Goal: Task Accomplishment & Management: Use online tool/utility

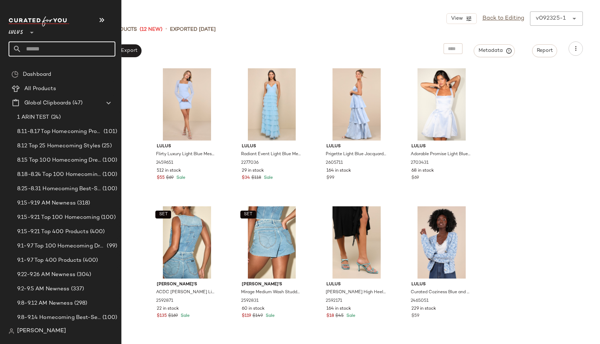
click at [34, 49] on input "text" at bounding box center [68, 48] width 94 height 15
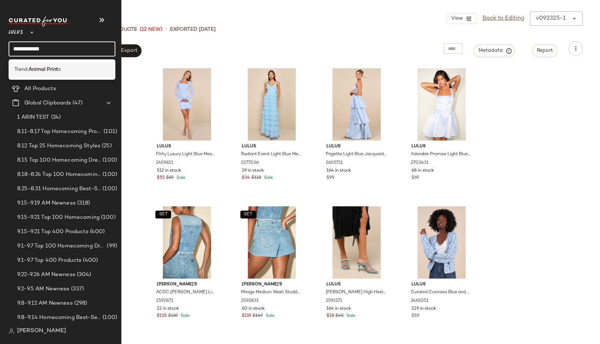
type input "**********"
click at [33, 66] on b "Animal Print" at bounding box center [44, 70] width 30 height 8
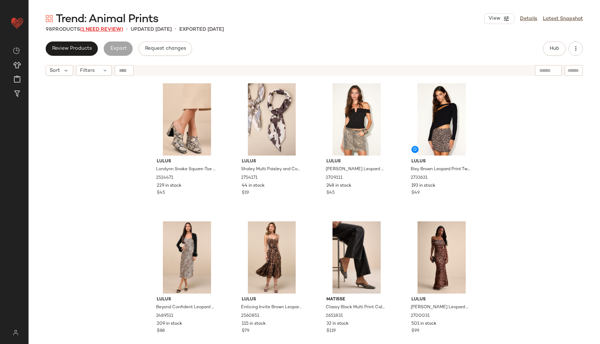
click at [116, 29] on span "(1 Need Review)" at bounding box center [101, 29] width 43 height 5
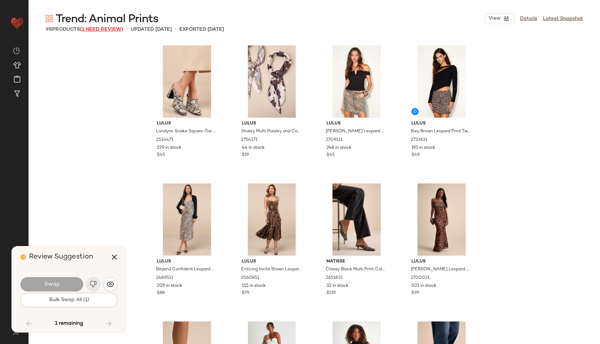
scroll to position [3035, 0]
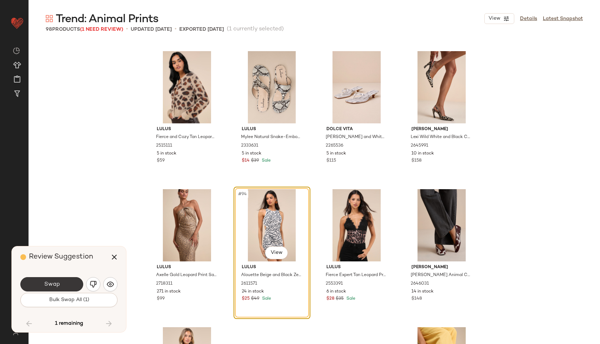
click at [60, 285] on button "Swap" at bounding box center [51, 284] width 63 height 14
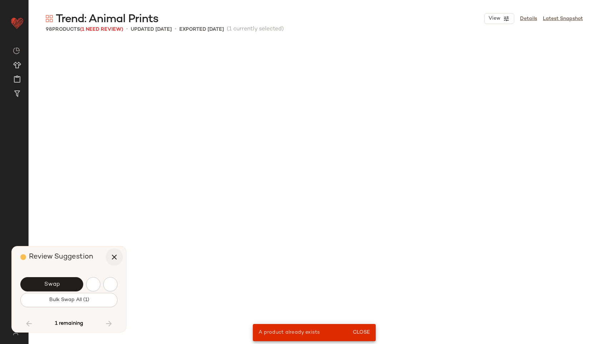
scroll to position [1380, 0]
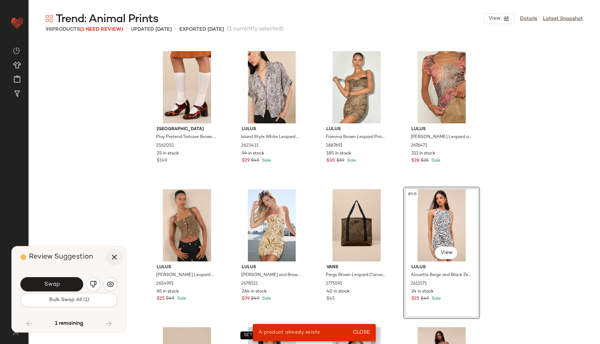
click at [115, 257] on icon "button" at bounding box center [114, 257] width 9 height 9
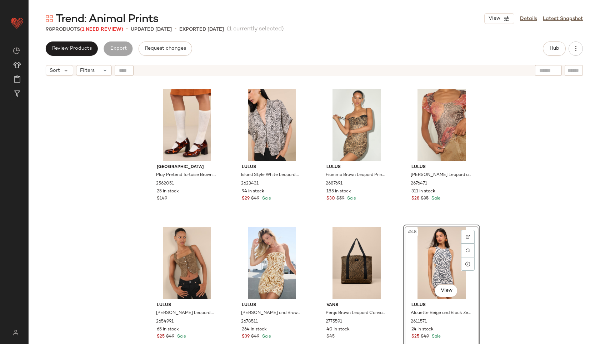
click at [110, 76] on div "Sort Filters" at bounding box center [315, 70] width 572 height 18
click at [106, 74] on div "Filters" at bounding box center [94, 70] width 36 height 11
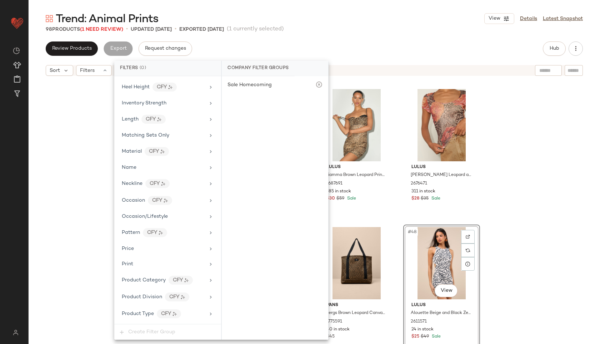
scroll to position [457, 0]
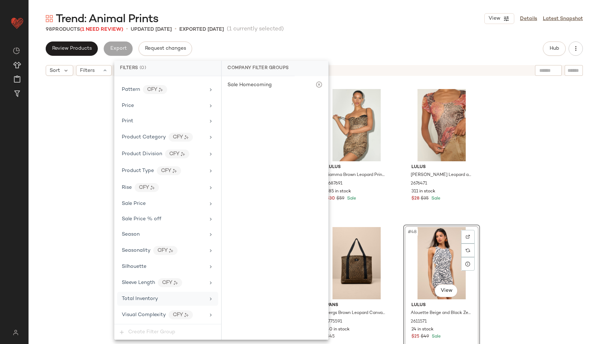
click at [153, 298] on span "Total Inventory" at bounding box center [140, 298] width 36 height 5
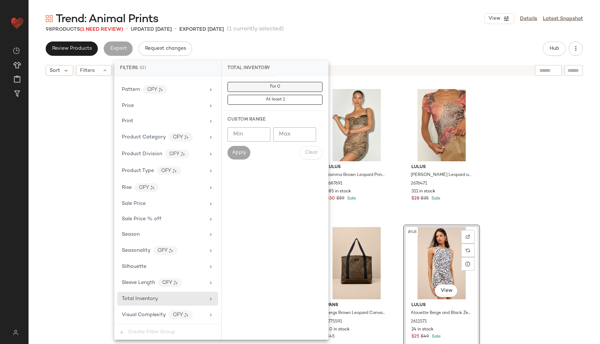
click at [252, 86] on button "For 0" at bounding box center [275, 87] width 95 height 10
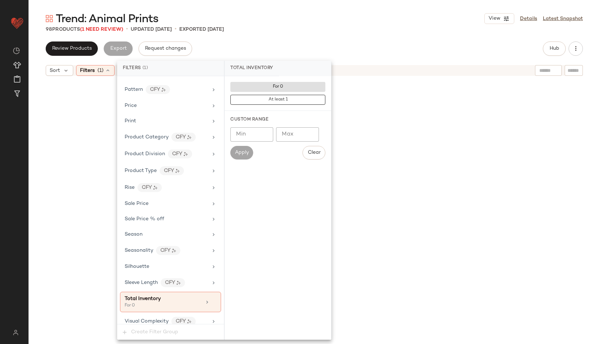
click at [325, 32] on div "98 Products (1 Need Review) • updated Sep 23rd • Exported Sep 23rd" at bounding box center [315, 29] width 572 height 7
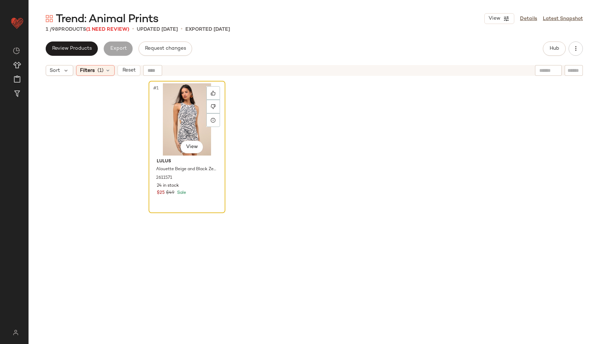
click at [164, 129] on div "#1 View" at bounding box center [187, 119] width 72 height 72
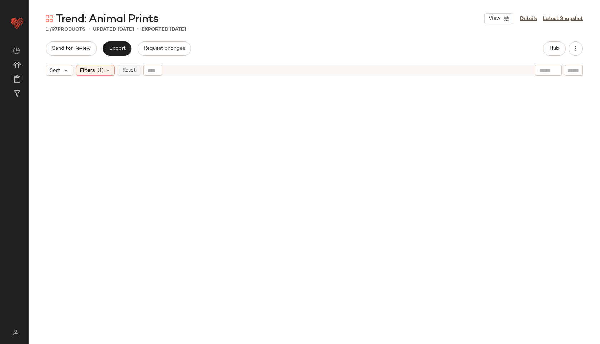
click at [130, 69] on span "Reset" at bounding box center [129, 71] width 14 height 6
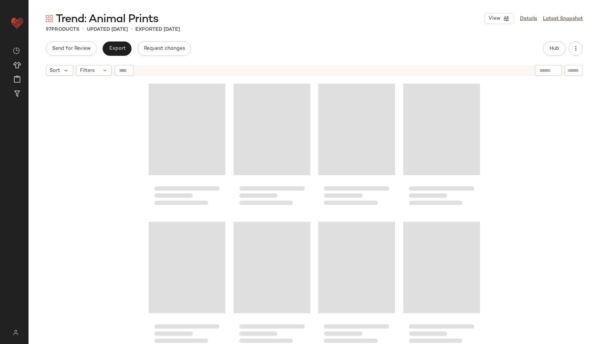
scroll to position [1380, 0]
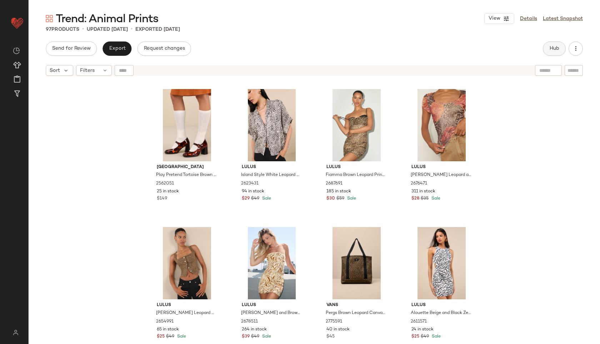
click at [547, 46] on button "Hub" at bounding box center [554, 48] width 23 height 14
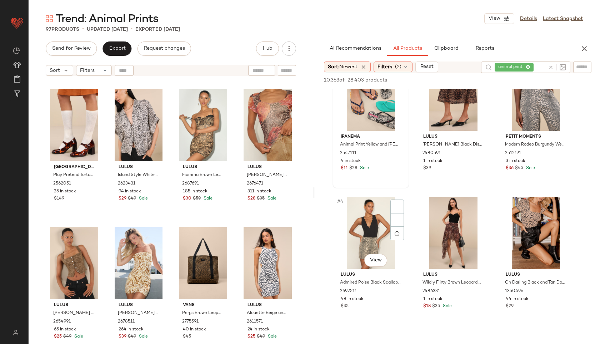
scroll to position [60, 0]
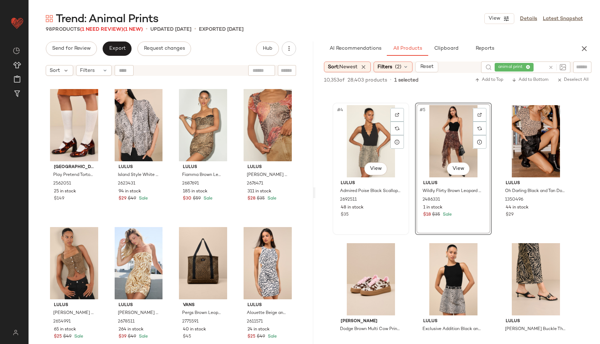
scroll to position [127, 0]
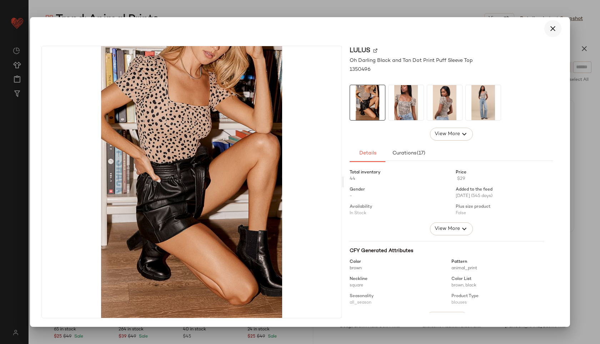
click at [556, 28] on icon "button" at bounding box center [553, 28] width 9 height 9
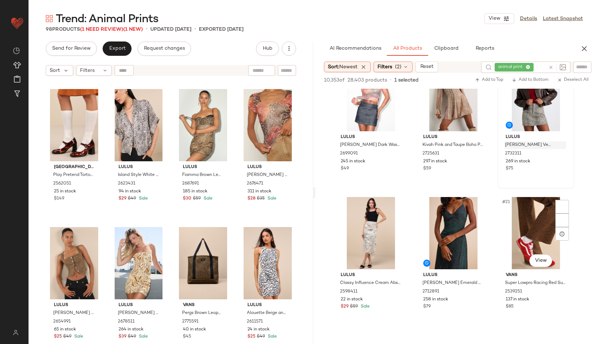
scroll to position [737, 0]
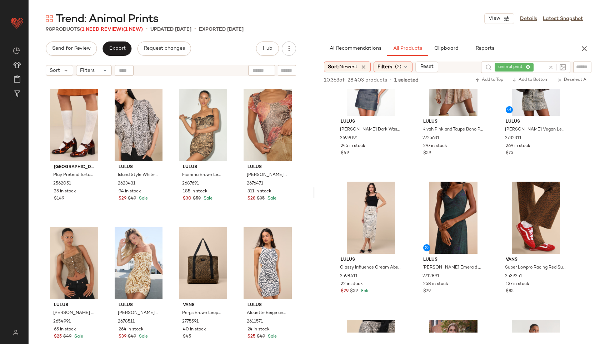
click at [529, 68] on div "animal print" at bounding box center [520, 66] width 51 height 11
click at [515, 65] on icon at bounding box center [515, 67] width 5 height 5
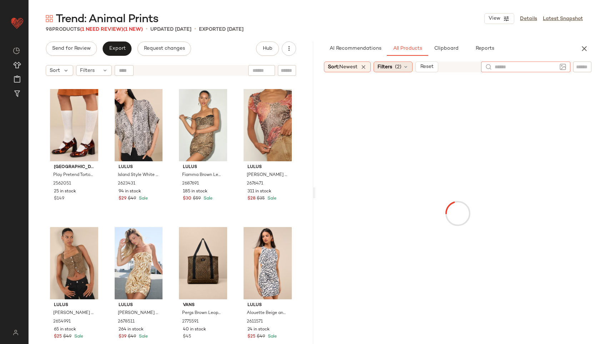
click at [399, 68] on span "(2)" at bounding box center [398, 67] width 6 height 8
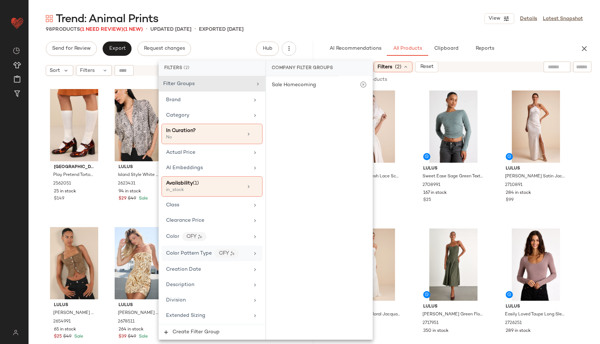
click at [199, 255] on span "Color Pattern Type" at bounding box center [189, 253] width 46 height 5
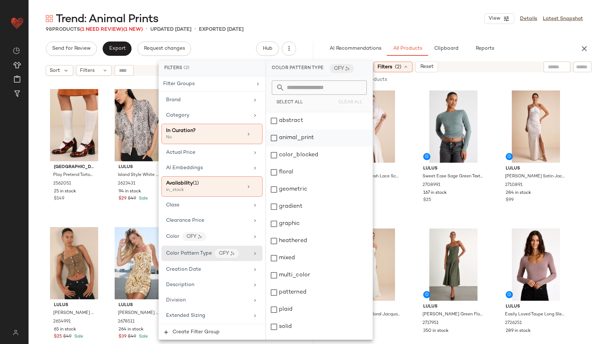
click at [304, 137] on div "animal_print" at bounding box center [319, 137] width 107 height 17
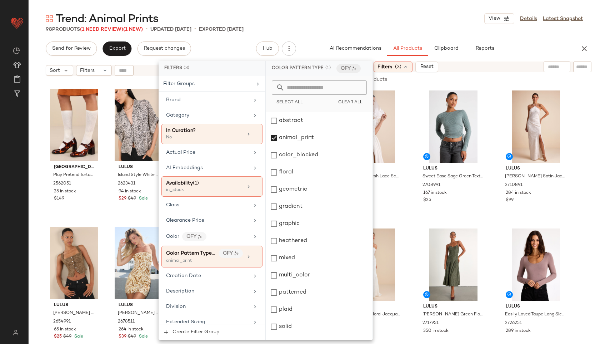
click at [405, 5] on main "Trend: Animal Prints View Details Latest Snapshot 98 Products (1 Need Review) (…" at bounding box center [300, 172] width 600 height 344
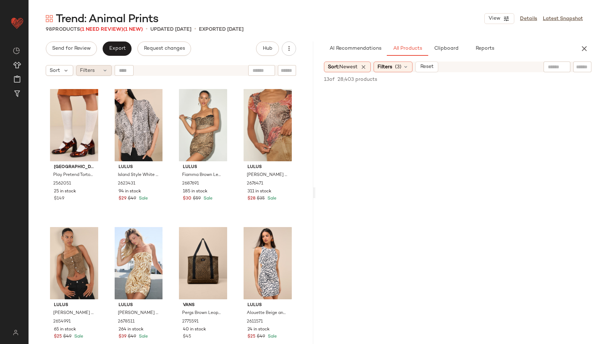
click at [101, 70] on div "Filters" at bounding box center [94, 70] width 36 height 11
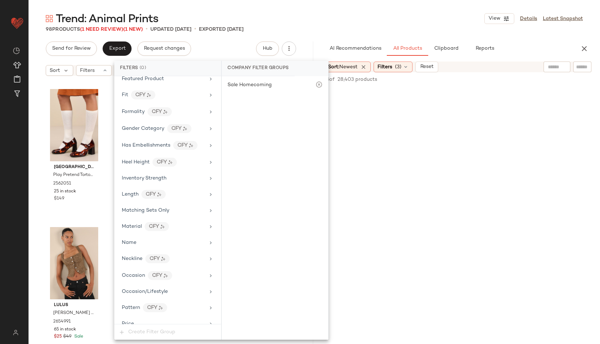
scroll to position [457, 0]
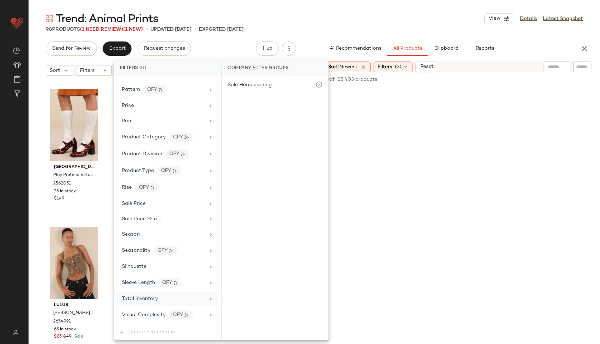
click at [140, 298] on span "Total Inventory" at bounding box center [140, 298] width 36 height 5
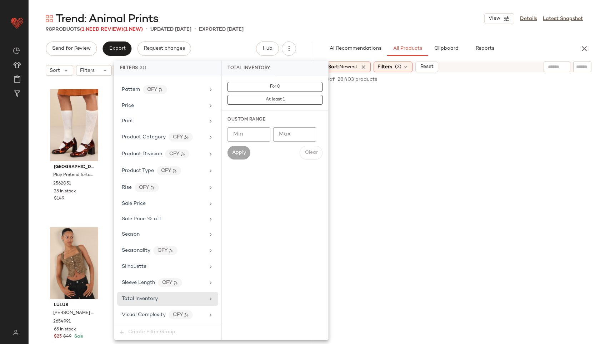
click at [289, 130] on input "Max" at bounding box center [294, 134] width 43 height 14
type input "**"
click at [241, 151] on span "Apply" at bounding box center [239, 153] width 14 height 6
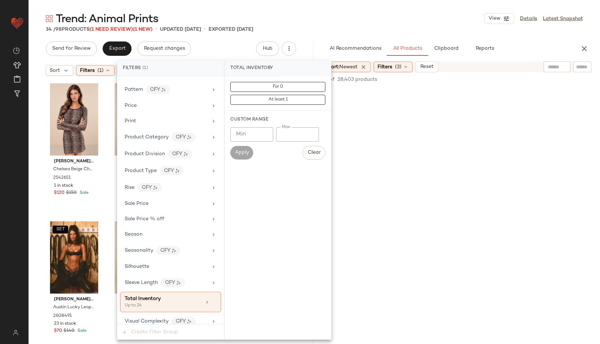
click at [333, 11] on div "Trend: Animal Prints View Details Latest Snapshot" at bounding box center [315, 18] width 572 height 14
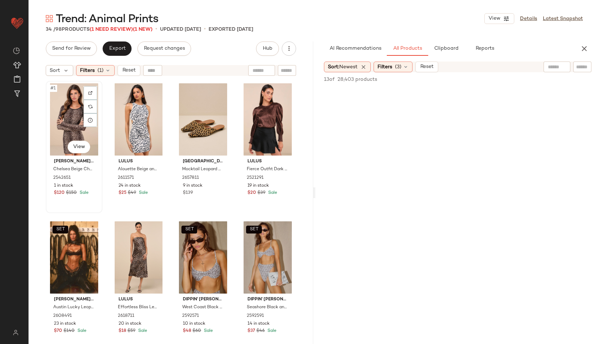
click at [76, 104] on div "#1 View" at bounding box center [74, 119] width 52 height 72
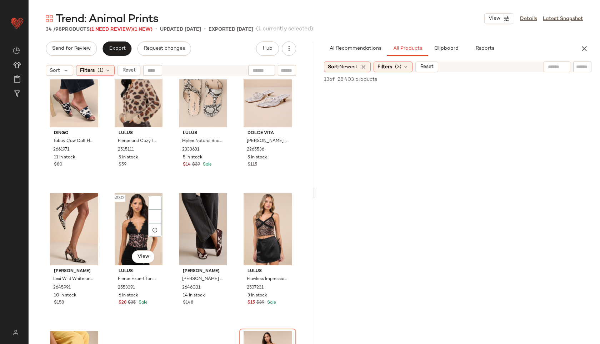
scroll to position [961, 0]
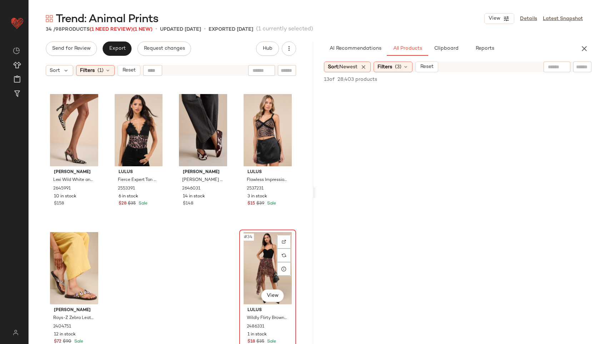
click at [258, 266] on div "#34 View" at bounding box center [268, 268] width 52 height 72
click at [115, 51] on span "Export" at bounding box center [117, 49] width 17 height 6
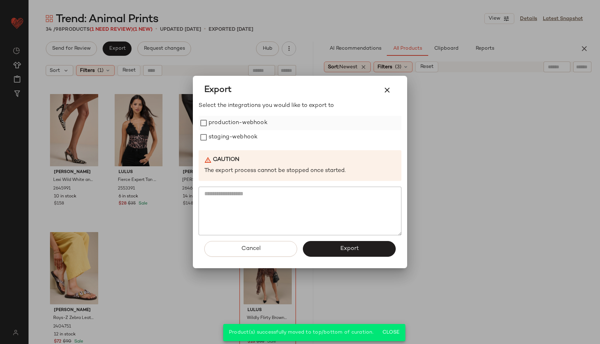
click at [222, 123] on label "production-webhook" at bounding box center [238, 123] width 59 height 14
click at [222, 136] on label "staging-webhook" at bounding box center [233, 137] width 49 height 14
click at [353, 244] on button "Export" at bounding box center [349, 249] width 93 height 16
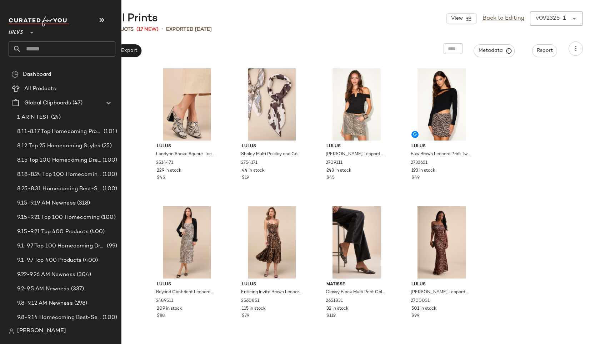
click at [34, 46] on input "text" at bounding box center [68, 48] width 94 height 15
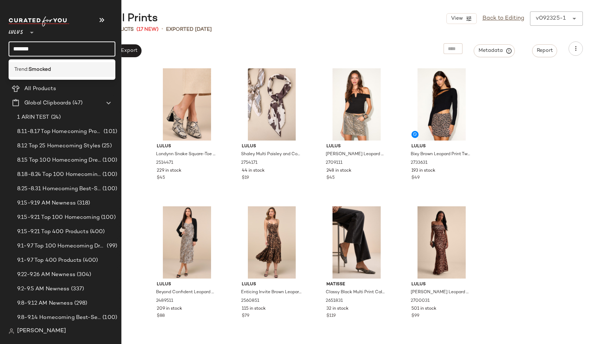
type input "*******"
click at [47, 66] on b "Smocked" at bounding box center [40, 70] width 23 height 8
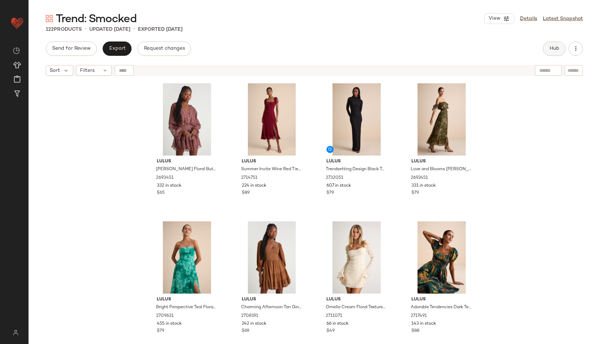
click at [553, 50] on span "Hub" at bounding box center [555, 49] width 10 height 6
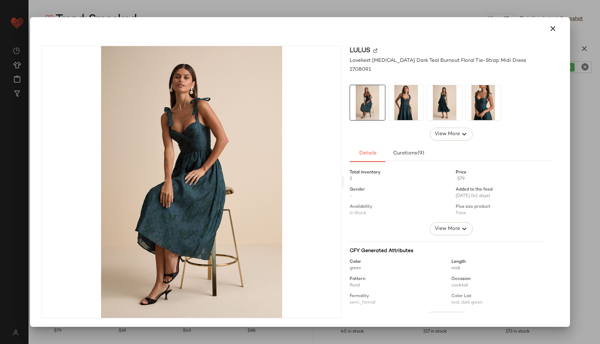
click at [411, 108] on img at bounding box center [406, 102] width 35 height 35
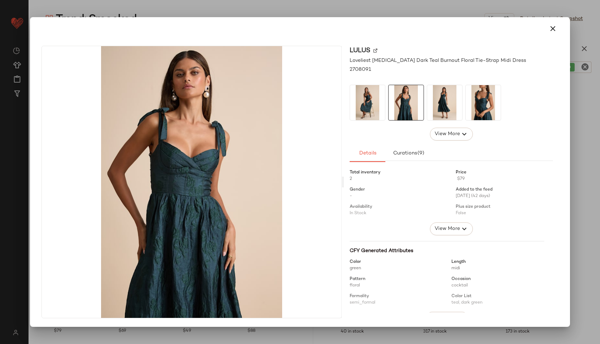
click at [446, 97] on img at bounding box center [444, 102] width 35 height 35
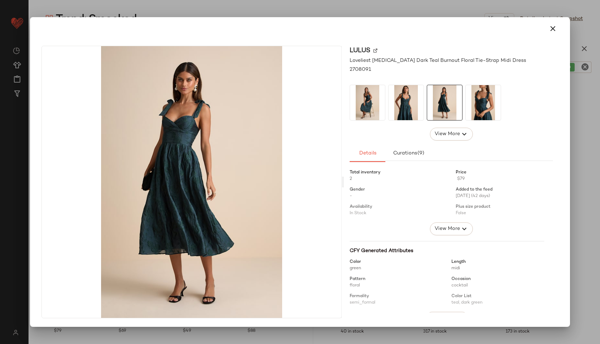
click at [482, 100] on img at bounding box center [483, 102] width 35 height 35
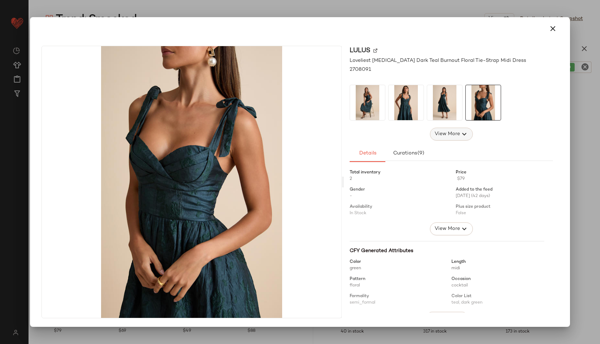
click at [455, 135] on span "View More" at bounding box center [447, 134] width 26 height 9
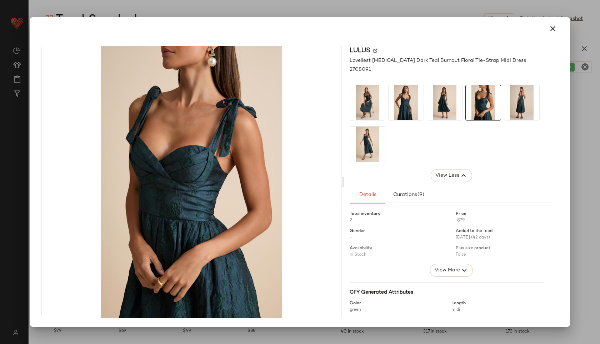
click at [514, 101] on img at bounding box center [522, 102] width 35 height 35
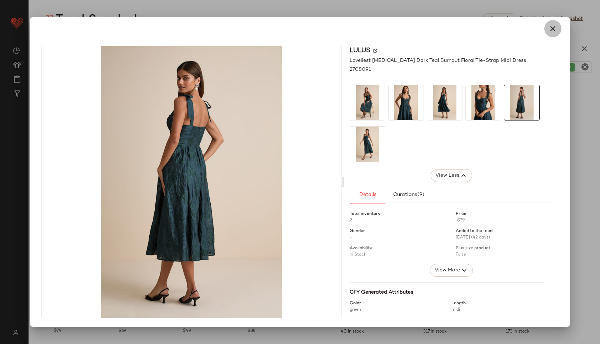
click at [552, 31] on icon "button" at bounding box center [553, 28] width 9 height 9
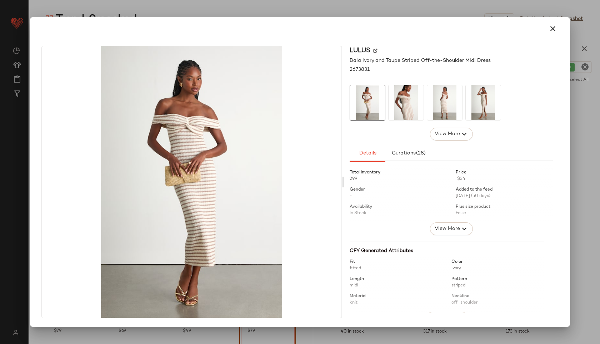
click at [394, 104] on img at bounding box center [406, 102] width 35 height 35
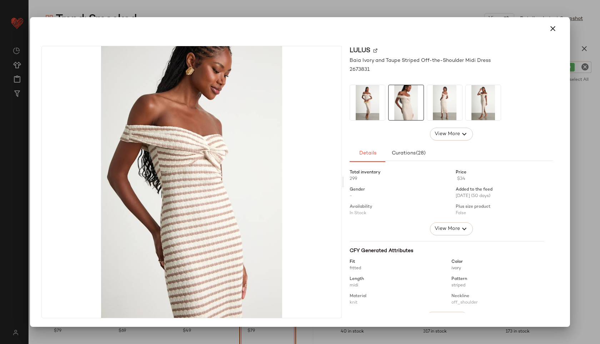
click at [442, 104] on img at bounding box center [444, 102] width 35 height 35
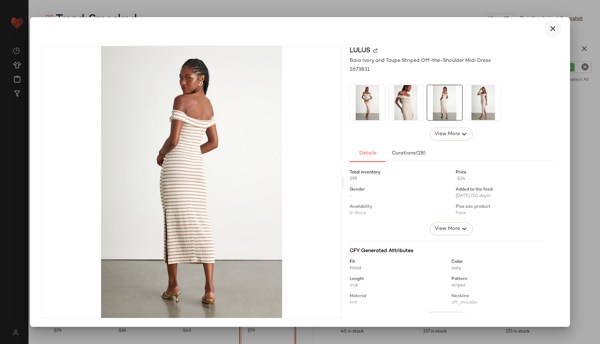
click at [553, 32] on icon "button" at bounding box center [553, 28] width 9 height 9
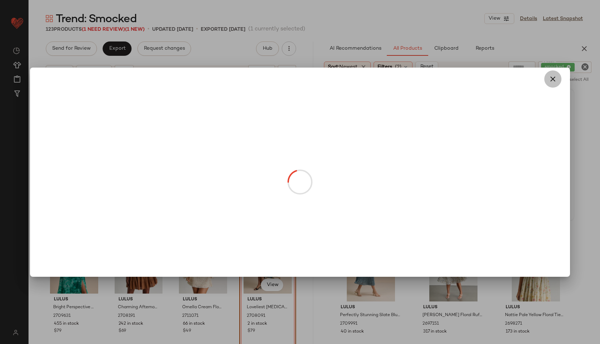
click at [550, 78] on icon "button" at bounding box center [553, 79] width 9 height 9
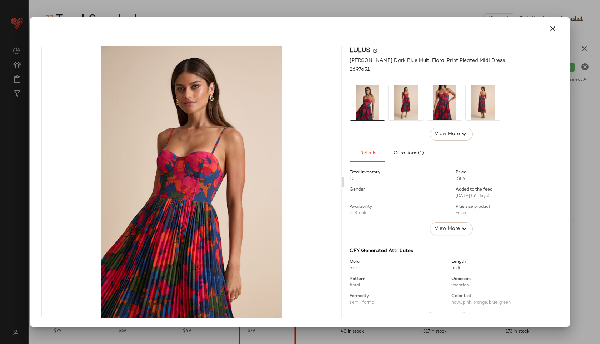
click at [488, 103] on img at bounding box center [483, 102] width 35 height 35
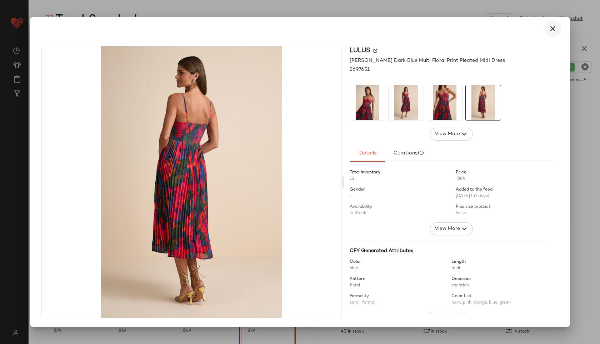
click at [555, 28] on icon "button" at bounding box center [553, 28] width 9 height 9
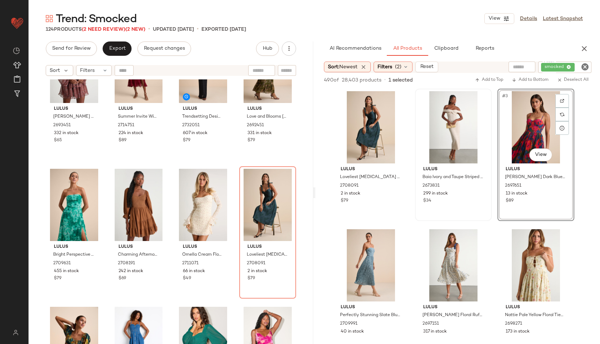
scroll to position [97, 0]
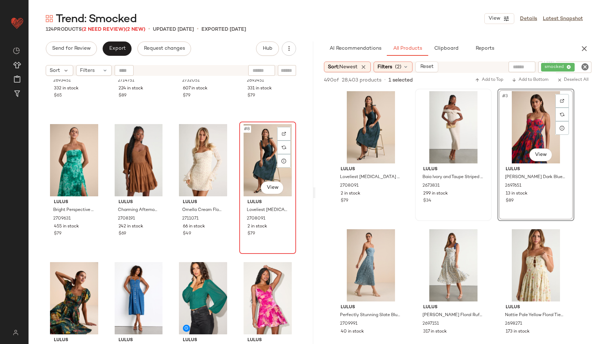
click at [258, 167] on div "#8 View" at bounding box center [268, 160] width 52 height 72
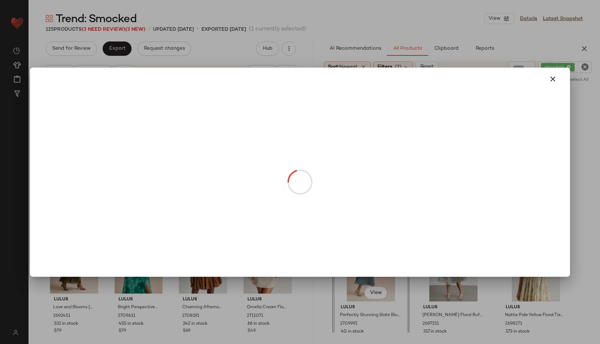
click at [198, 144] on body "Lulus ** Dashboard All Products Global Clipboards (47) Curations (815) Jordan C…" at bounding box center [300, 172] width 600 height 344
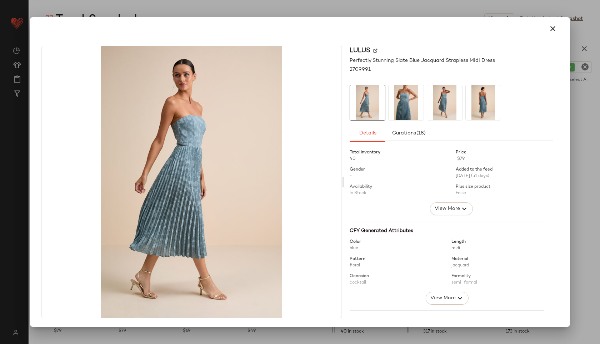
click at [484, 102] on img at bounding box center [483, 102] width 35 height 35
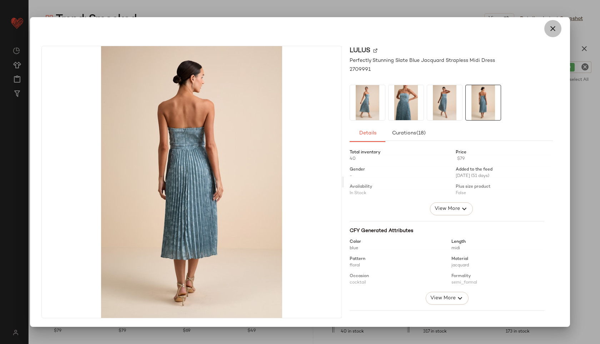
click at [555, 25] on icon "button" at bounding box center [553, 28] width 9 height 9
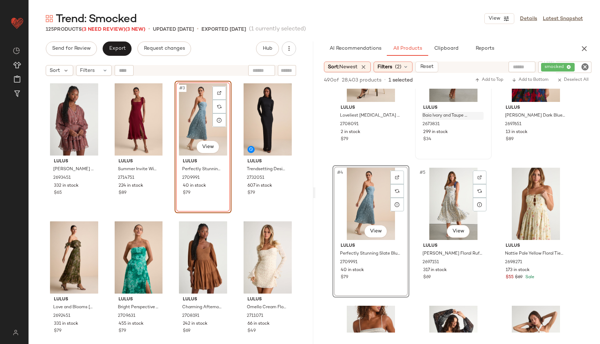
scroll to position [63, 0]
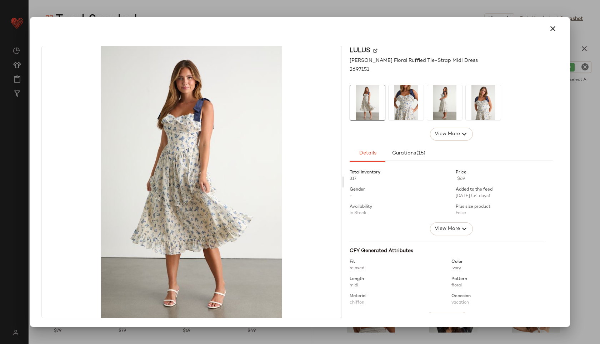
click at [442, 100] on img at bounding box center [444, 102] width 35 height 35
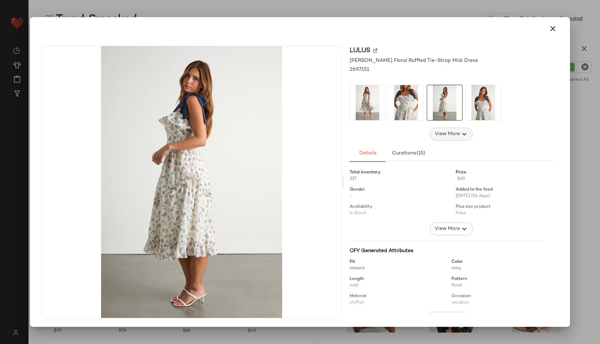
click at [450, 133] on span "View More" at bounding box center [447, 134] width 26 height 9
click at [526, 97] on img at bounding box center [522, 102] width 35 height 35
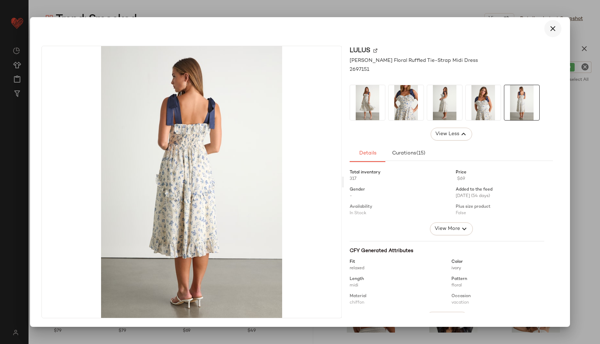
click at [550, 31] on icon "button" at bounding box center [553, 28] width 9 height 9
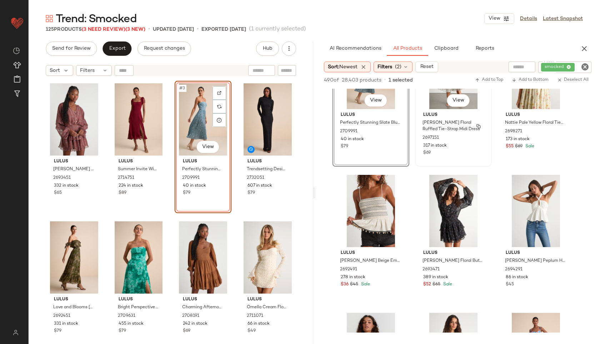
scroll to position [199, 0]
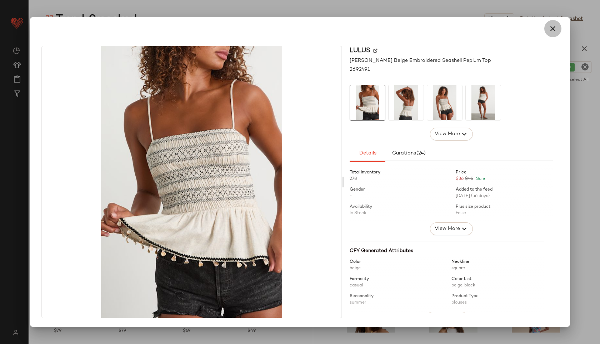
click at [551, 28] on icon "button" at bounding box center [553, 28] width 9 height 9
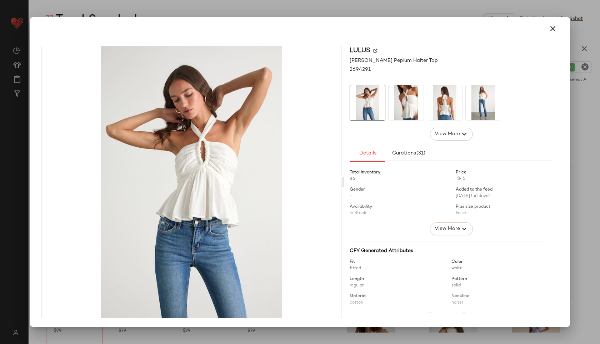
click at [451, 105] on img at bounding box center [444, 102] width 35 height 35
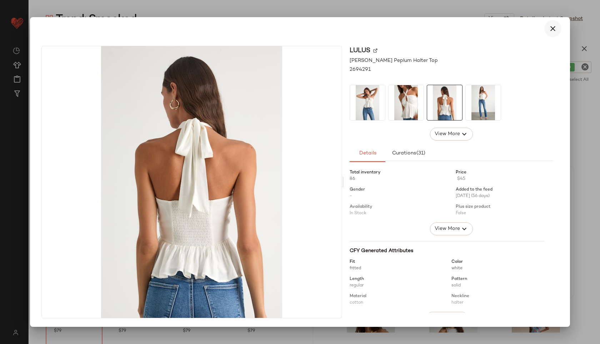
click at [553, 28] on icon "button" at bounding box center [553, 28] width 9 height 9
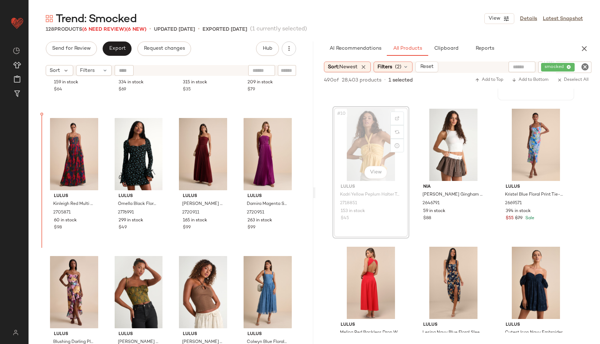
scroll to position [795, 0]
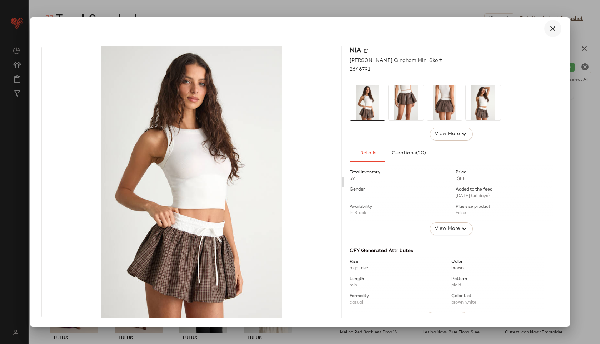
click at [552, 28] on icon "button" at bounding box center [553, 28] width 9 height 9
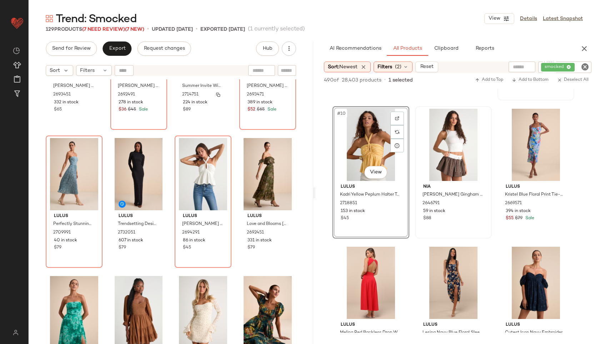
scroll to position [0, 0]
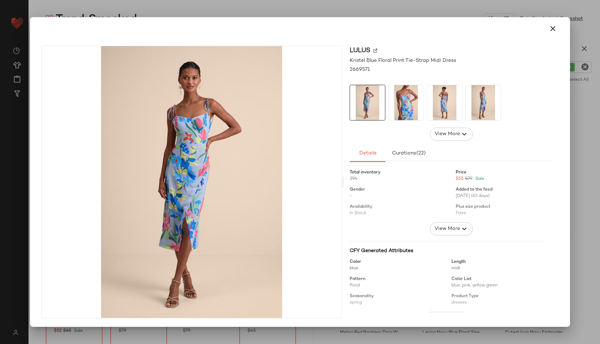
click at [447, 103] on img at bounding box center [444, 102] width 35 height 35
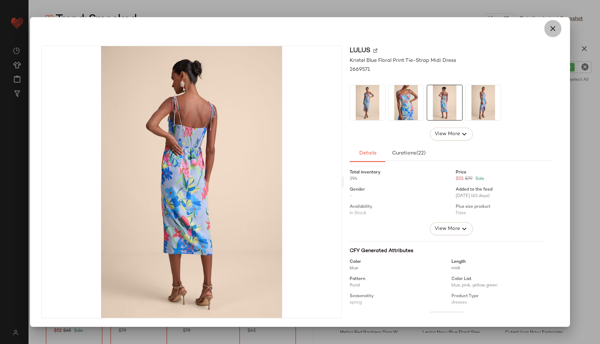
click at [557, 28] on icon "button" at bounding box center [553, 28] width 9 height 9
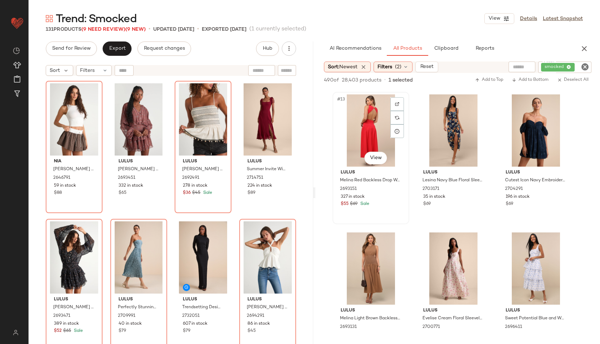
scroll to position [552, 0]
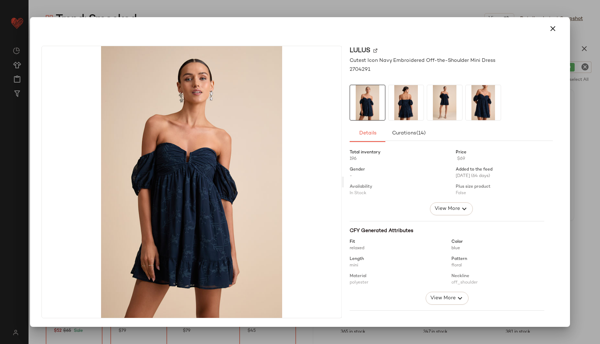
click at [444, 106] on img at bounding box center [444, 102] width 35 height 35
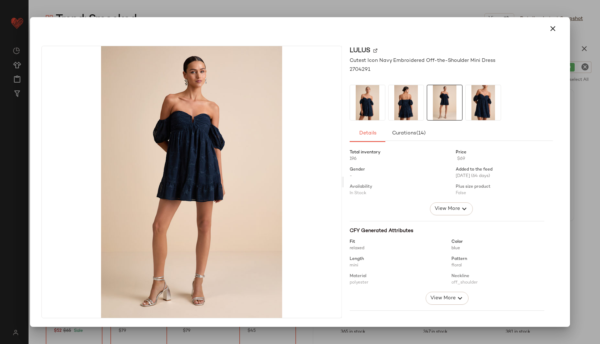
click at [409, 102] on img at bounding box center [406, 102] width 35 height 35
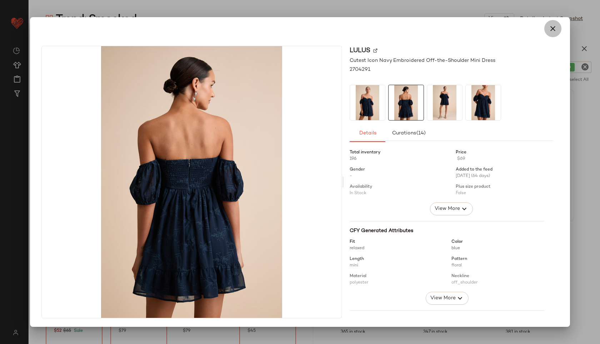
click at [554, 27] on icon "button" at bounding box center [553, 28] width 9 height 9
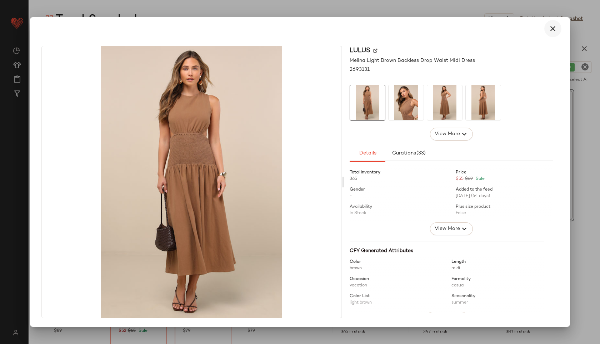
click at [553, 28] on icon "button" at bounding box center [553, 28] width 9 height 9
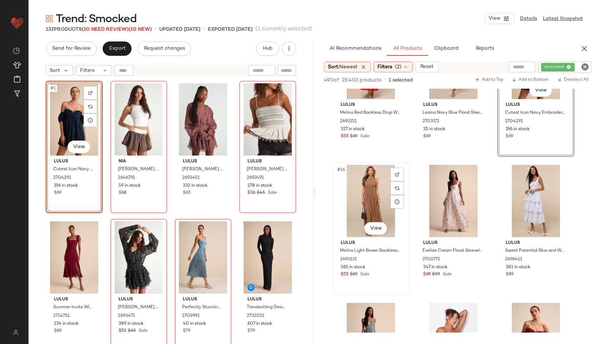
scroll to position [619, 0]
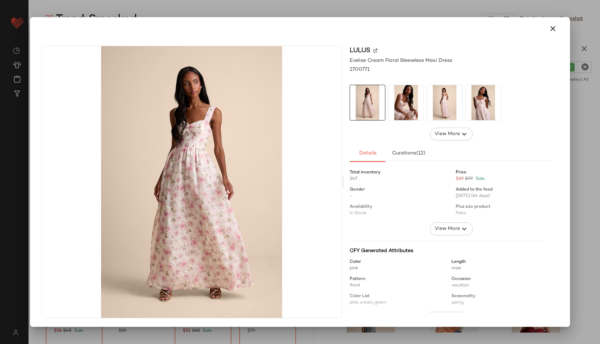
click at [455, 119] on img at bounding box center [444, 102] width 35 height 35
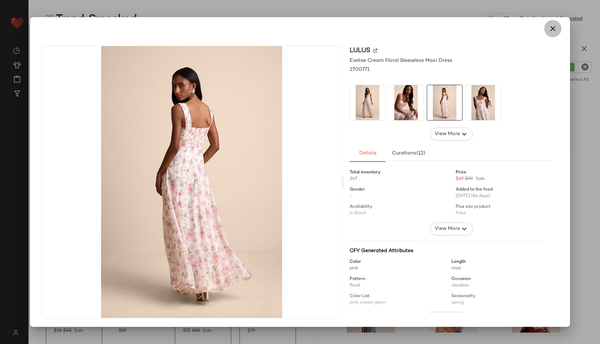
click at [553, 34] on button "button" at bounding box center [553, 28] width 17 height 17
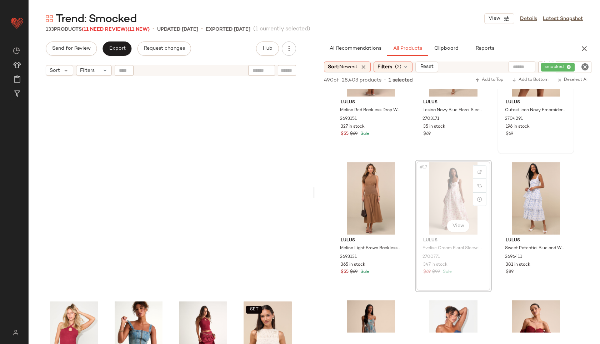
scroll to position [1393, 0]
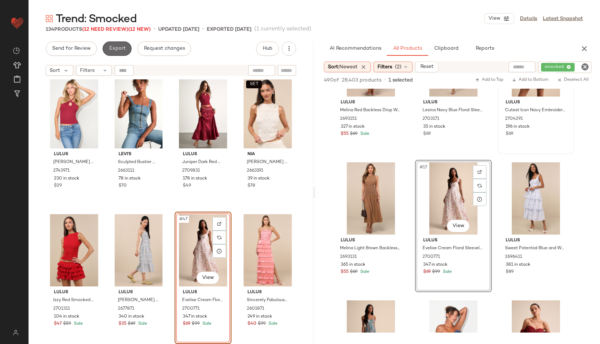
click at [118, 54] on button "Export" at bounding box center [117, 48] width 29 height 14
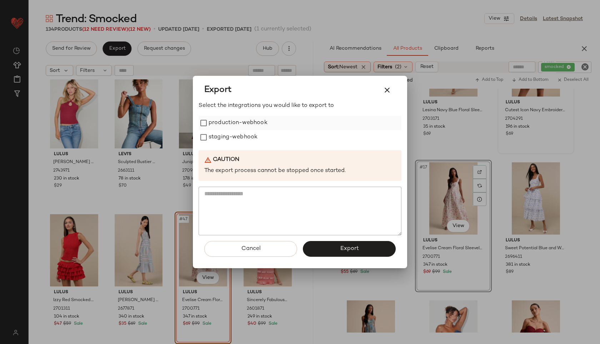
click at [221, 125] on label "production-webhook" at bounding box center [238, 123] width 59 height 14
click at [221, 143] on label "staging-webhook" at bounding box center [233, 137] width 49 height 14
click at [352, 250] on span "Export" at bounding box center [349, 248] width 19 height 7
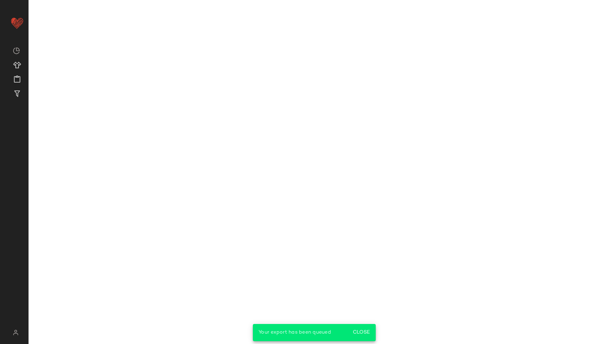
scroll to position [895, 0]
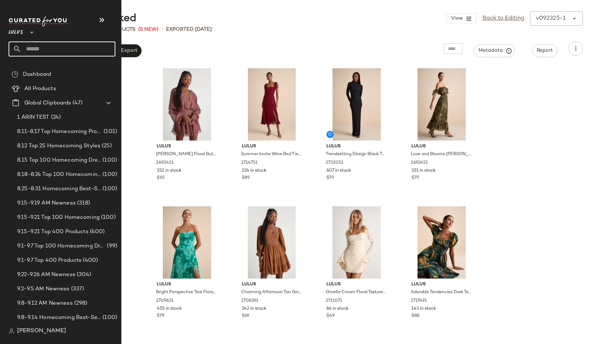
click at [39, 51] on input "text" at bounding box center [68, 48] width 94 height 15
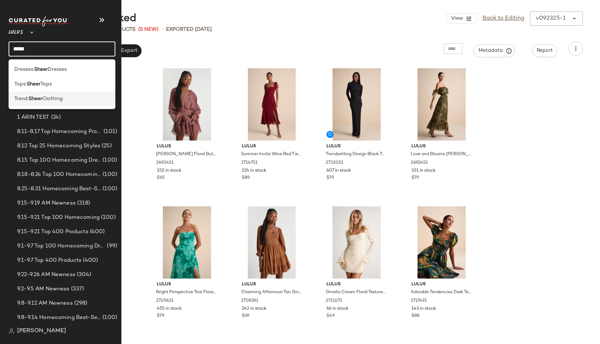
type input "*****"
click at [34, 98] on b "Sheer" at bounding box center [36, 99] width 14 height 8
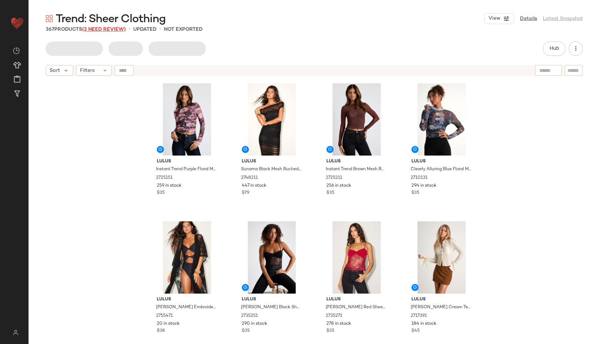
click at [104, 30] on span "(3 Need Review)" at bounding box center [104, 29] width 44 height 5
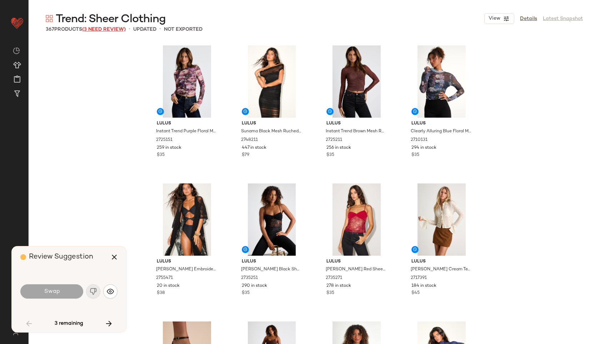
scroll to position [828, 0]
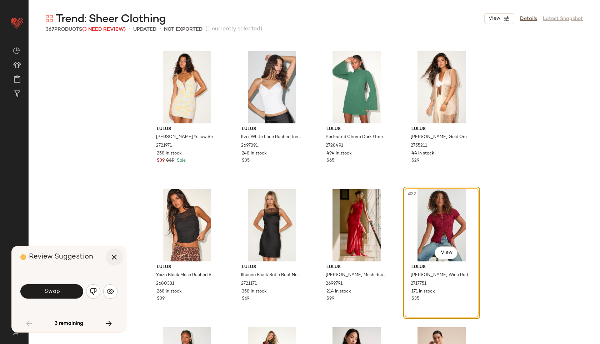
click at [112, 255] on icon "button" at bounding box center [114, 257] width 9 height 9
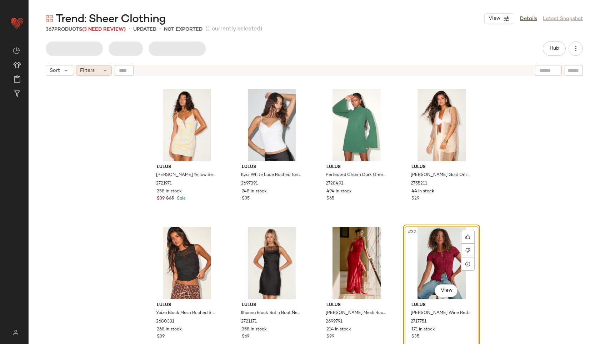
click at [107, 72] on icon at bounding box center [105, 71] width 6 height 6
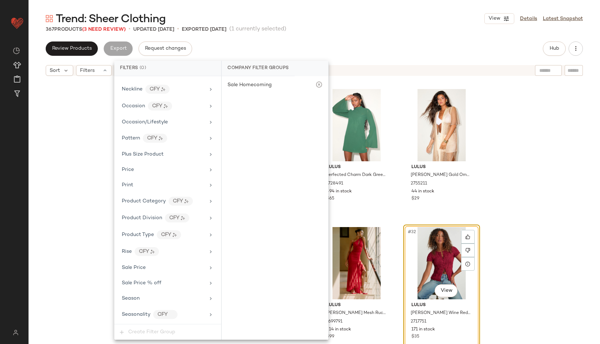
scroll to position [473, 0]
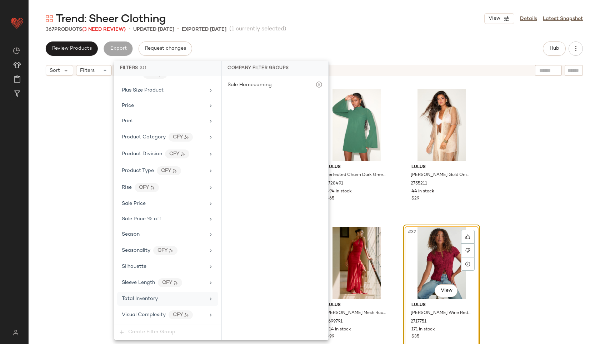
click at [139, 293] on div "Total Inventory" at bounding box center [167, 299] width 101 height 14
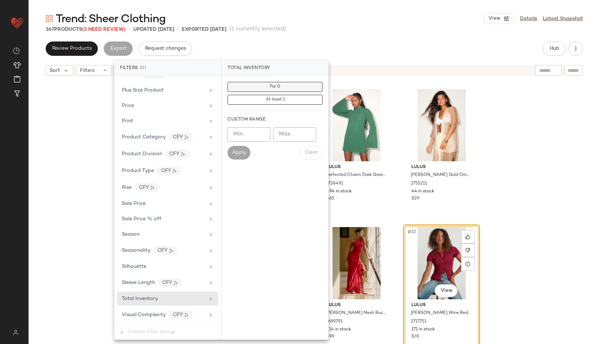
click at [268, 89] on button "For 0" at bounding box center [275, 87] width 95 height 10
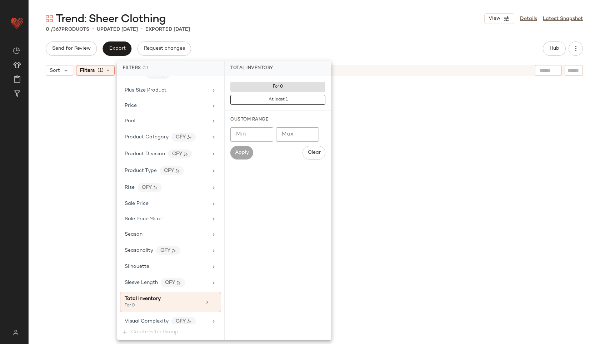
click at [311, 32] on div "0 / 367 Products • updated Sep 23rd • Exported Sep 23rd" at bounding box center [315, 29] width 572 height 7
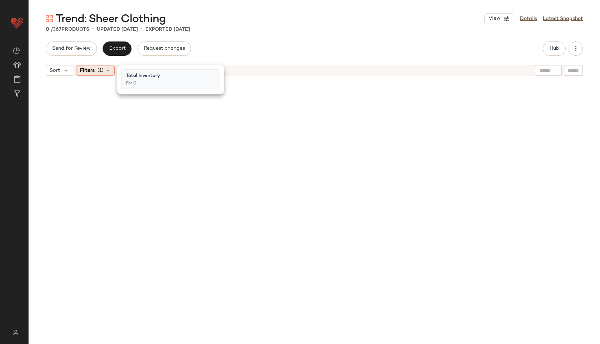
click at [106, 71] on icon at bounding box center [108, 71] width 6 height 6
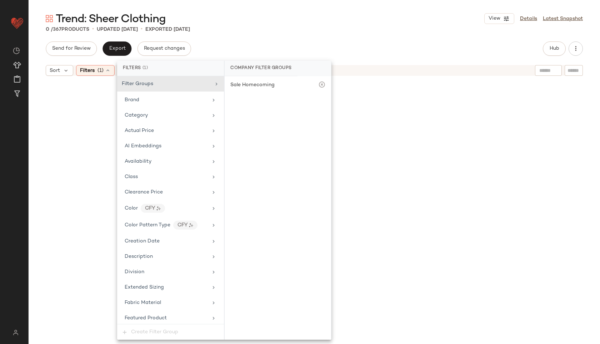
click at [235, 42] on div "Send for Review Export Request changes Hub" at bounding box center [315, 48] width 538 height 14
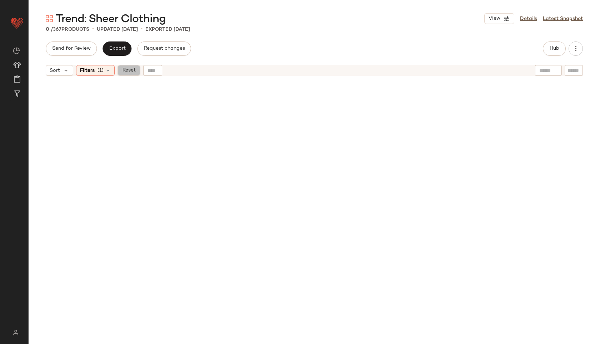
click at [127, 69] on span "Reset" at bounding box center [129, 71] width 14 height 6
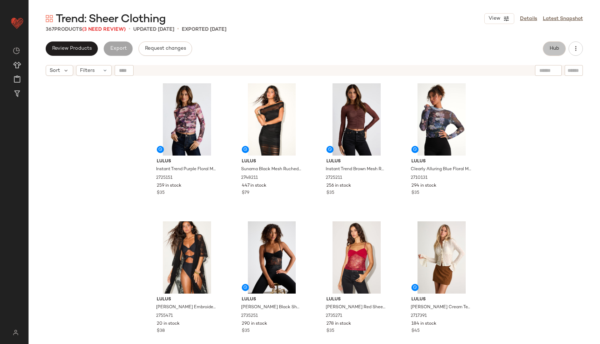
click at [559, 50] on span "Hub" at bounding box center [555, 49] width 10 height 6
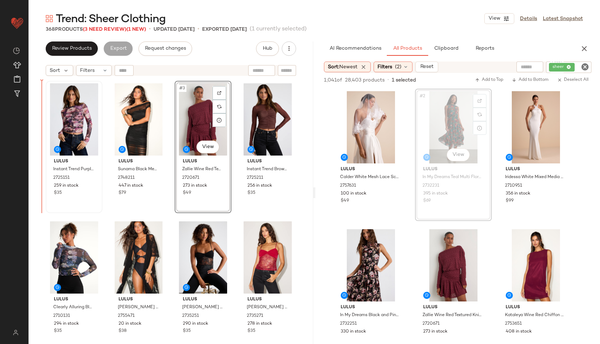
drag, startPoint x: 443, startPoint y: 128, endPoint x: 49, endPoint y: 116, distance: 393.7
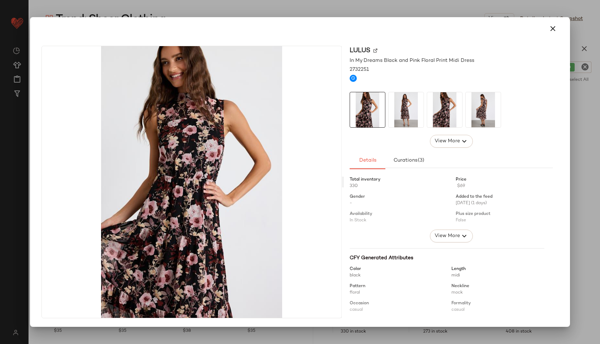
click at [407, 115] on img at bounding box center [406, 109] width 35 height 35
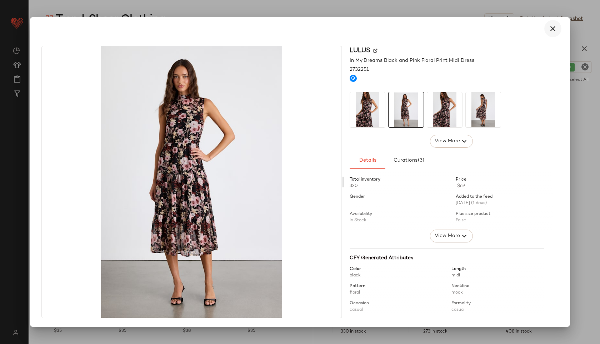
click at [554, 26] on icon "button" at bounding box center [553, 28] width 9 height 9
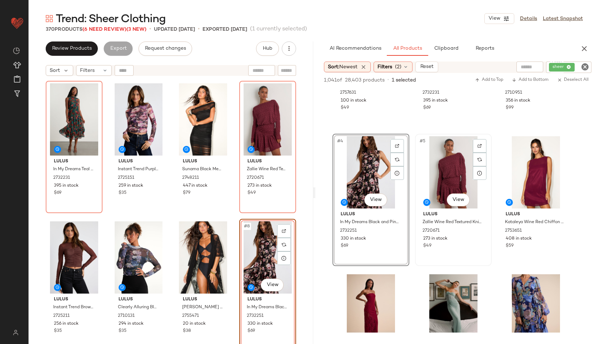
scroll to position [94, 0]
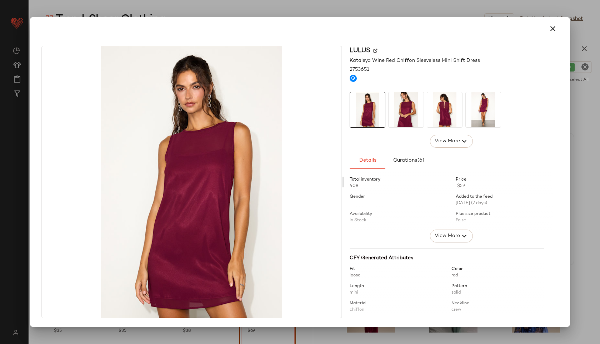
click at [441, 117] on img at bounding box center [444, 109] width 35 height 35
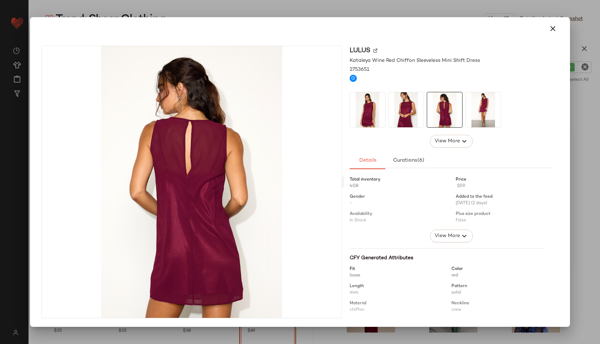
click at [553, 25] on icon "button" at bounding box center [553, 28] width 9 height 9
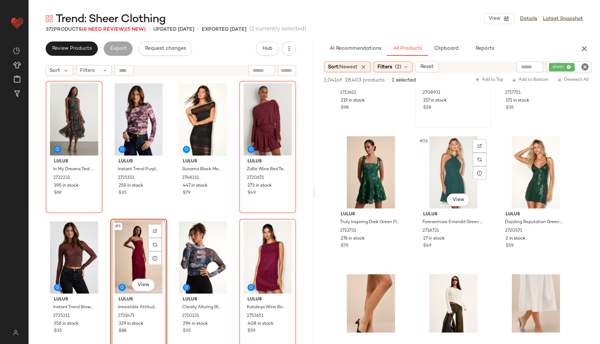
scroll to position [1058, 0]
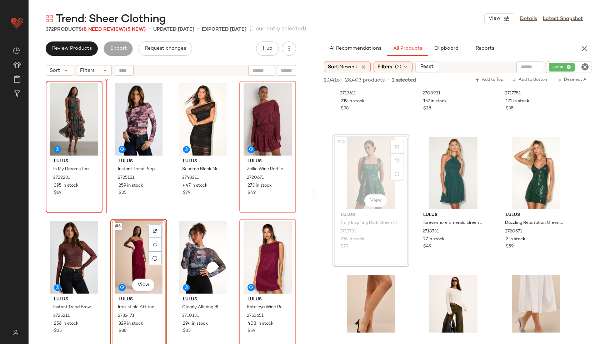
drag, startPoint x: 376, startPoint y: 174, endPoint x: 78, endPoint y: 110, distance: 305.4
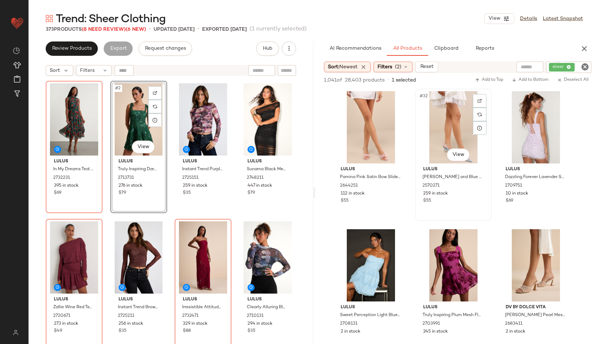
scroll to position [1381, 0]
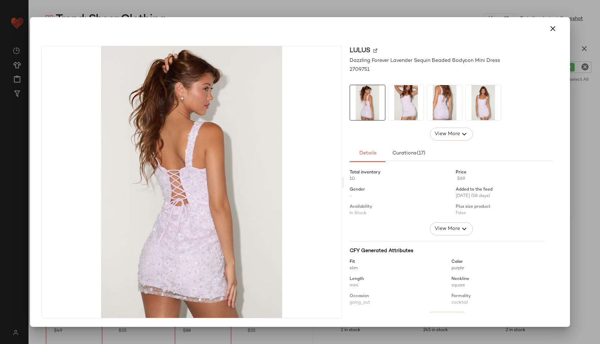
click at [478, 111] on img at bounding box center [483, 102] width 35 height 35
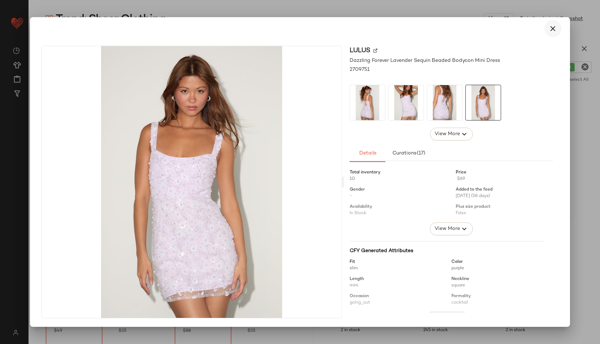
click at [553, 29] on icon "button" at bounding box center [553, 28] width 9 height 9
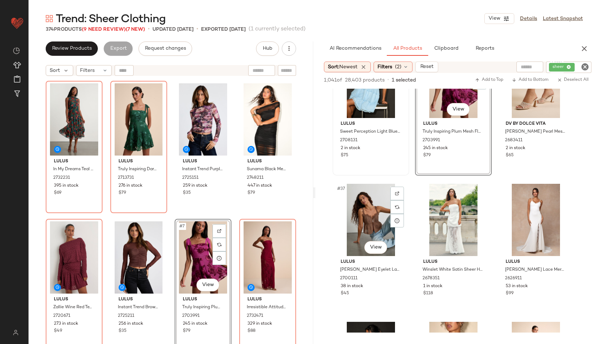
scroll to position [1563, 0]
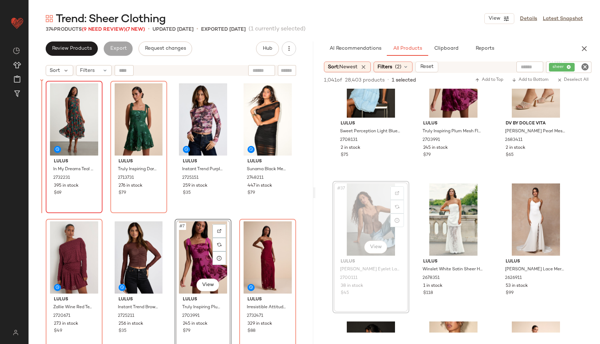
drag, startPoint x: 377, startPoint y: 221, endPoint x: 54, endPoint y: 125, distance: 336.9
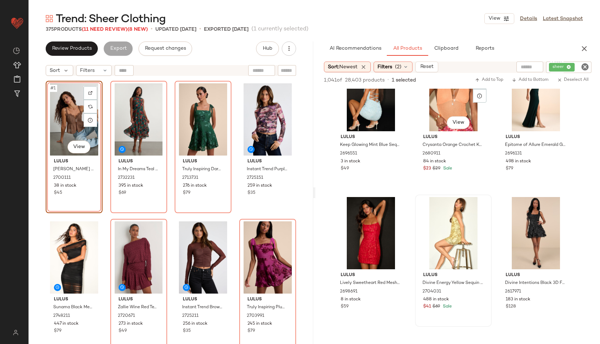
scroll to position [1834, 0]
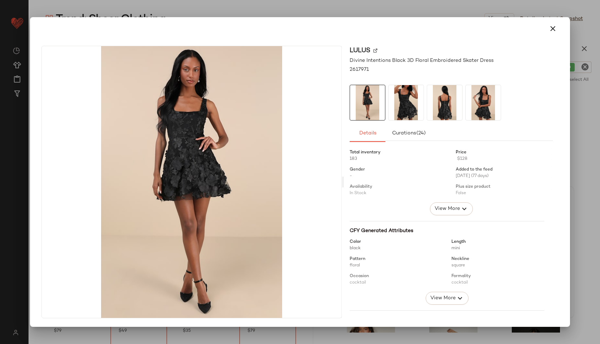
click at [484, 103] on img at bounding box center [483, 102] width 35 height 35
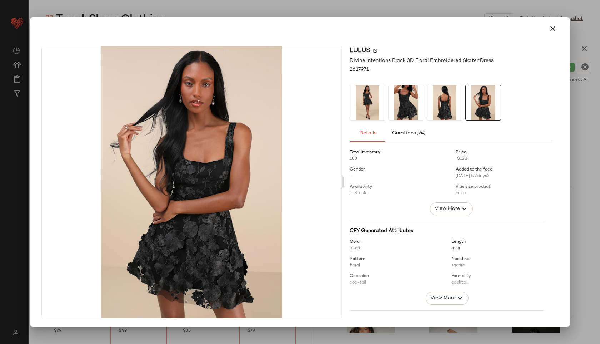
click at [442, 98] on img at bounding box center [444, 102] width 35 height 35
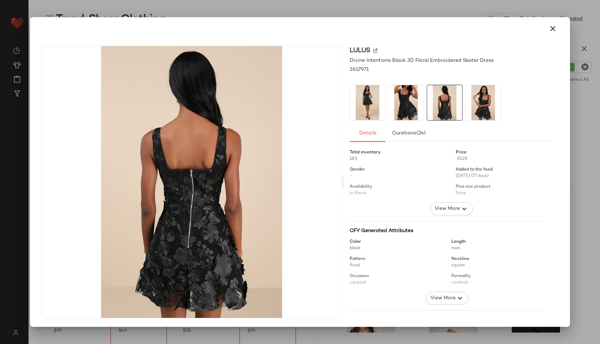
click at [406, 99] on img at bounding box center [406, 102] width 35 height 35
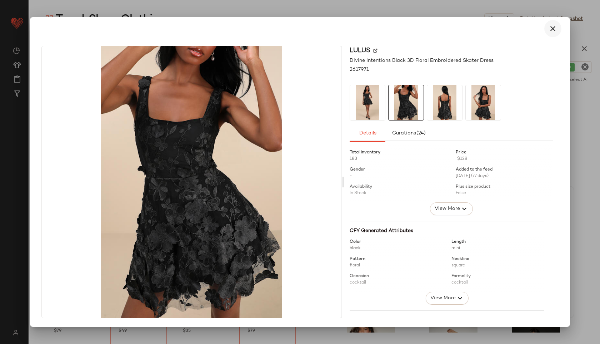
click at [558, 31] on button "button" at bounding box center [553, 28] width 17 height 17
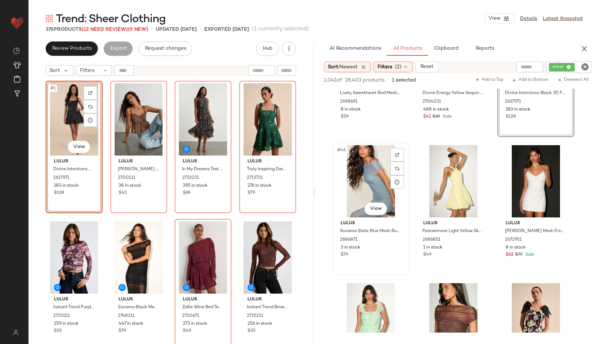
scroll to position [2034, 0]
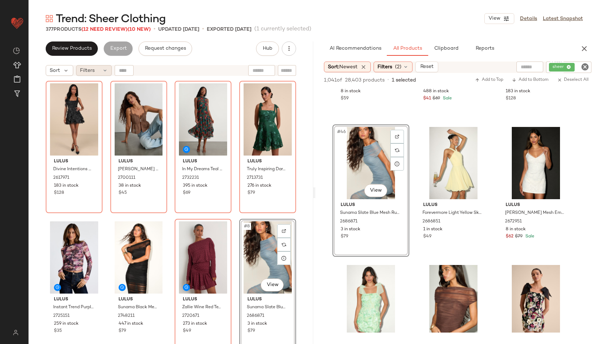
click at [104, 71] on icon at bounding box center [105, 71] width 6 height 6
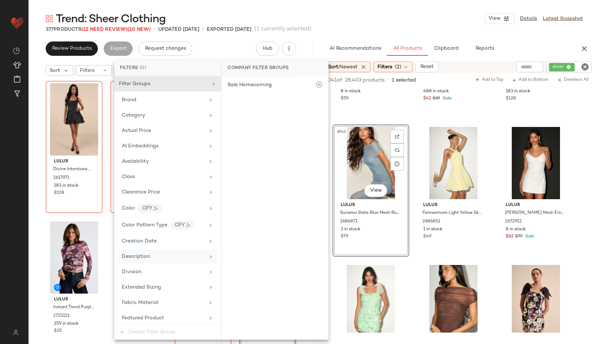
scroll to position [473, 0]
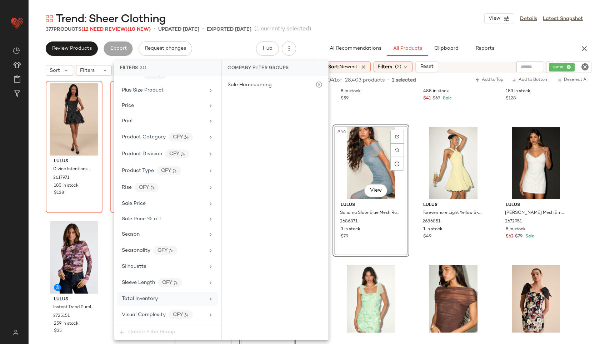
click at [153, 300] on span "Total Inventory" at bounding box center [140, 298] width 36 height 5
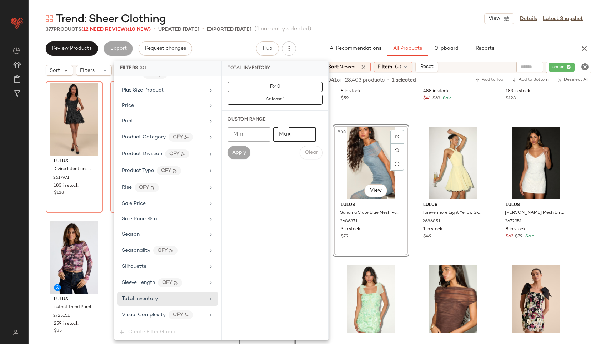
click at [291, 135] on input "Max" at bounding box center [294, 134] width 43 height 14
type input "**"
click at [243, 154] on span "Apply" at bounding box center [239, 153] width 14 height 6
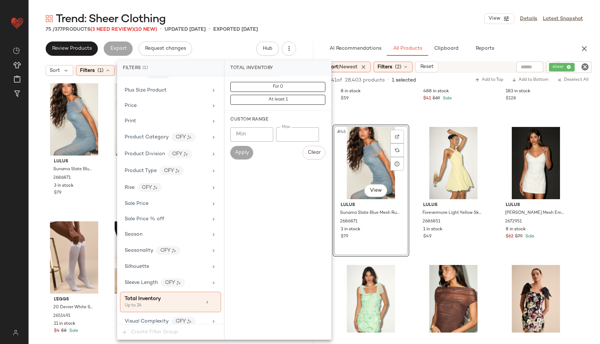
click at [335, 18] on div "Trend: Sheer Clothing View Details Latest Snapshot" at bounding box center [315, 18] width 572 height 14
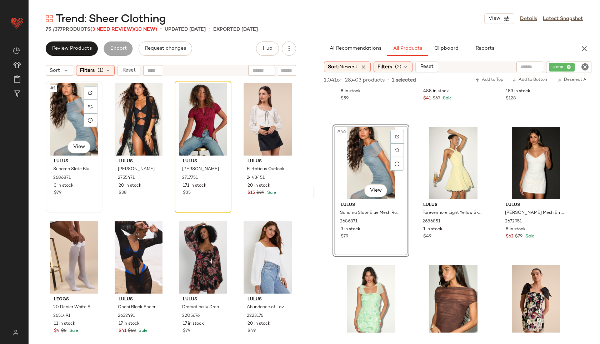
click at [66, 129] on div "#1 View" at bounding box center [74, 119] width 52 height 72
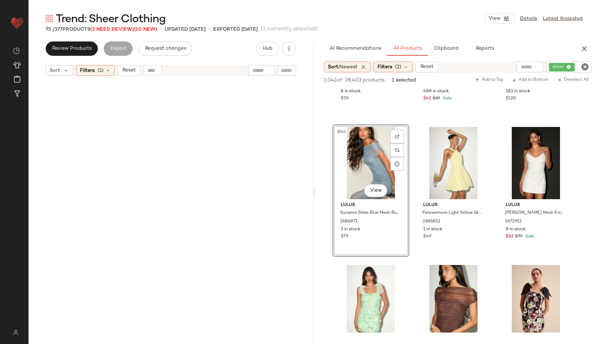
scroll to position [2340, 0]
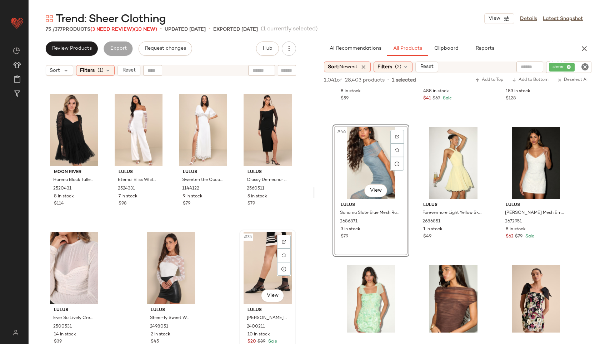
click at [258, 261] on div "#75 View" at bounding box center [268, 268] width 52 height 72
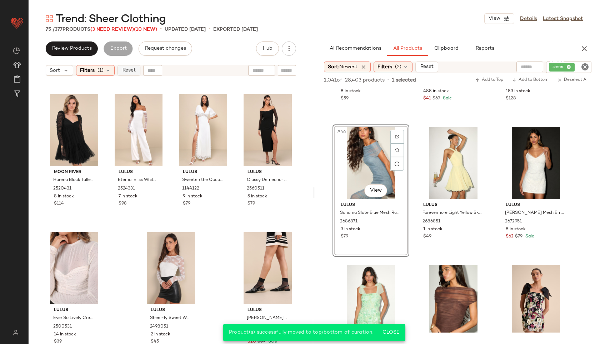
click at [127, 75] on button "Reset" at bounding box center [129, 70] width 23 height 11
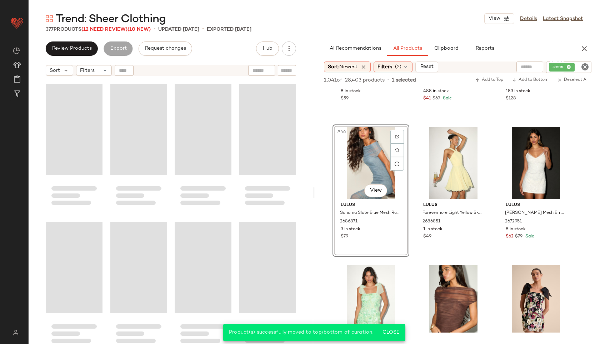
scroll to position [12826, 0]
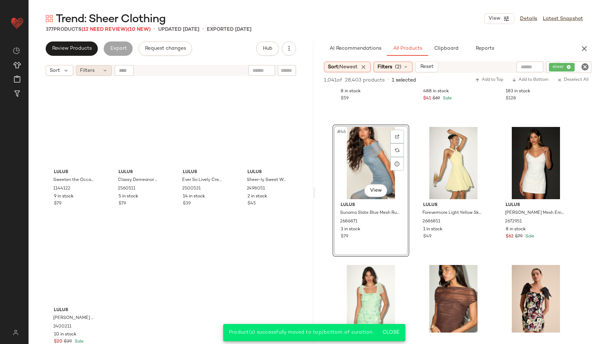
click at [90, 72] on span "Filters" at bounding box center [87, 71] width 15 height 8
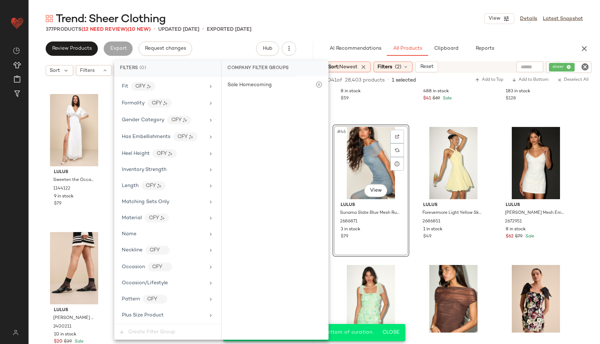
scroll to position [473, 0]
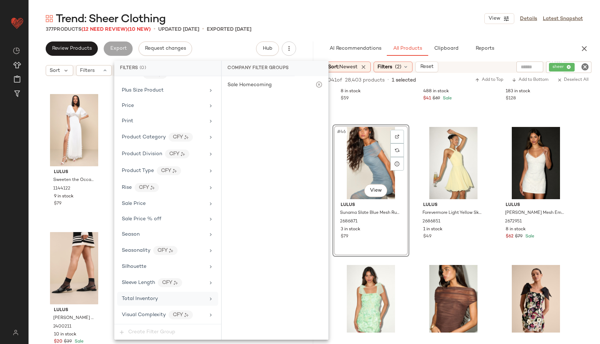
click at [147, 298] on span "Total Inventory" at bounding box center [140, 298] width 36 height 5
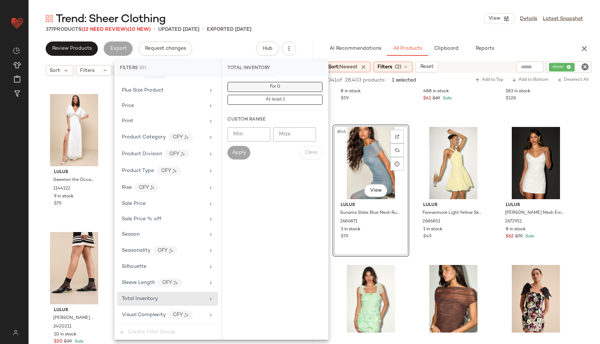
click at [266, 86] on button "For 0" at bounding box center [275, 87] width 95 height 10
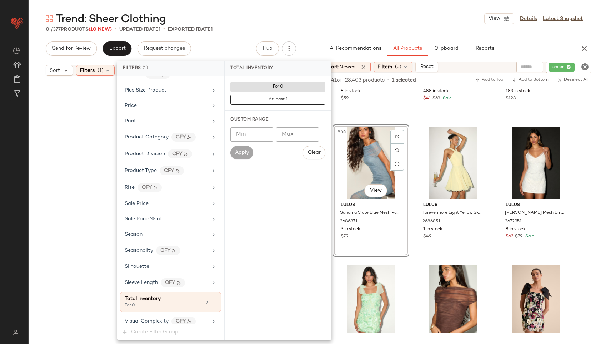
click at [330, 16] on div "Trend: Sheer Clothing View Details Latest Snapshot" at bounding box center [315, 18] width 572 height 14
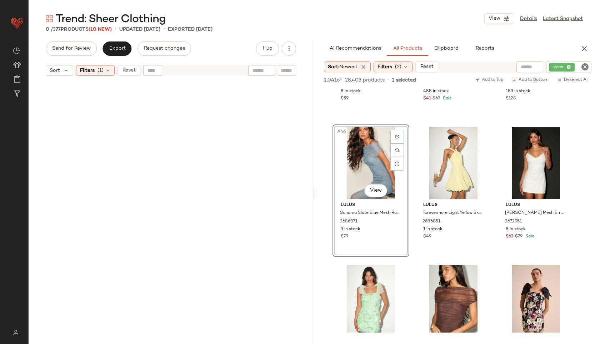
click at [116, 71] on div "Sort Filters (1) Reset" at bounding box center [104, 70] width 117 height 11
click at [124, 69] on span "Reset" at bounding box center [129, 71] width 14 height 6
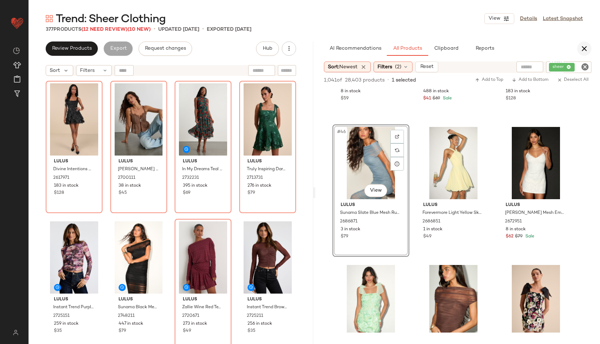
click at [585, 50] on icon "button" at bounding box center [584, 48] width 9 height 9
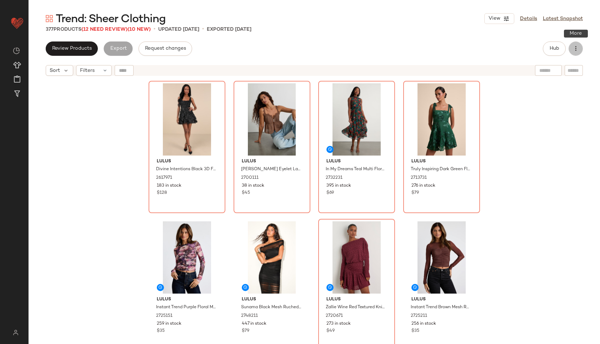
click at [577, 48] on icon "button" at bounding box center [576, 48] width 7 height 7
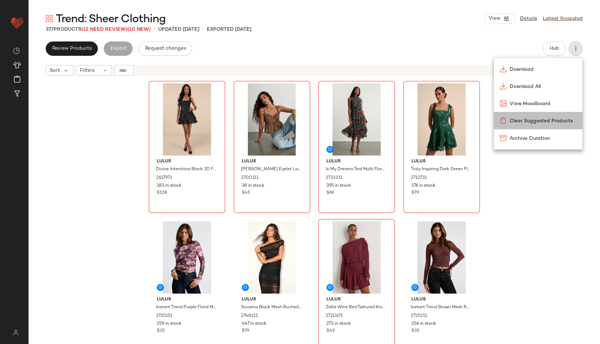
click at [528, 119] on span "Clear Suggested Products" at bounding box center [543, 121] width 67 height 8
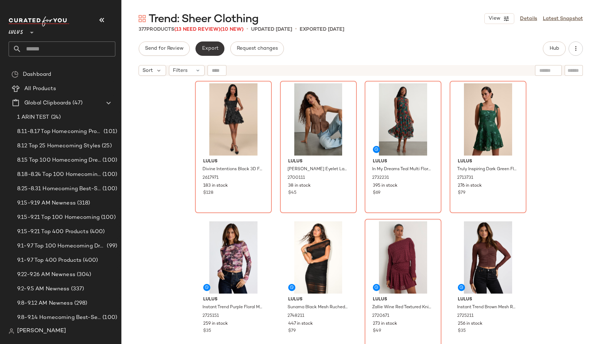
click at [213, 44] on button "Export" at bounding box center [210, 48] width 29 height 14
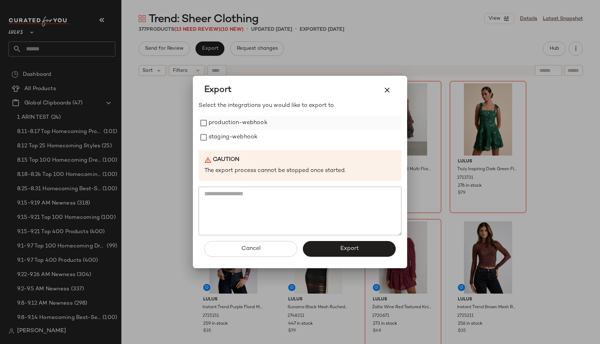
click at [233, 121] on label "production-webhook" at bounding box center [238, 123] width 59 height 14
click at [227, 147] on div "Select the integrations you would like to export to production-webhook staging-…" at bounding box center [300, 169] width 203 height 134
click at [228, 139] on label "staging-webhook" at bounding box center [233, 137] width 49 height 14
click at [334, 243] on button "Export" at bounding box center [349, 249] width 93 height 16
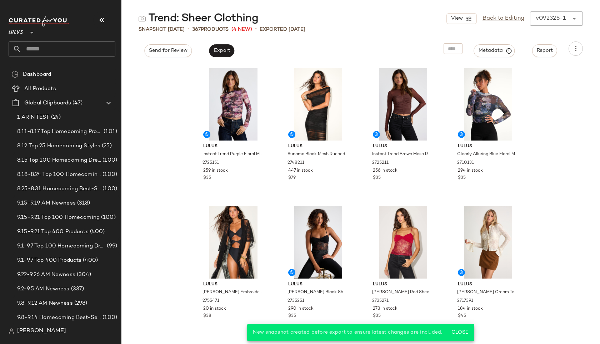
click at [31, 45] on input "text" at bounding box center [68, 48] width 94 height 15
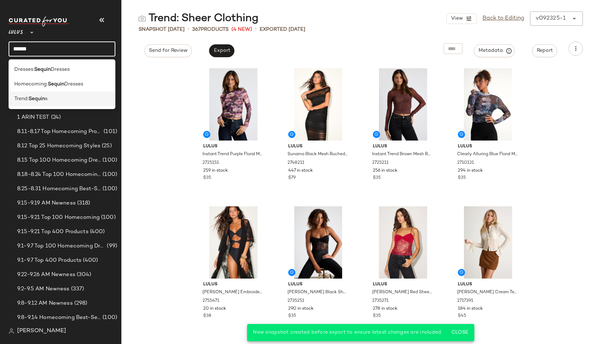
type input "******"
click at [43, 98] on b "Sequin" at bounding box center [37, 99] width 16 height 8
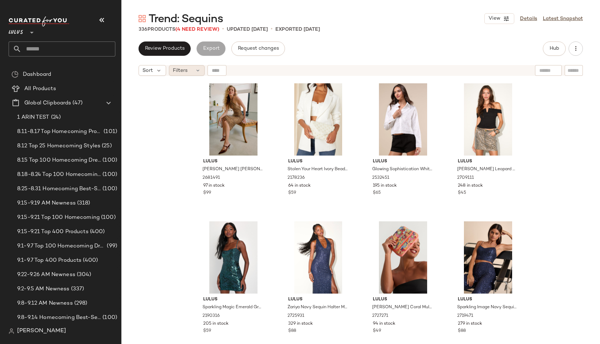
click at [192, 68] on div "Filters" at bounding box center [187, 70] width 36 height 11
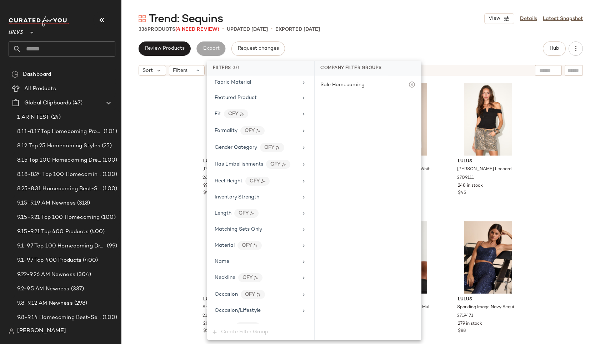
scroll to position [473, 0]
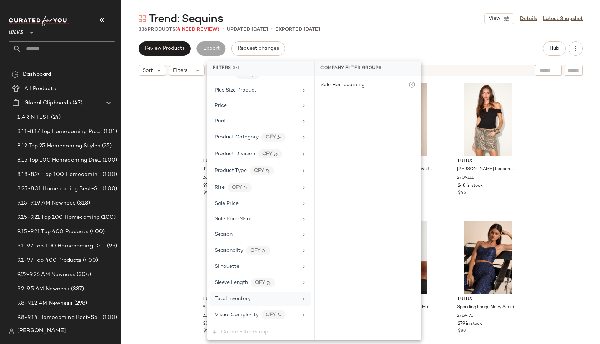
click at [244, 297] on span "Total Inventory" at bounding box center [233, 298] width 36 height 5
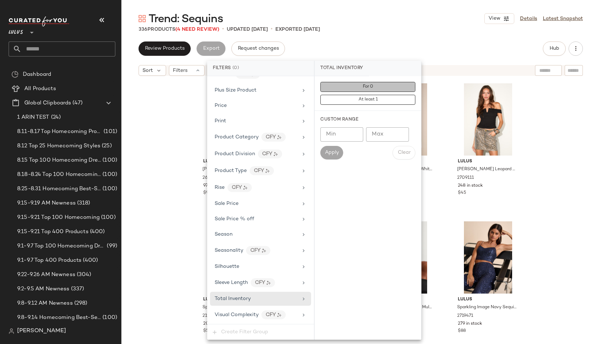
click at [357, 86] on button "For 0" at bounding box center [368, 87] width 95 height 10
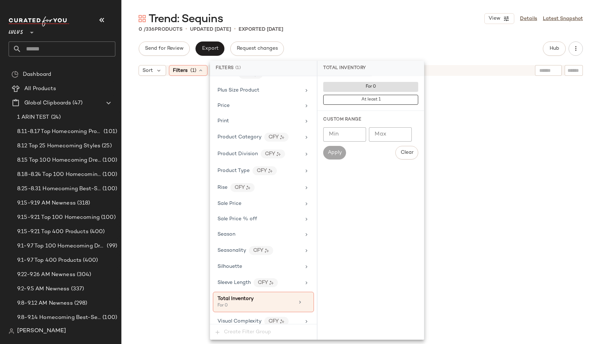
click at [374, 33] on div "0 / 336 Products • updated Sep 23rd • Exported Sep 23rd" at bounding box center [361, 29] width 479 height 7
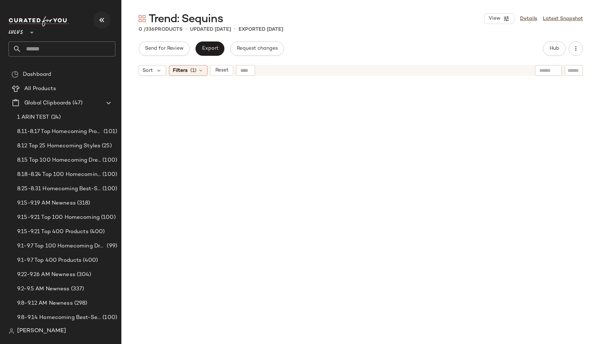
click at [102, 23] on icon "button" at bounding box center [102, 20] width 9 height 9
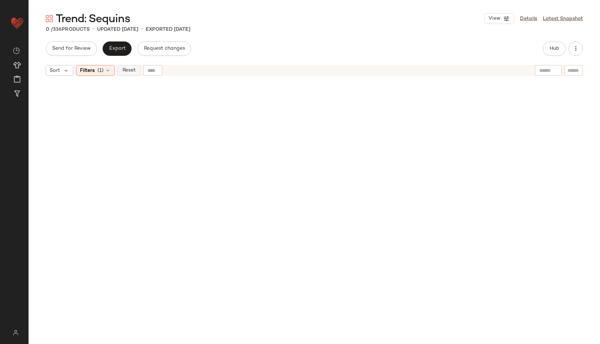
click at [123, 73] on span "Reset" at bounding box center [129, 71] width 14 height 6
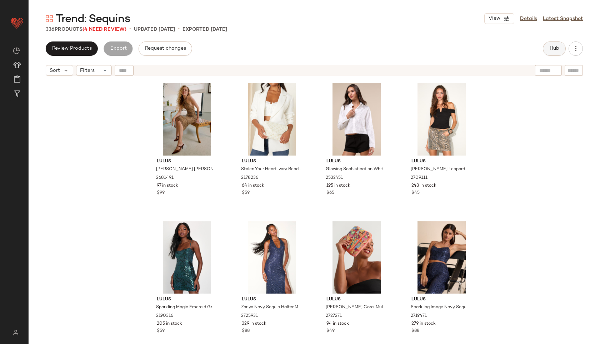
click at [558, 44] on button "Hub" at bounding box center [554, 48] width 23 height 14
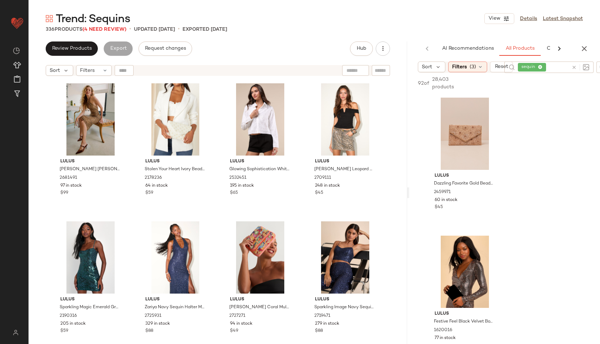
drag, startPoint x: 314, startPoint y: 193, endPoint x: 428, endPoint y: 177, distance: 115.6
click at [431, 177] on div "Trend: Sequins View Details Latest Snapshot 336 Products (4 Need Review) • upda…" at bounding box center [315, 177] width 572 height 332
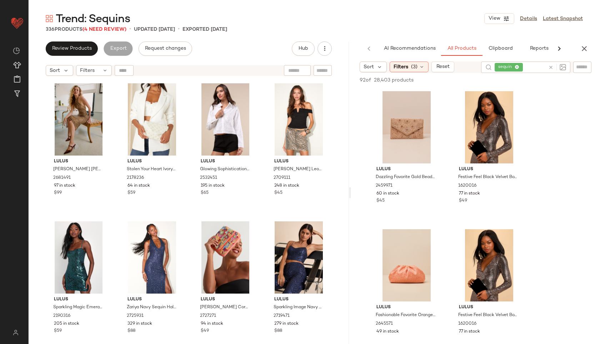
drag, startPoint x: 409, startPoint y: 192, endPoint x: 348, endPoint y: 191, distance: 60.4
click at [348, 191] on div "Trend: Sequins View Details Latest Snapshot 336 Products (4 Need Review) • upda…" at bounding box center [315, 177] width 572 height 332
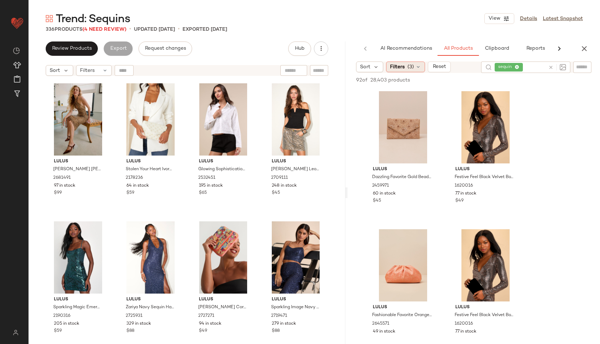
click at [412, 64] on span "(3)" at bounding box center [411, 67] width 6 height 8
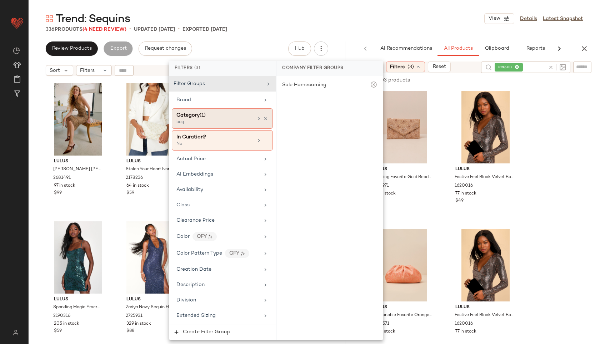
click at [220, 123] on div "bag" at bounding box center [212, 122] width 71 height 6
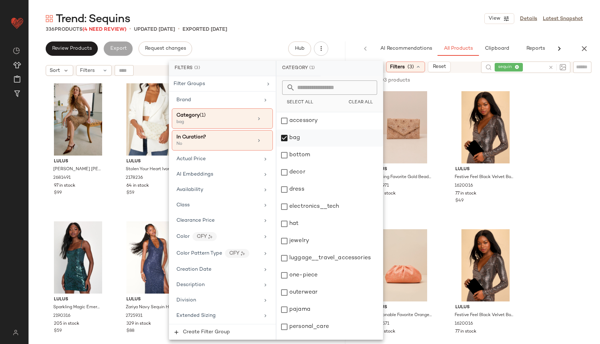
click at [298, 139] on div "bag" at bounding box center [330, 137] width 107 height 17
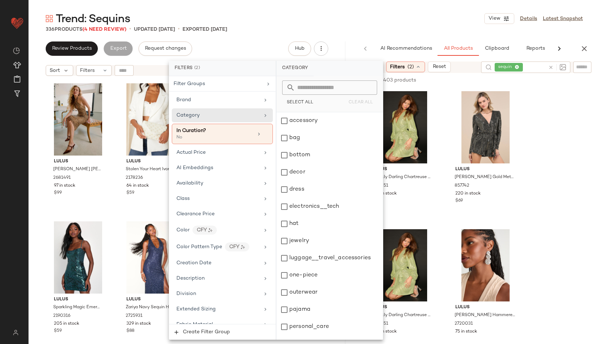
click at [393, 19] on div "Trend: Sequins View Details Latest Snapshot" at bounding box center [315, 18] width 572 height 14
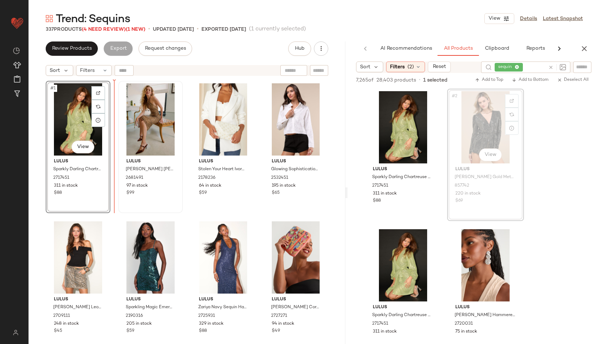
drag, startPoint x: 489, startPoint y: 132, endPoint x: 127, endPoint y: 117, distance: 362.7
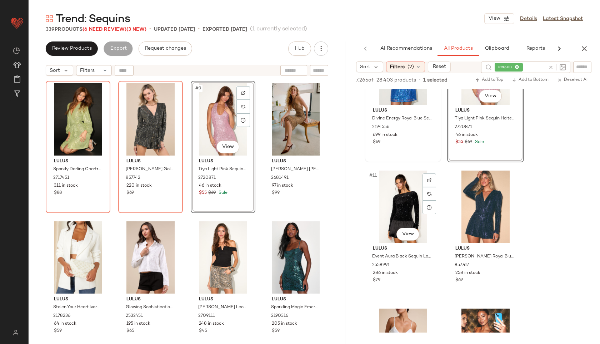
scroll to position [611, 0]
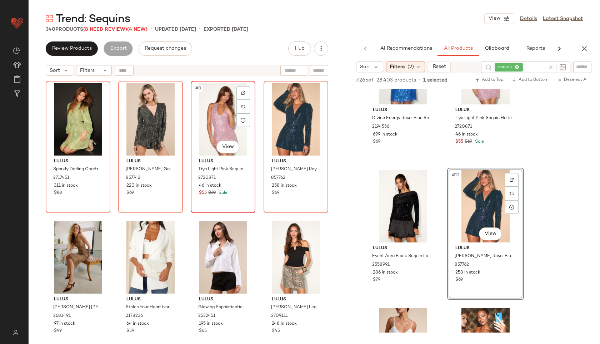
click at [211, 129] on div "#3 View" at bounding box center [223, 119] width 60 height 72
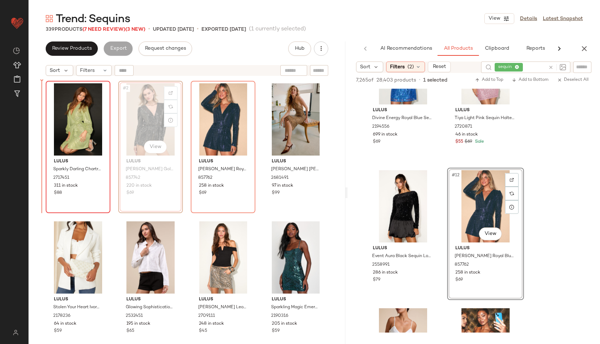
drag, startPoint x: 152, startPoint y: 123, endPoint x: 47, endPoint y: 122, distance: 105.1
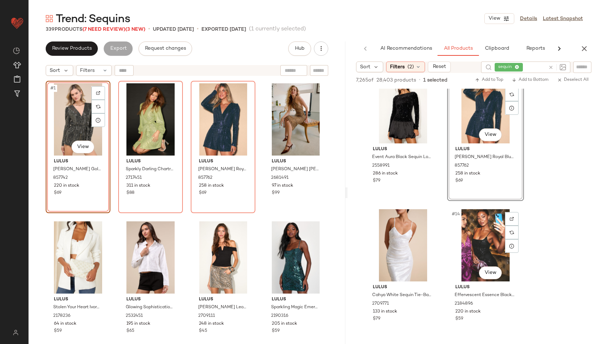
scroll to position [711, 0]
click at [414, 70] on span "(2)" at bounding box center [411, 67] width 6 height 8
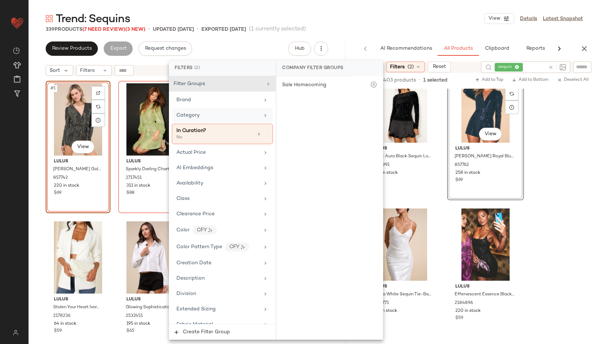
click at [247, 112] on div "Category" at bounding box center [218, 116] width 83 height 8
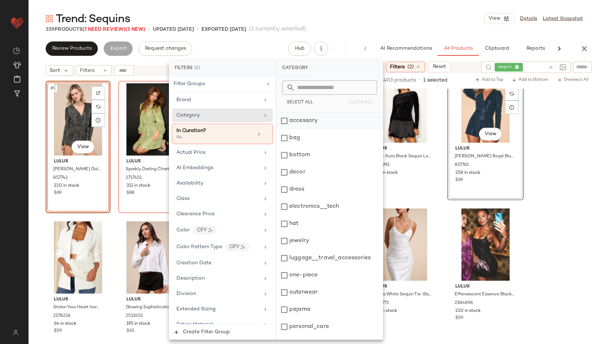
click at [283, 120] on div "accessory" at bounding box center [330, 120] width 107 height 17
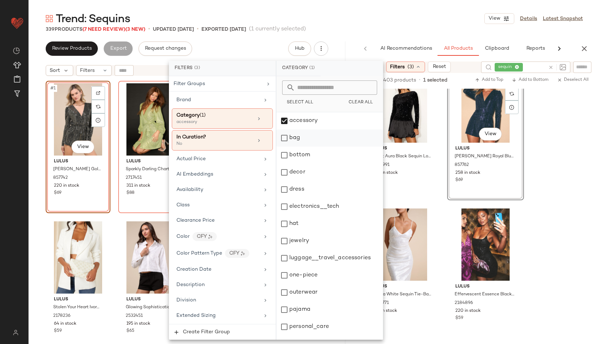
click at [284, 139] on div "bag" at bounding box center [330, 137] width 107 height 17
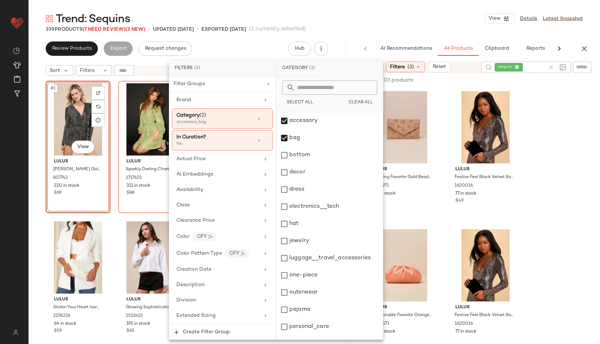
click at [404, 15] on div "Trend: Sequins View Details Latest Snapshot" at bounding box center [315, 18] width 572 height 14
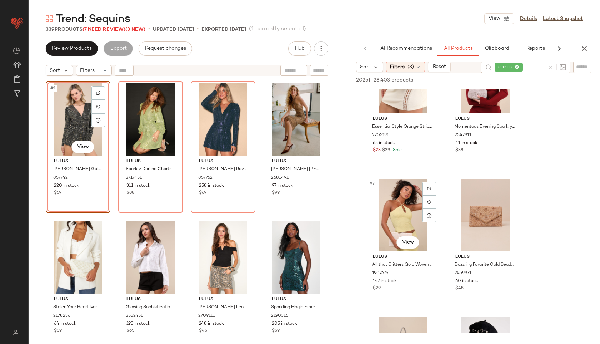
scroll to position [326, 0]
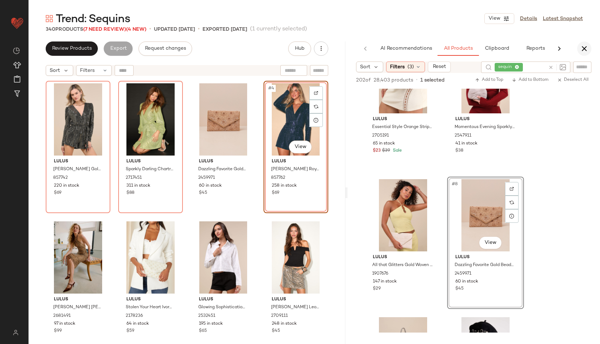
click at [581, 44] on icon "button" at bounding box center [584, 48] width 9 height 9
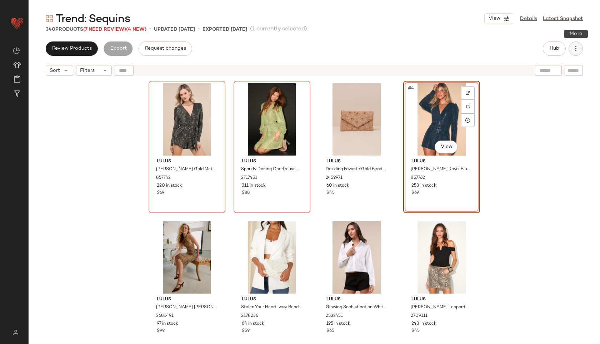
click at [577, 48] on icon "button" at bounding box center [576, 48] width 7 height 7
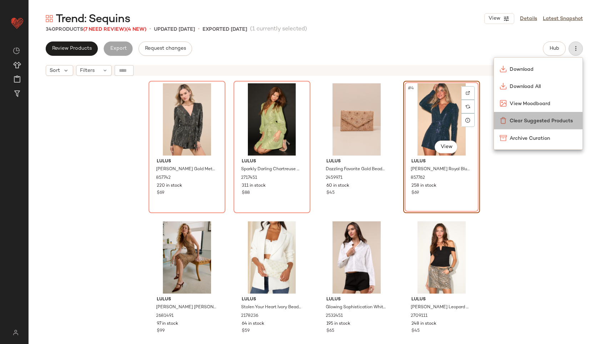
click at [540, 117] on span "Clear Suggested Products" at bounding box center [543, 121] width 67 height 8
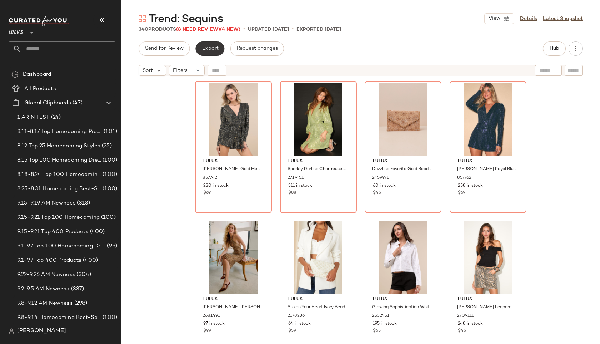
click at [206, 48] on span "Export" at bounding box center [210, 49] width 17 height 6
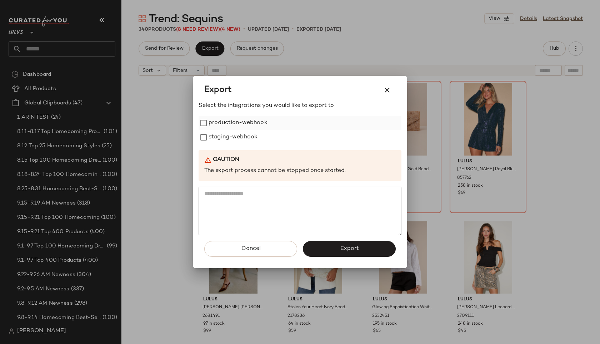
click at [216, 122] on label "production-webhook" at bounding box center [238, 123] width 59 height 14
click at [212, 136] on label "staging-webhook" at bounding box center [233, 137] width 49 height 14
click at [330, 251] on button "Export" at bounding box center [349, 249] width 93 height 16
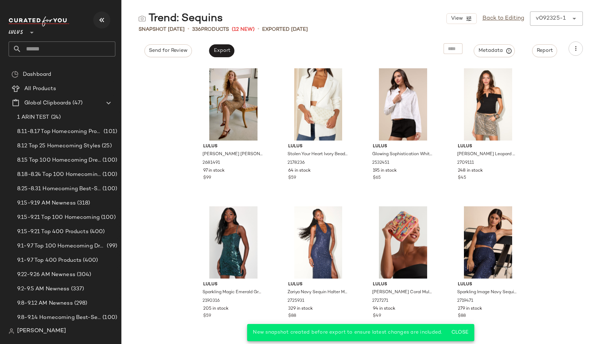
click at [98, 20] on icon "button" at bounding box center [102, 20] width 9 height 9
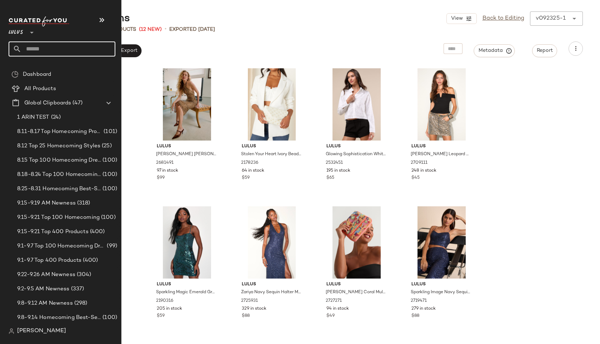
click at [33, 47] on input "text" at bounding box center [68, 48] width 94 height 15
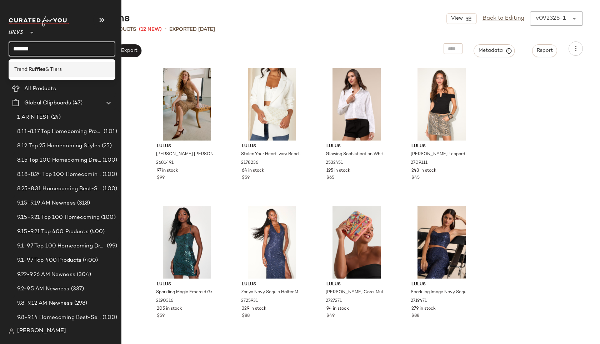
type input "*******"
click at [20, 72] on span "Trend:" at bounding box center [21, 70] width 14 height 8
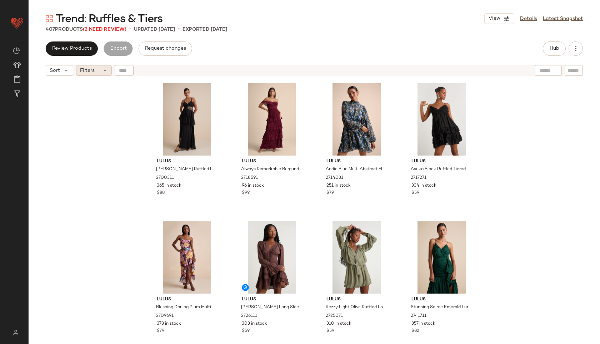
click at [103, 70] on icon at bounding box center [105, 71] width 6 height 6
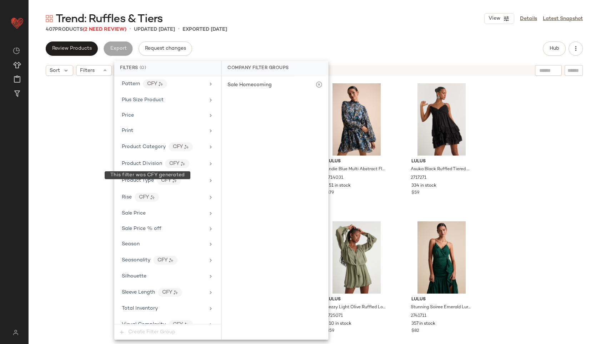
scroll to position [473, 0]
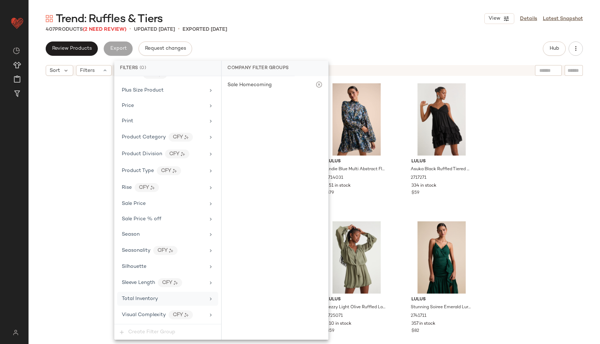
click at [164, 302] on div "Total Inventory" at bounding box center [163, 299] width 83 height 8
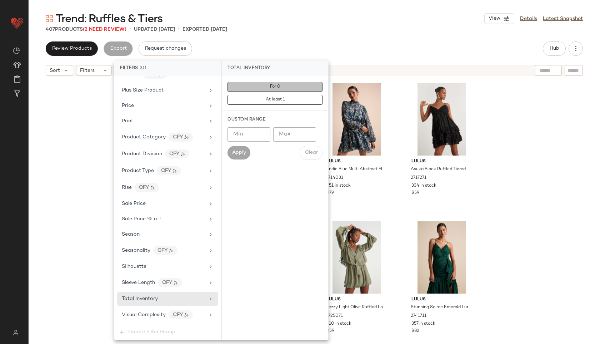
click at [263, 89] on button "For 0" at bounding box center [275, 87] width 95 height 10
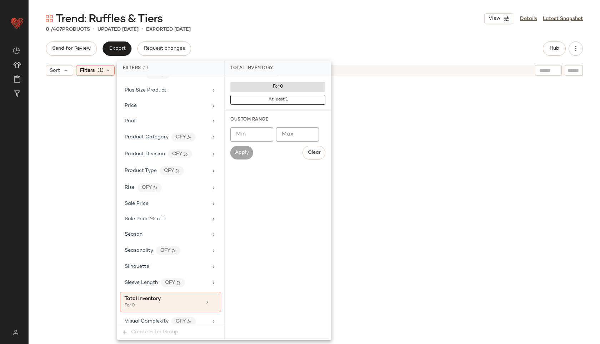
click at [310, 39] on div "Trend: Ruffles & Tiers View Details Latest Snapshot 0 / 407 Products • updated …" at bounding box center [315, 177] width 572 height 332
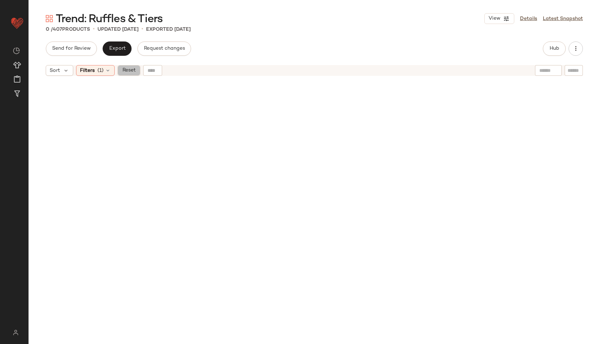
click at [130, 71] on span "Reset" at bounding box center [129, 71] width 14 height 6
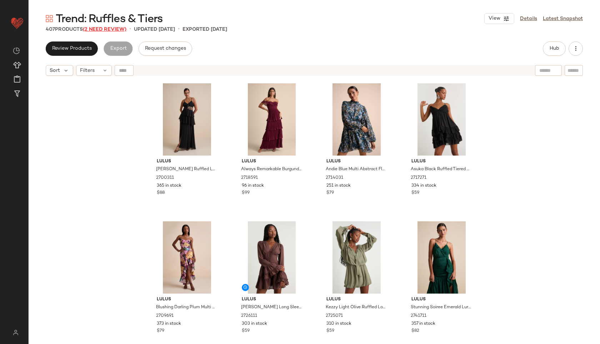
click at [112, 31] on span "(2 Need Review)" at bounding box center [105, 29] width 44 height 5
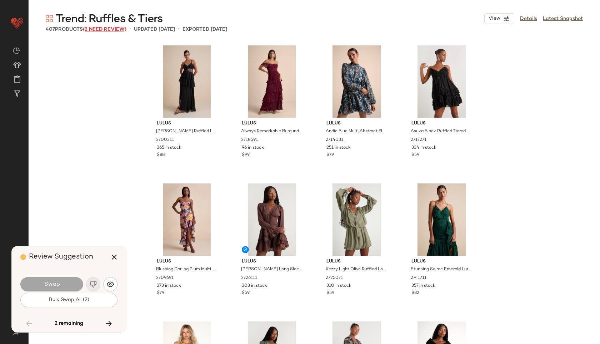
scroll to position [12141, 0]
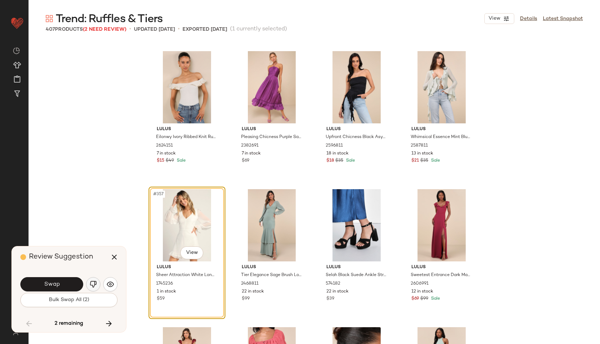
click at [90, 287] on img "button" at bounding box center [93, 284] width 7 height 7
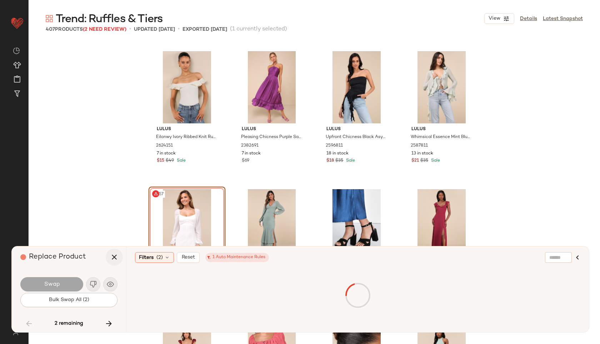
click at [115, 259] on icon "button" at bounding box center [114, 257] width 9 height 9
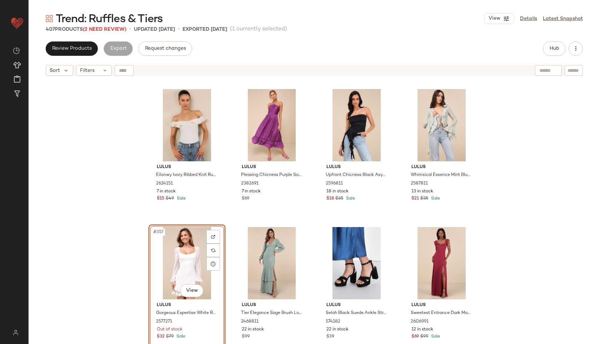
click at [168, 250] on div "#357 View" at bounding box center [187, 263] width 72 height 72
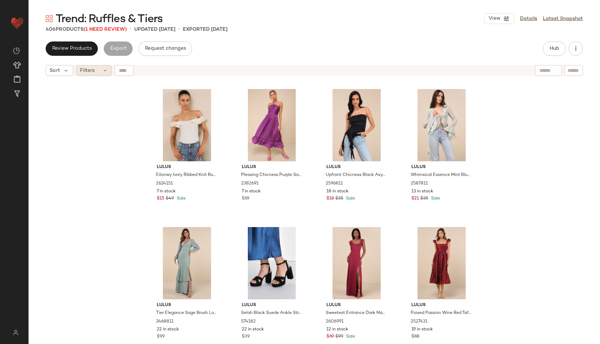
click at [109, 68] on div "Filters" at bounding box center [94, 70] width 36 height 11
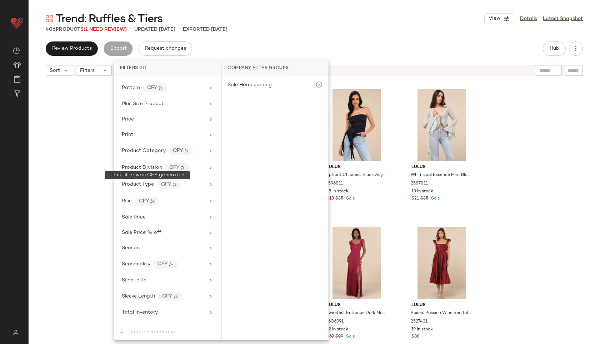
scroll to position [473, 0]
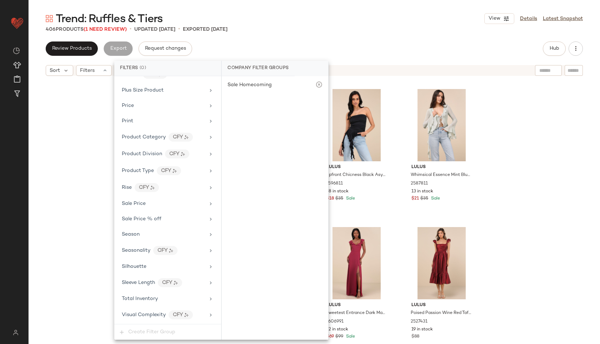
click at [146, 306] on div "Filter Groups Brand Category Actual Price AI Embeddings Availability Class Clea…" at bounding box center [167, 200] width 107 height 248
click at [146, 302] on div "Total Inventory" at bounding box center [140, 299] width 36 height 8
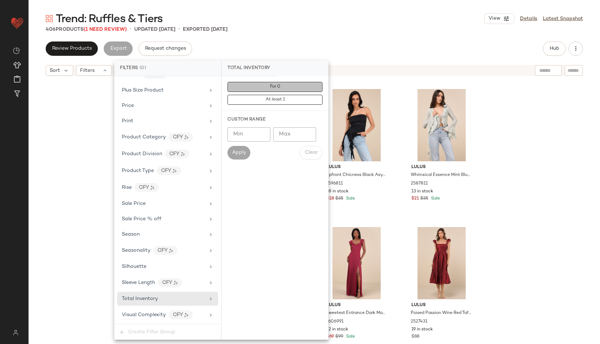
click at [264, 88] on button "For 0" at bounding box center [275, 87] width 95 height 10
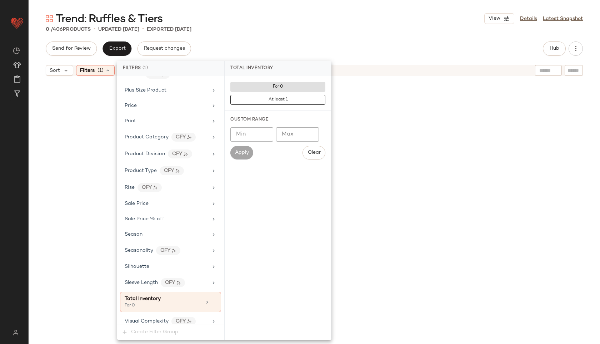
click at [302, 34] on div "Trend: Ruffles & Tiers View Details Latest Snapshot 0 / 406 Products • updated …" at bounding box center [315, 177] width 572 height 332
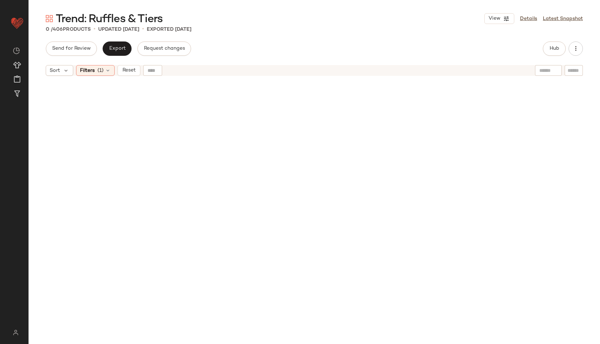
click at [104, 76] on div "Sort Filters (1) Reset" at bounding box center [315, 70] width 572 height 18
click at [103, 73] on span "(1)" at bounding box center [101, 71] width 6 height 8
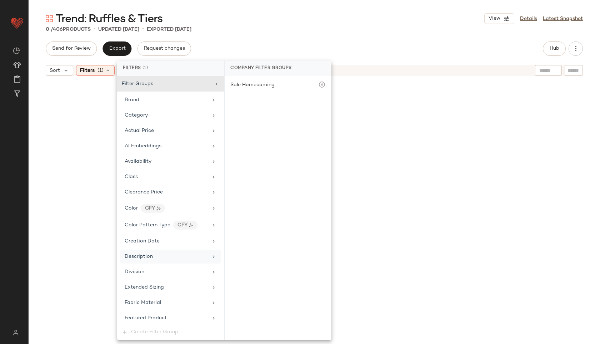
scroll to position [479, 0]
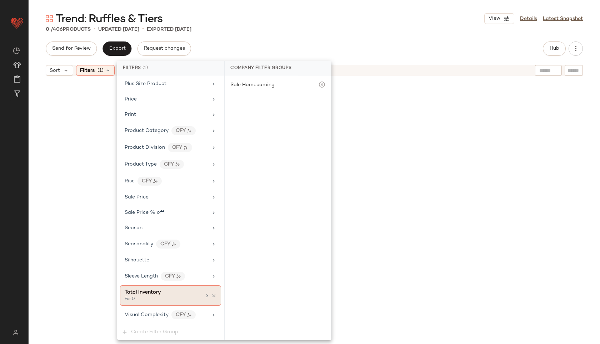
click at [160, 291] on div "Total Inventory" at bounding box center [163, 292] width 77 height 8
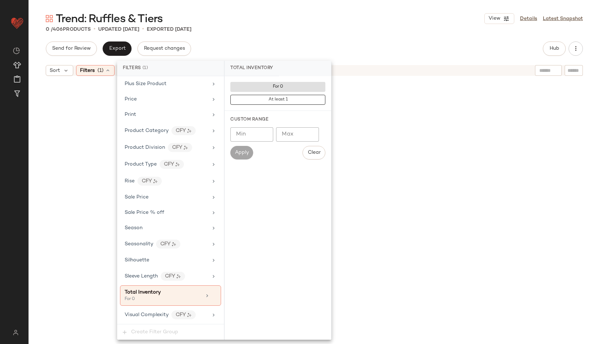
click at [275, 44] on div "Send for Review Export Request changes Hub" at bounding box center [315, 48] width 538 height 14
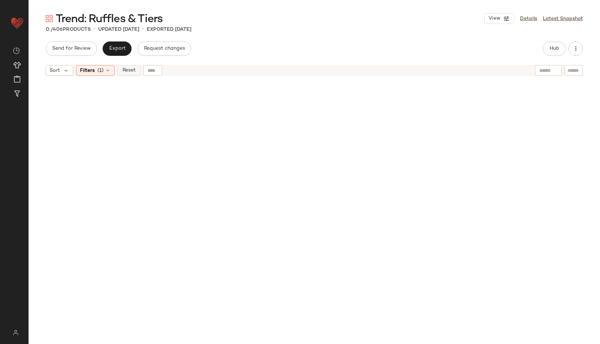
click at [134, 71] on span "Reset" at bounding box center [129, 71] width 14 height 6
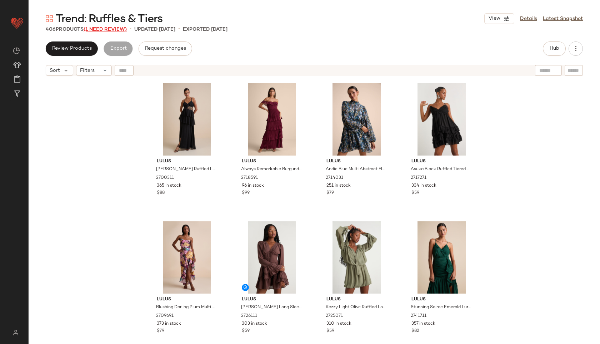
click at [123, 29] on span "(1 Need Review)" at bounding box center [105, 29] width 43 height 5
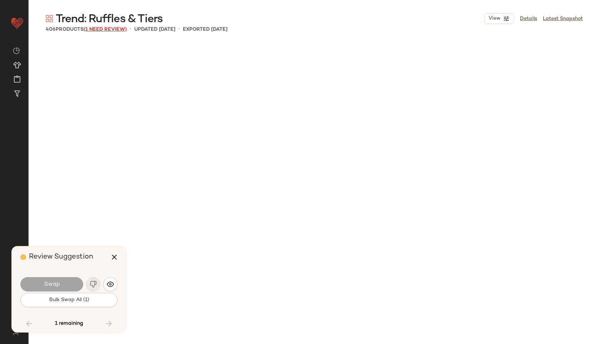
scroll to position [12693, 0]
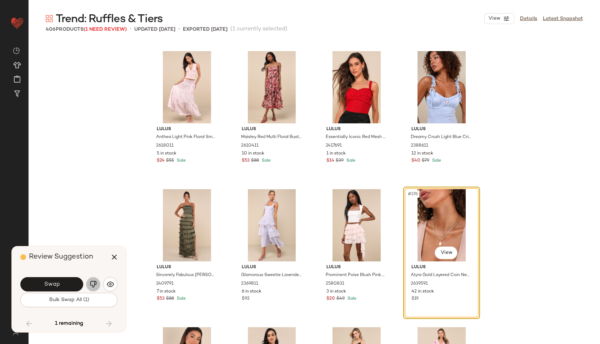
click at [97, 280] on button "button" at bounding box center [93, 284] width 14 height 14
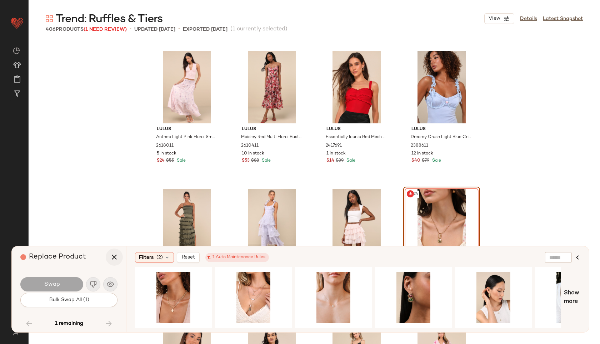
click at [115, 261] on icon "button" at bounding box center [114, 257] width 9 height 9
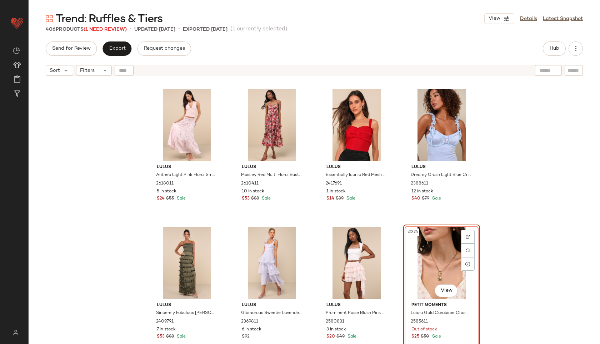
click at [444, 236] on div "#376 View" at bounding box center [442, 263] width 72 height 72
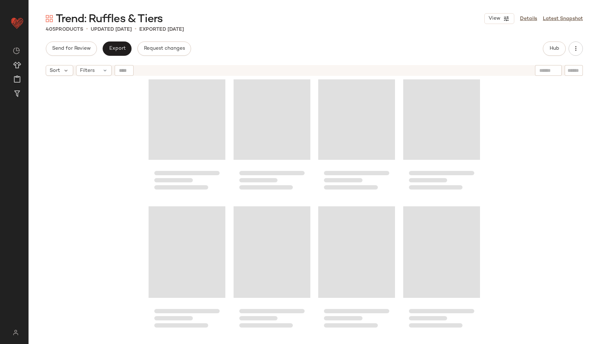
scroll to position [8071, 0]
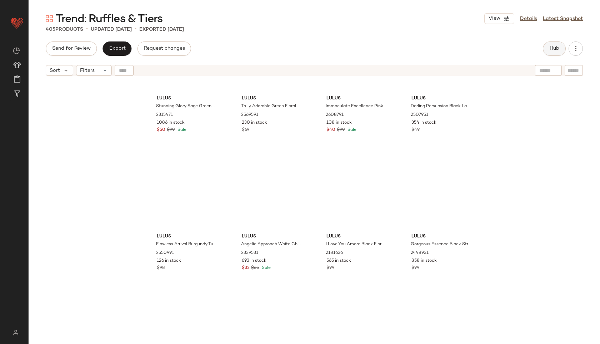
click at [557, 51] on button "Hub" at bounding box center [554, 48] width 23 height 14
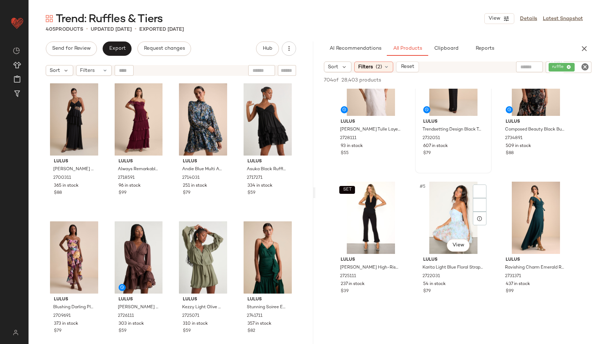
scroll to position [52, 0]
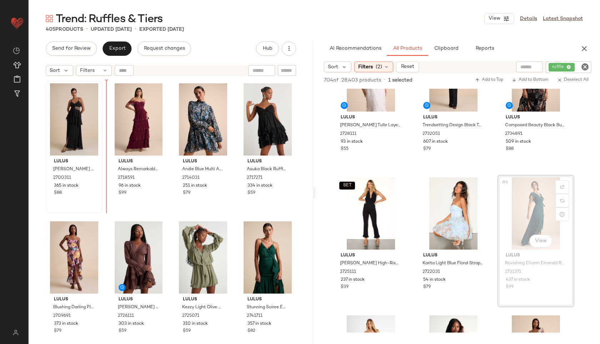
drag, startPoint x: 539, startPoint y: 207, endPoint x: 81, endPoint y: 119, distance: 466.6
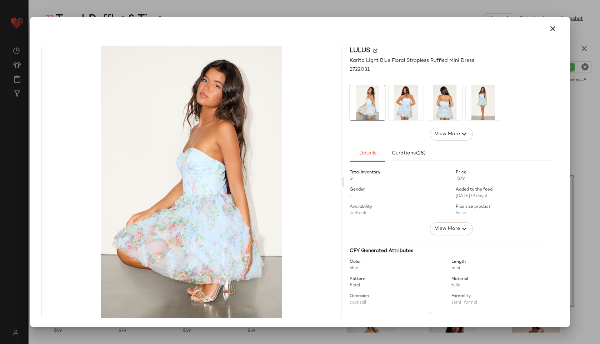
click at [402, 106] on img at bounding box center [406, 102] width 35 height 35
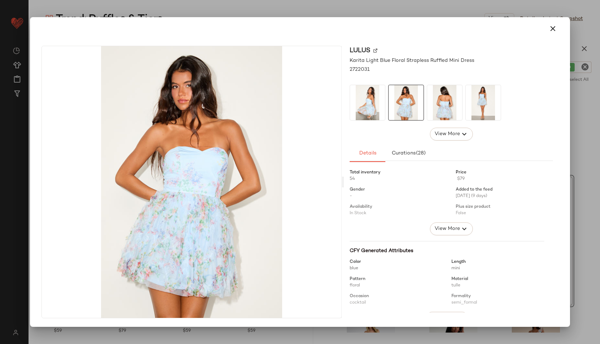
click at [442, 97] on img at bounding box center [444, 102] width 35 height 35
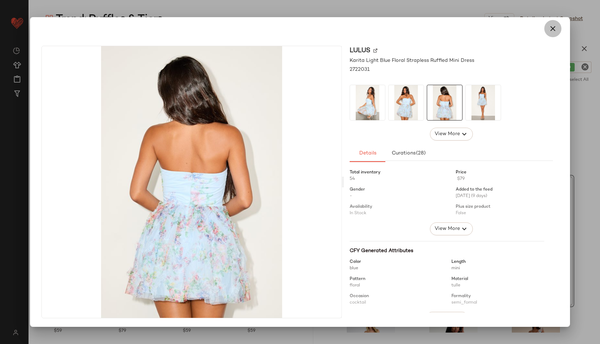
click at [558, 26] on button "button" at bounding box center [553, 28] width 17 height 17
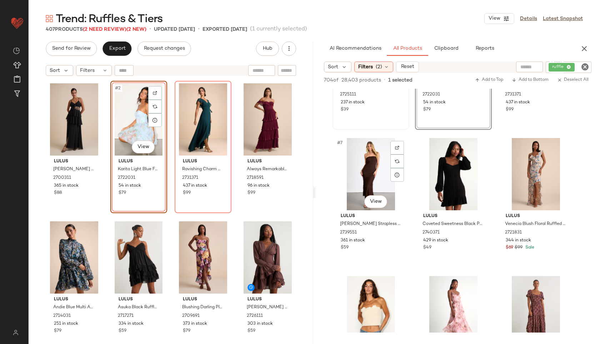
scroll to position [230, 0]
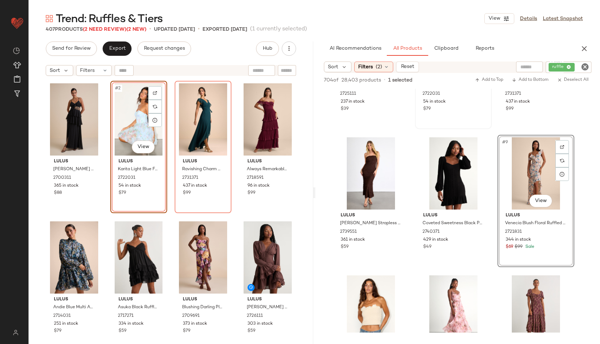
drag, startPoint x: 534, startPoint y: 180, endPoint x: 44, endPoint y: 123, distance: 492.6
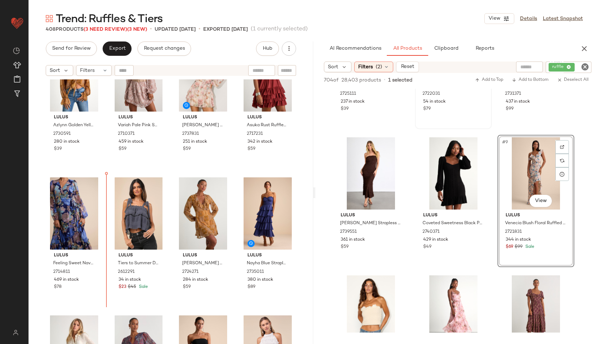
scroll to position [603, 0]
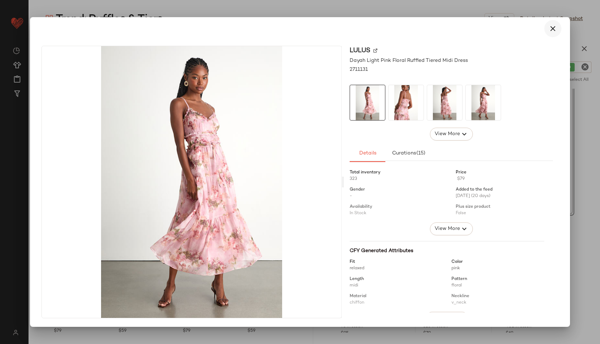
click at [554, 30] on icon "button" at bounding box center [553, 28] width 9 height 9
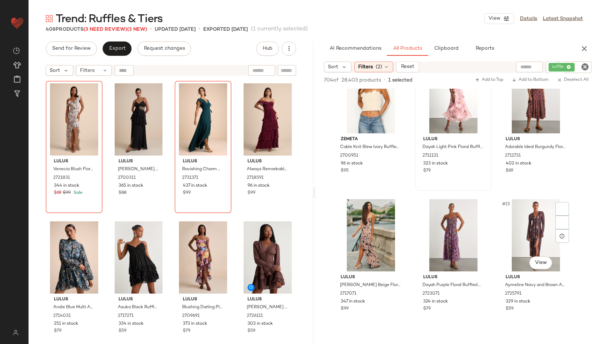
scroll to position [444, 0]
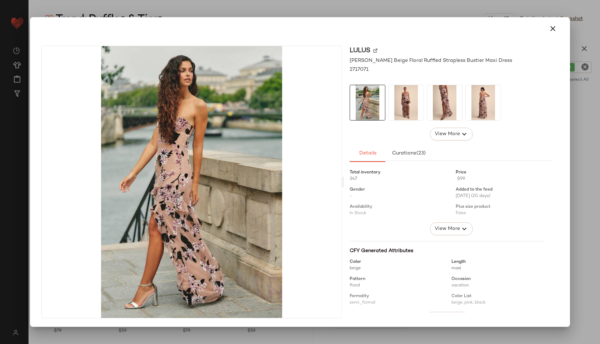
click at [401, 89] on img at bounding box center [406, 102] width 35 height 35
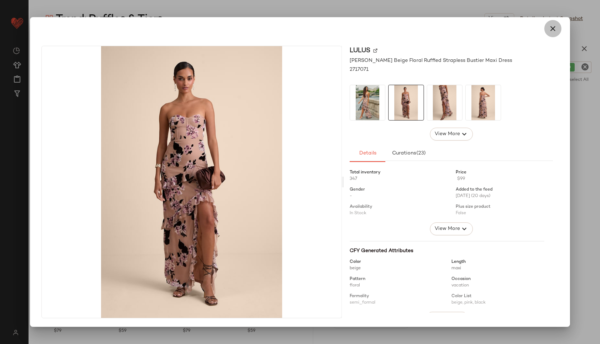
click at [555, 26] on icon "button" at bounding box center [553, 28] width 9 height 9
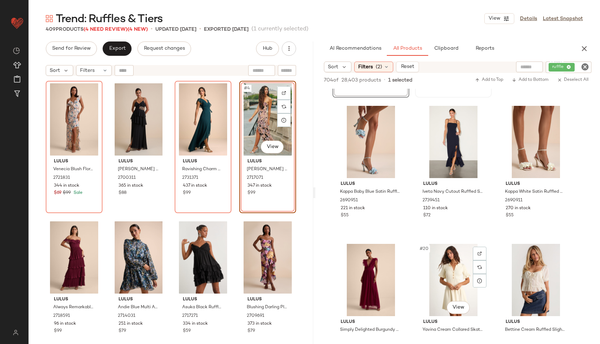
scroll to position [672, 0]
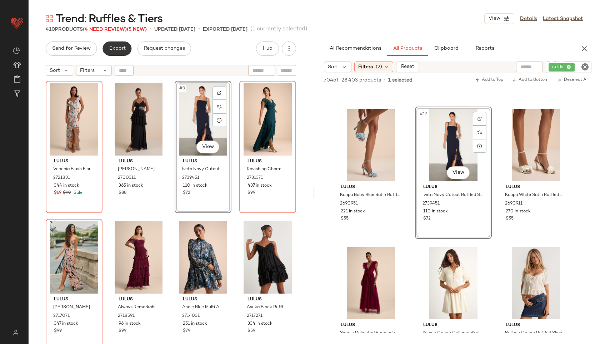
click at [112, 49] on span "Export" at bounding box center [117, 49] width 17 height 6
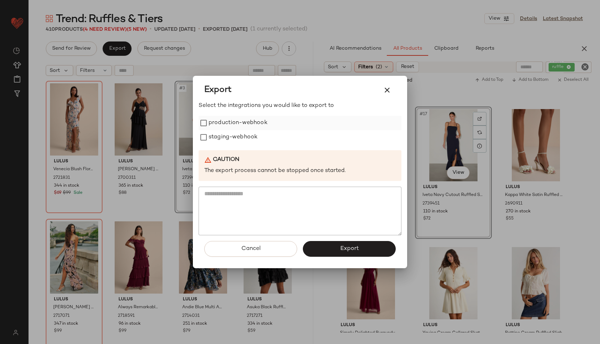
click at [214, 121] on label "production-webhook" at bounding box center [238, 123] width 59 height 14
click at [217, 137] on label "staging-webhook" at bounding box center [233, 137] width 49 height 14
click at [341, 245] on button "Export" at bounding box center [349, 249] width 93 height 16
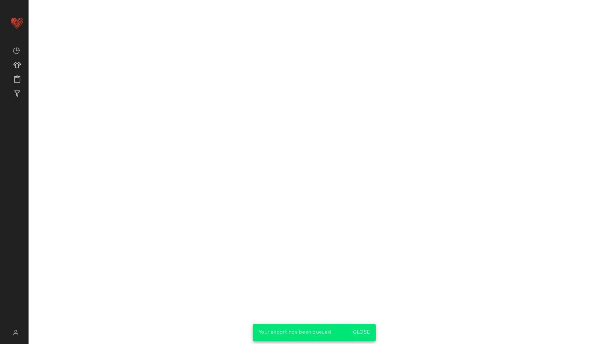
scroll to position [948, 0]
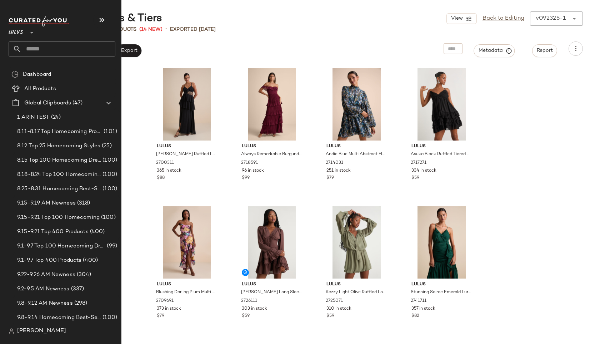
click at [31, 48] on input "text" at bounding box center [68, 48] width 94 height 15
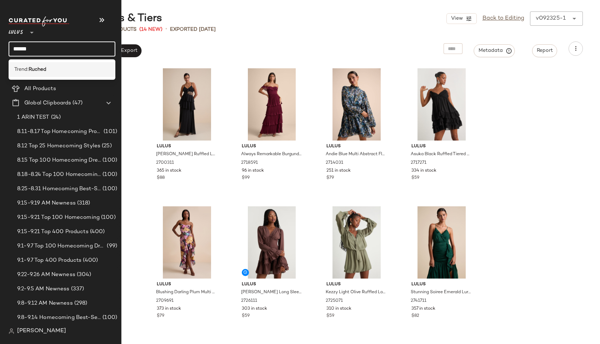
type input "******"
click at [29, 70] on span "Trend:" at bounding box center [21, 70] width 14 height 8
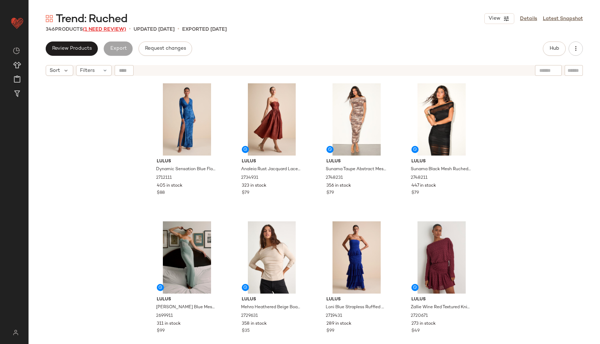
click at [111, 30] on span "(1 Need Review)" at bounding box center [104, 29] width 43 height 5
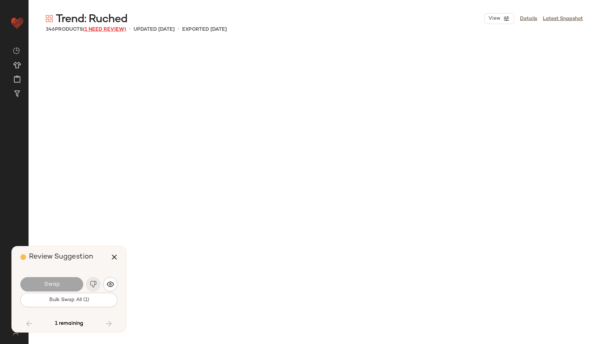
scroll to position [11037, 0]
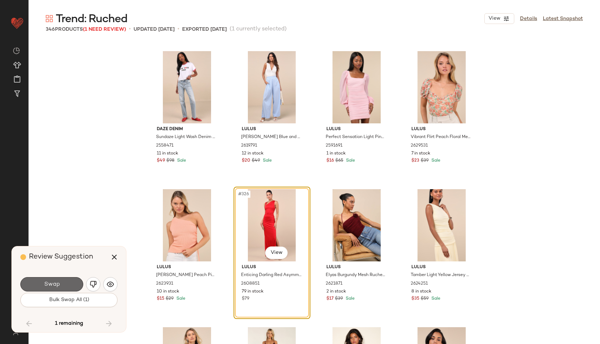
click at [63, 285] on button "Swap" at bounding box center [51, 284] width 63 height 14
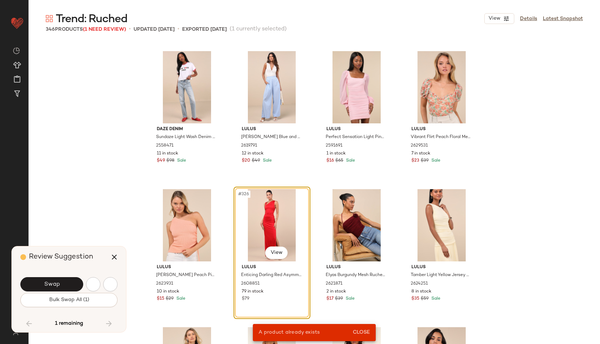
scroll to position [8968, 0]
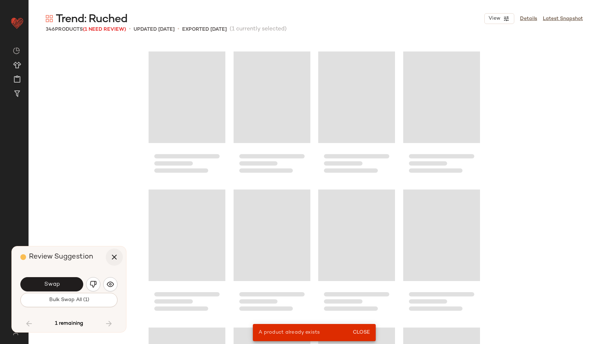
click at [115, 256] on icon "button" at bounding box center [114, 257] width 9 height 9
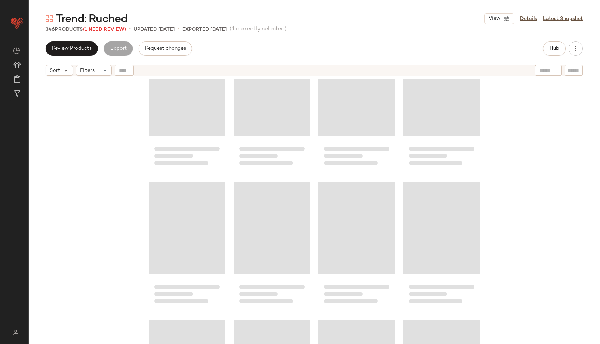
scroll to position [9014, 0]
click at [120, 29] on span "(1 Need Review)" at bounding box center [104, 29] width 43 height 5
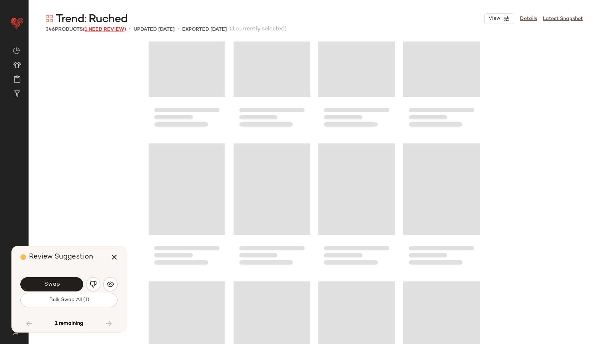
scroll to position [8968, 0]
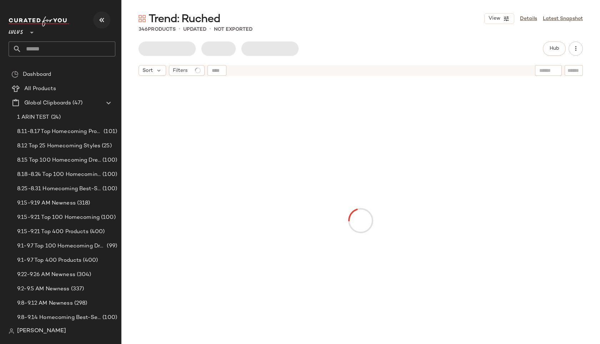
click at [103, 20] on icon "button" at bounding box center [102, 20] width 9 height 9
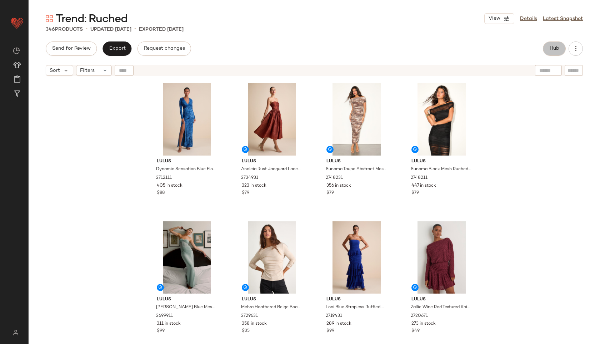
click at [552, 53] on button "Hub" at bounding box center [554, 48] width 23 height 14
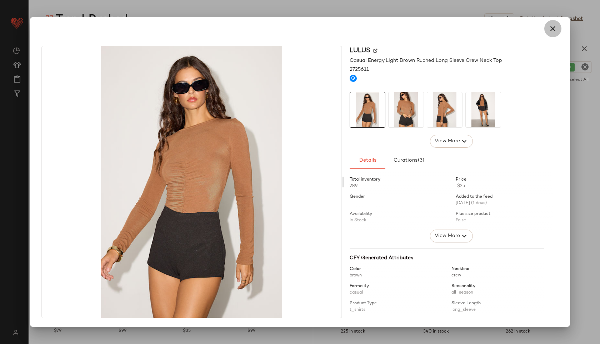
click at [553, 29] on icon "button" at bounding box center [553, 28] width 9 height 9
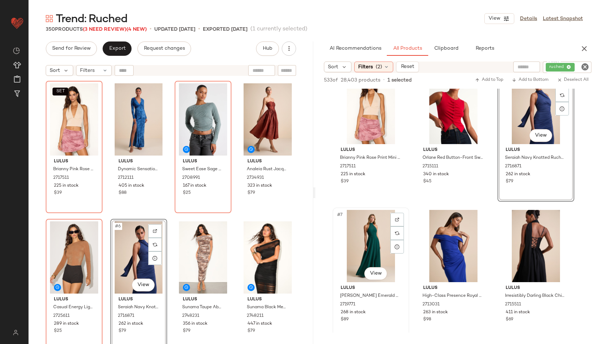
scroll to position [181, 0]
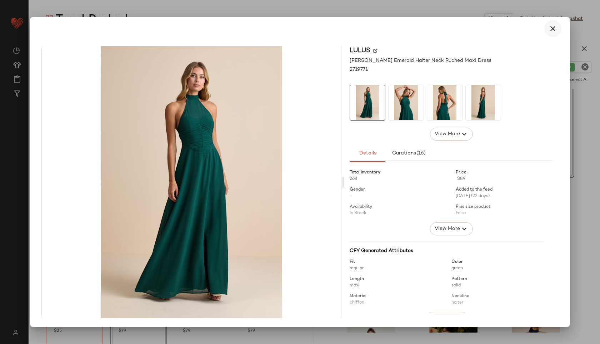
click at [552, 27] on icon "button" at bounding box center [553, 28] width 9 height 9
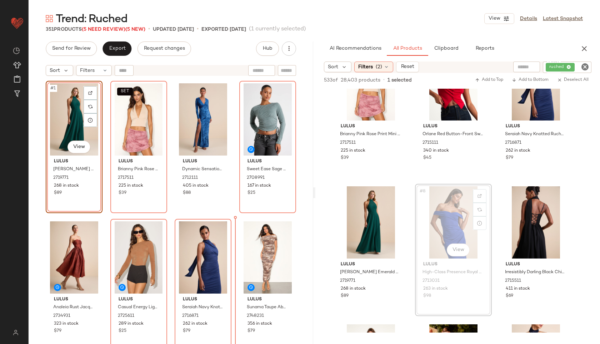
drag, startPoint x: 456, startPoint y: 223, endPoint x: 232, endPoint y: 265, distance: 227.9
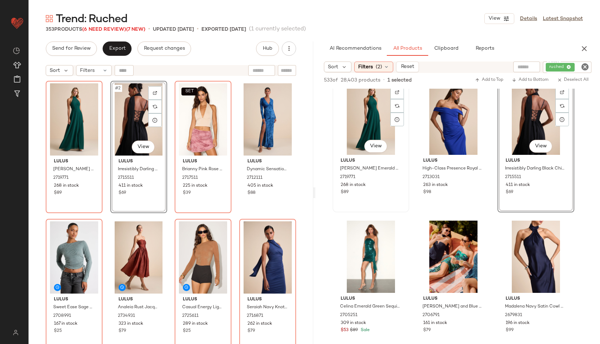
scroll to position [325, 0]
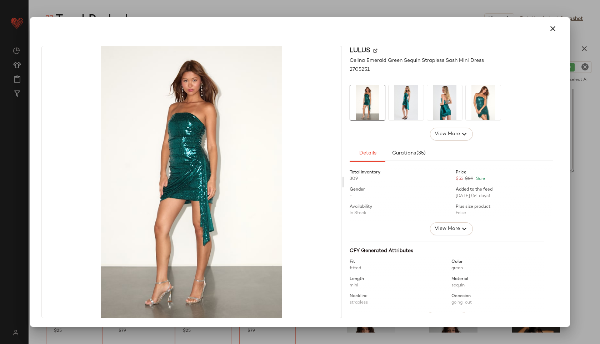
click at [402, 105] on img at bounding box center [406, 102] width 35 height 35
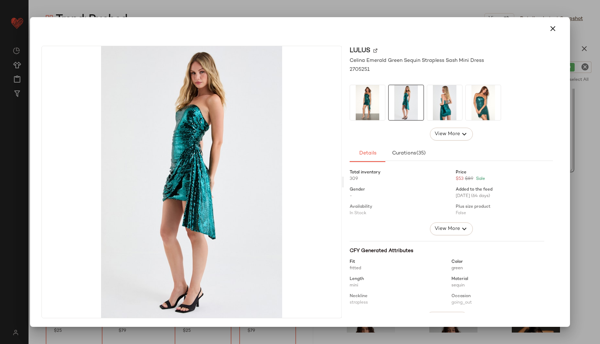
click at [445, 107] on img at bounding box center [444, 102] width 35 height 35
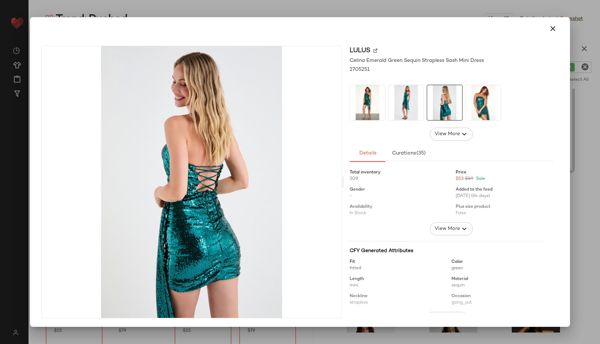
click at [486, 92] on img at bounding box center [483, 102] width 35 height 35
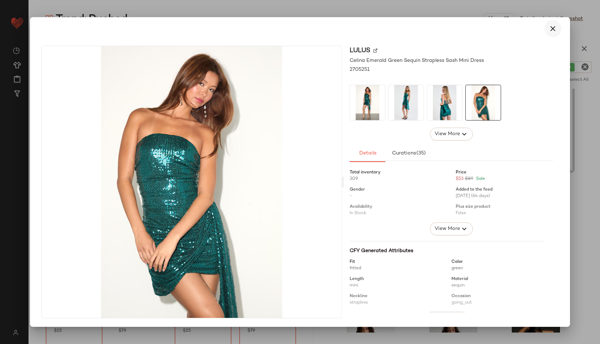
click at [550, 30] on icon "button" at bounding box center [553, 28] width 9 height 9
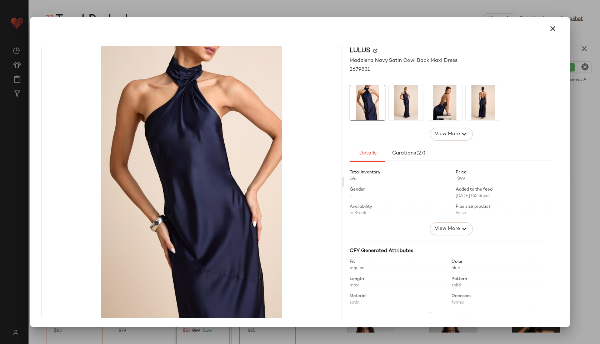
click at [409, 96] on img at bounding box center [406, 102] width 35 height 35
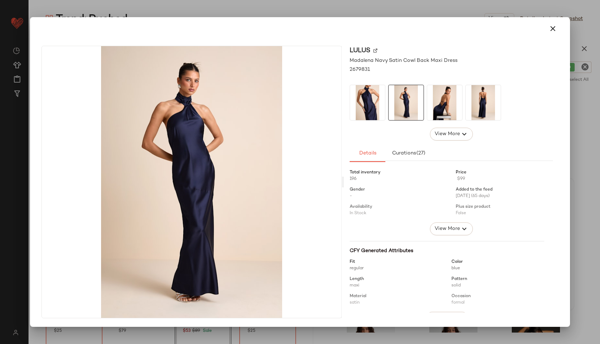
click at [440, 99] on img at bounding box center [444, 102] width 35 height 35
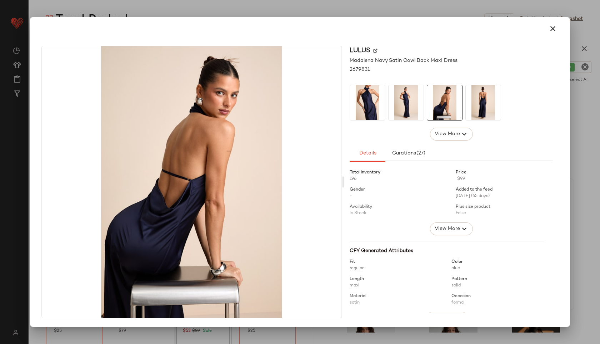
click at [466, 105] on div at bounding box center [484, 103] width 36 height 36
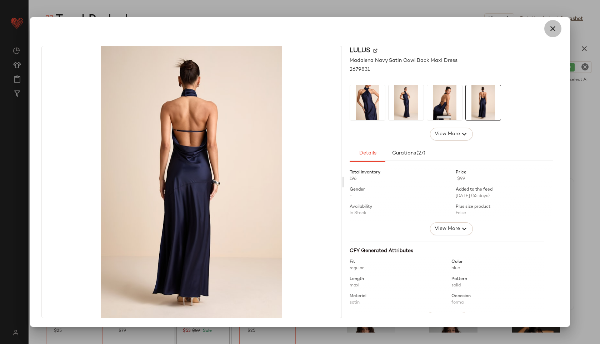
click at [555, 22] on button "button" at bounding box center [553, 28] width 17 height 17
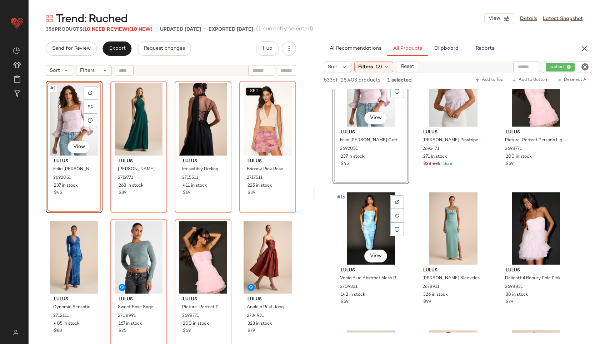
scroll to position [589, 0]
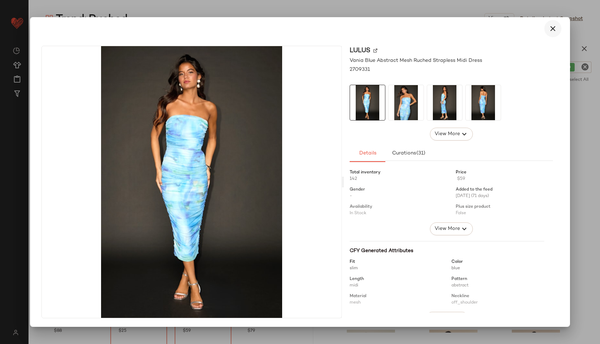
click at [555, 25] on icon "button" at bounding box center [553, 28] width 9 height 9
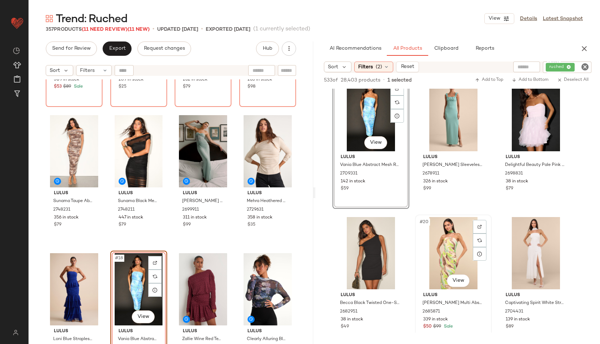
scroll to position [703, 0]
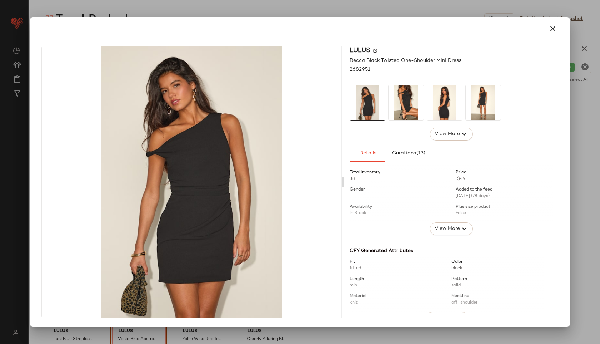
click at [406, 97] on img at bounding box center [406, 102] width 35 height 35
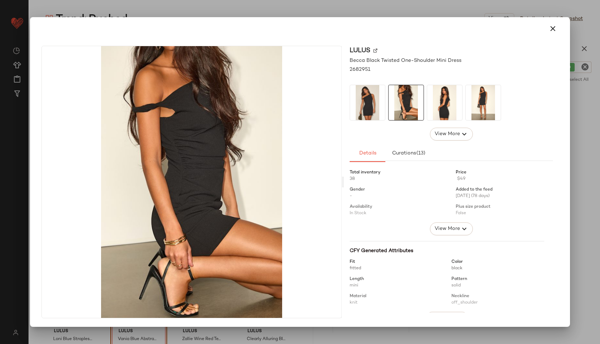
click at [442, 105] on img at bounding box center [444, 102] width 35 height 35
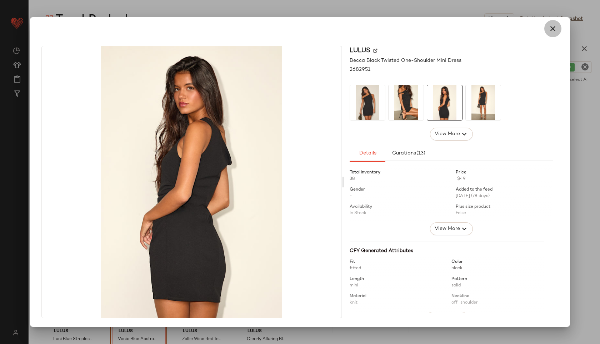
click at [552, 31] on icon "button" at bounding box center [553, 28] width 9 height 9
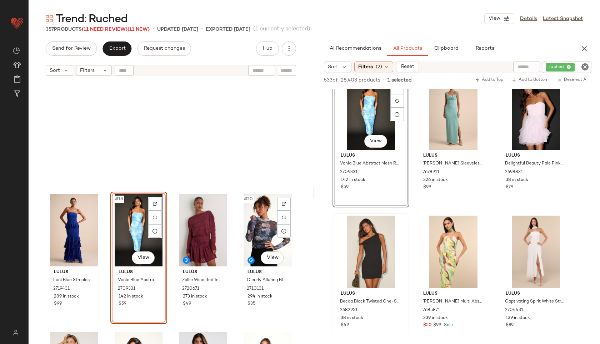
scroll to position [682, 0]
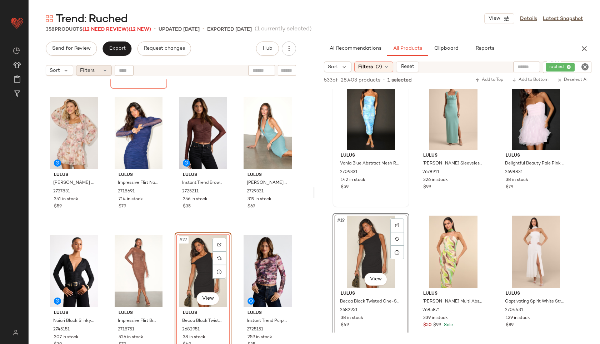
click at [95, 65] on div "Filters" at bounding box center [94, 70] width 36 height 11
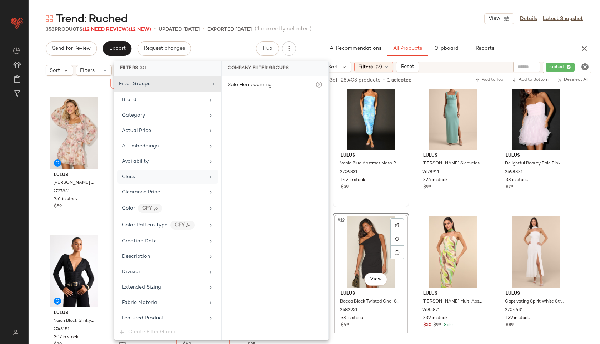
scroll to position [456, 0]
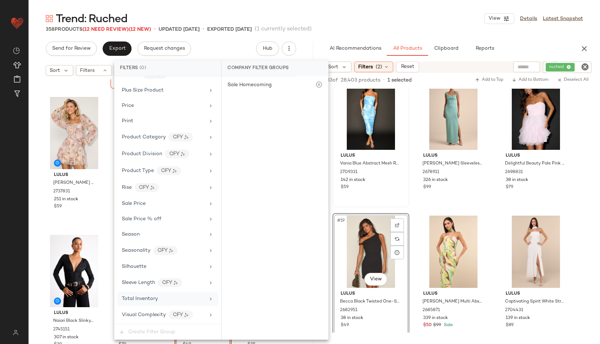
click at [150, 302] on div "Total Inventory" at bounding box center [140, 299] width 36 height 8
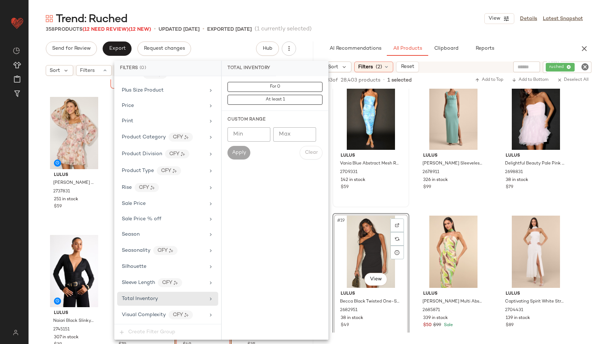
click at [291, 133] on input "Max" at bounding box center [294, 134] width 43 height 14
type input "**"
click at [243, 149] on button "Apply" at bounding box center [239, 153] width 23 height 14
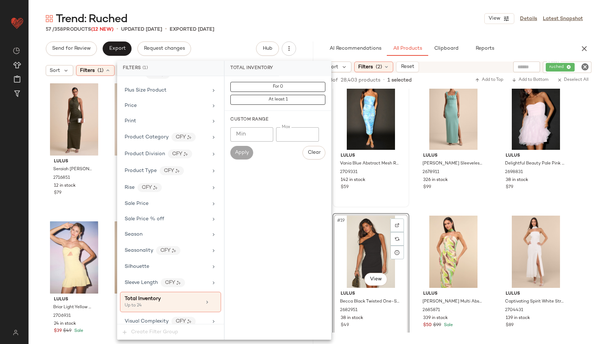
click at [298, 21] on div "Trend: Ruched View Details Latest Snapshot" at bounding box center [315, 18] width 572 height 14
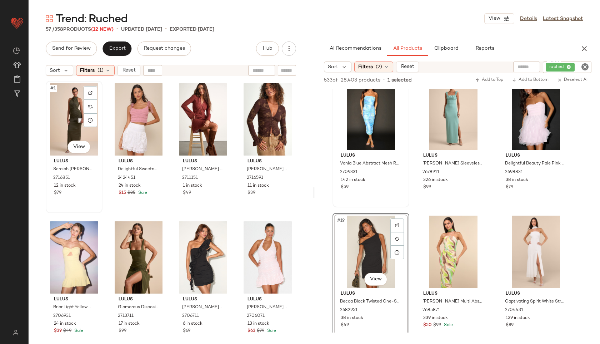
click at [64, 104] on div "#1 View" at bounding box center [74, 119] width 52 height 72
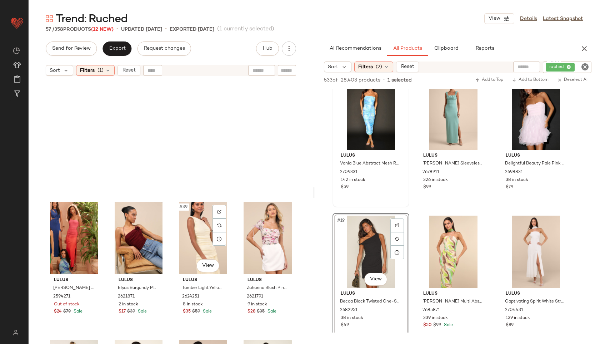
scroll to position [1789, 0]
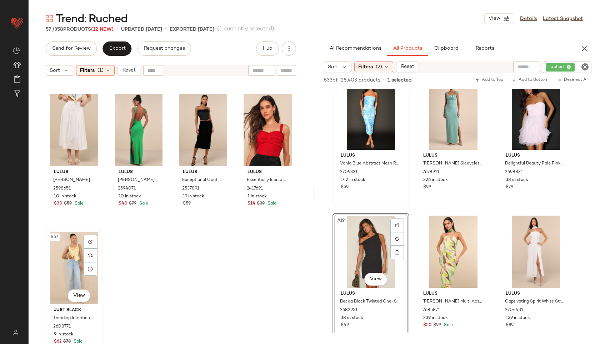
click at [69, 270] on div "#57 View" at bounding box center [74, 268] width 52 height 72
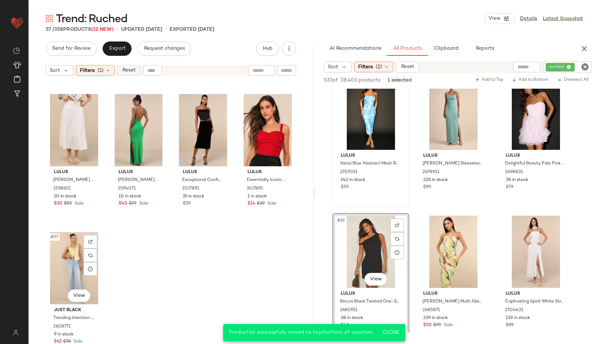
click at [130, 71] on span "Reset" at bounding box center [129, 71] width 14 height 6
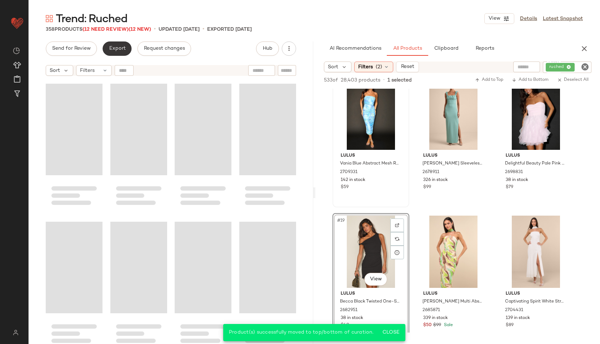
scroll to position [12136, 0]
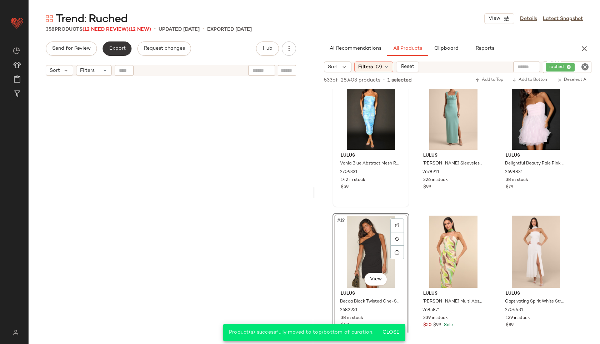
click at [115, 42] on button "Export" at bounding box center [117, 48] width 29 height 14
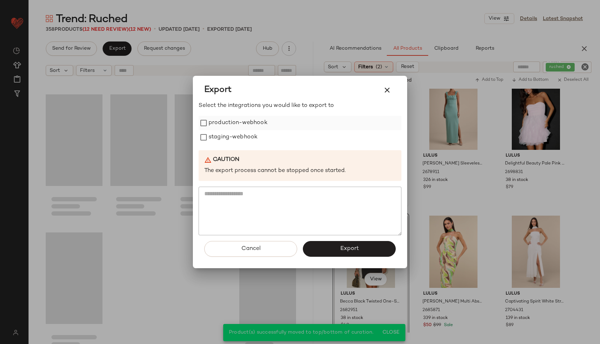
click at [220, 124] on label "production-webhook" at bounding box center [238, 123] width 59 height 14
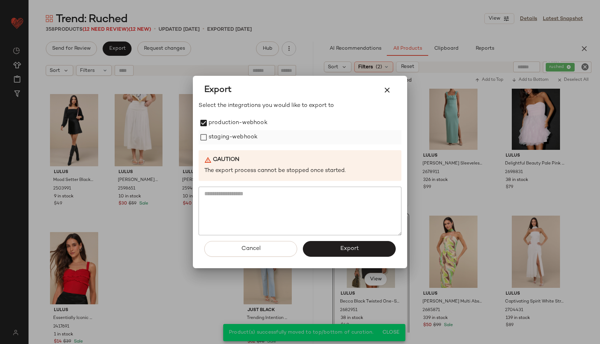
click at [219, 136] on label "staging-webhook" at bounding box center [233, 137] width 49 height 14
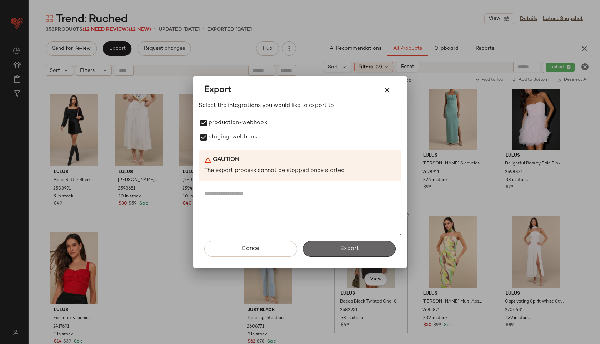
click at [347, 251] on span "Export" at bounding box center [349, 248] width 19 height 7
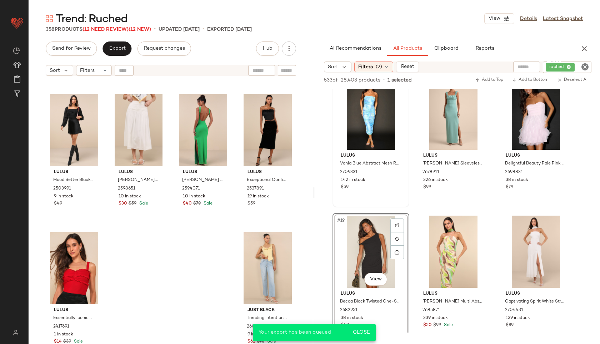
scroll to position [979, 0]
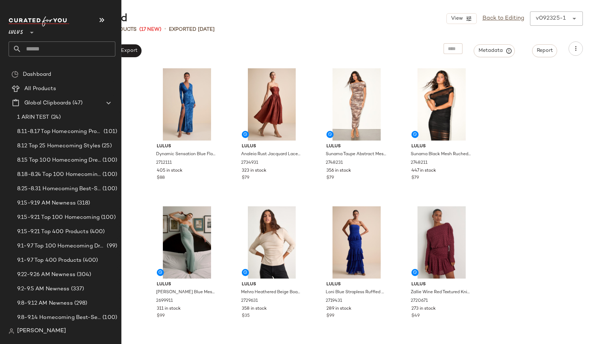
click at [40, 47] on input "text" at bounding box center [68, 48] width 94 height 15
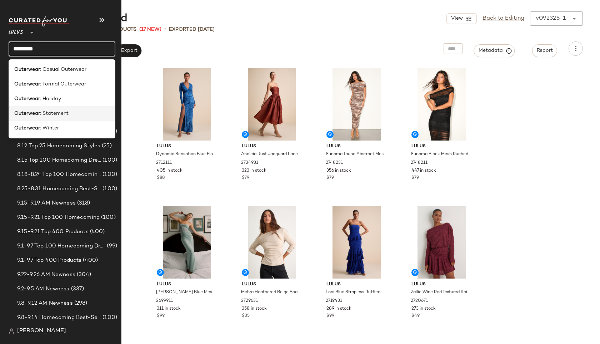
type input "*********"
click at [29, 111] on b "Outerwear" at bounding box center [27, 114] width 26 height 8
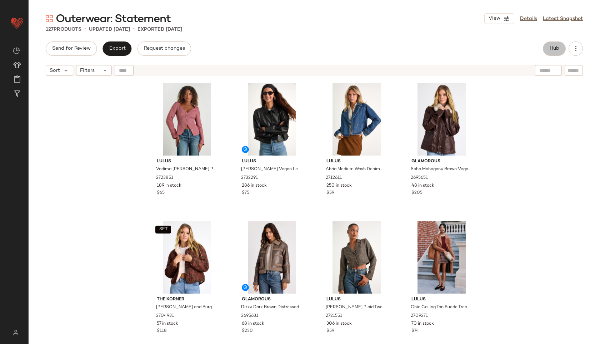
click at [559, 44] on button "Hub" at bounding box center [554, 48] width 23 height 14
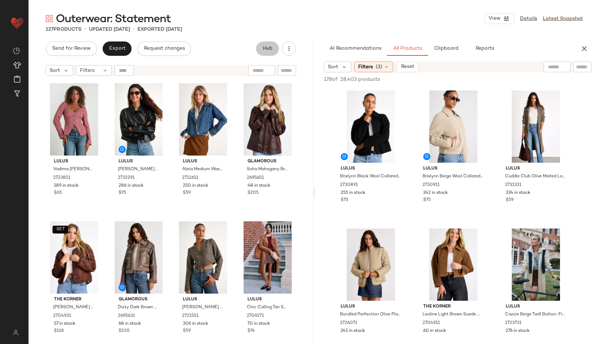
click at [256, 41] on button "Hub" at bounding box center [267, 48] width 23 height 14
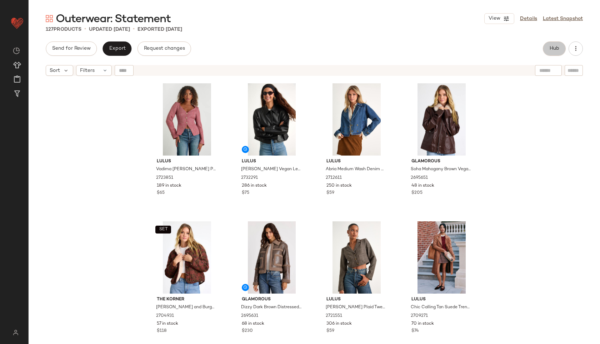
click at [543, 41] on button "Hub" at bounding box center [554, 48] width 23 height 14
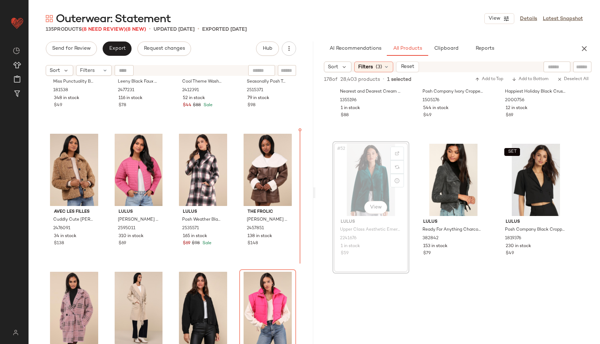
scroll to position [2575, 0]
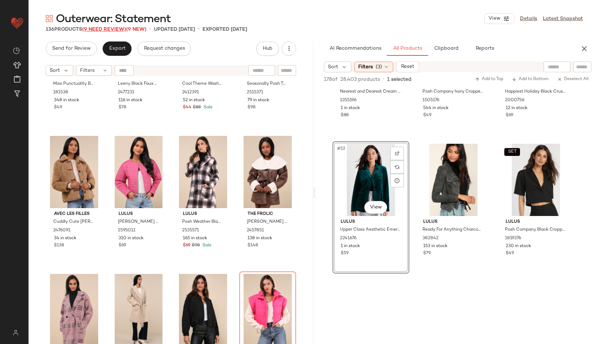
click at [102, 27] on span "(9 Need Review)" at bounding box center [104, 29] width 44 height 5
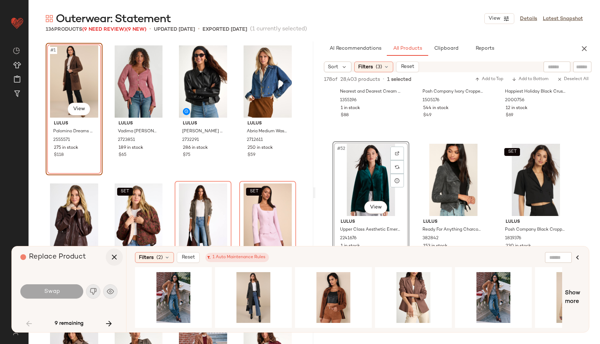
click at [110, 256] on icon "button" at bounding box center [114, 257] width 9 height 9
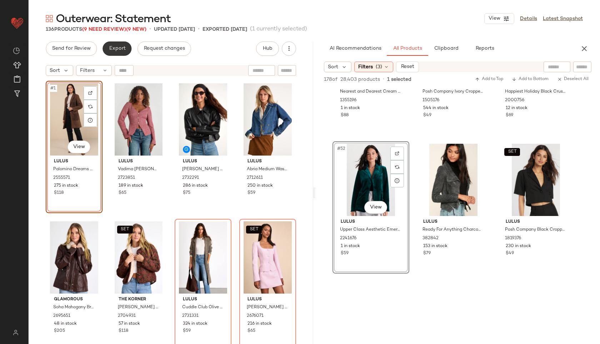
click at [122, 51] on button "Export" at bounding box center [117, 48] width 29 height 14
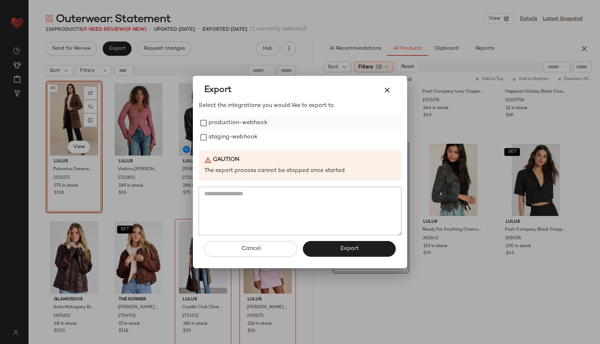
click at [213, 123] on label "production-webhook" at bounding box center [238, 123] width 59 height 14
click at [216, 132] on label "staging-webhook" at bounding box center [233, 137] width 49 height 14
click at [338, 248] on button "Export" at bounding box center [349, 249] width 93 height 16
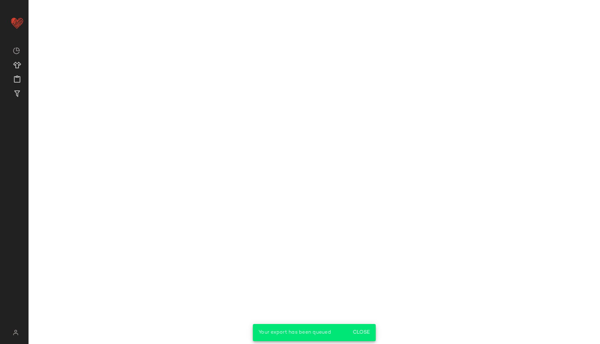
scroll to position [3396, 0]
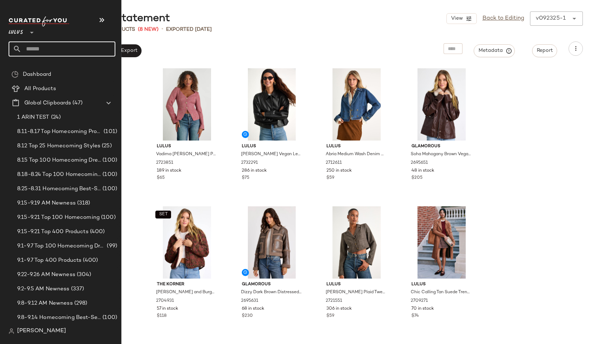
click at [31, 44] on input "text" at bounding box center [68, 48] width 94 height 15
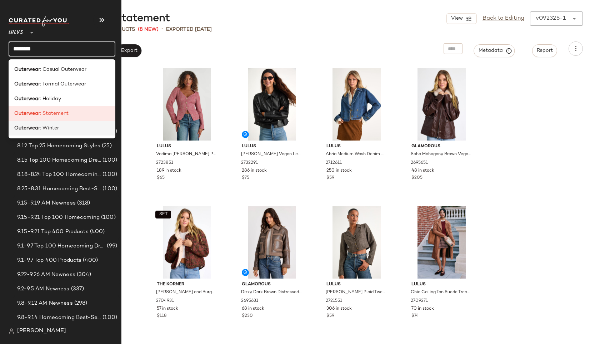
type input "********"
click at [24, 127] on b "Outerwea" at bounding box center [26, 128] width 24 height 8
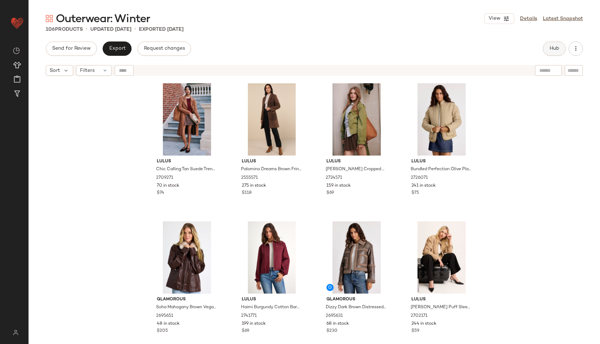
click at [555, 48] on span "Hub" at bounding box center [555, 49] width 10 height 6
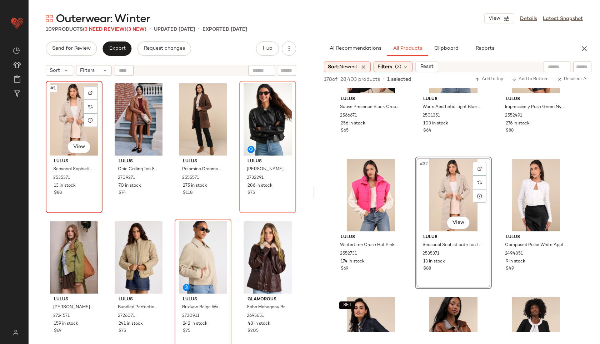
click at [69, 115] on div "#1 View" at bounding box center [74, 119] width 52 height 72
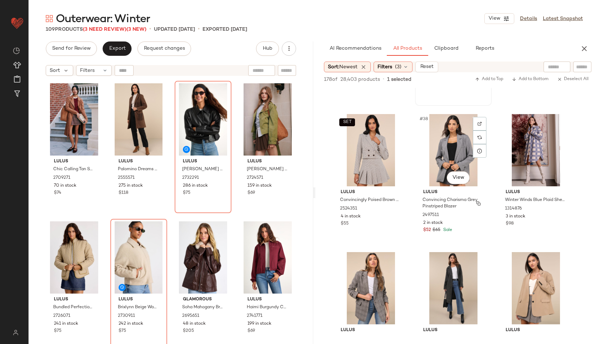
scroll to position [1635, 0]
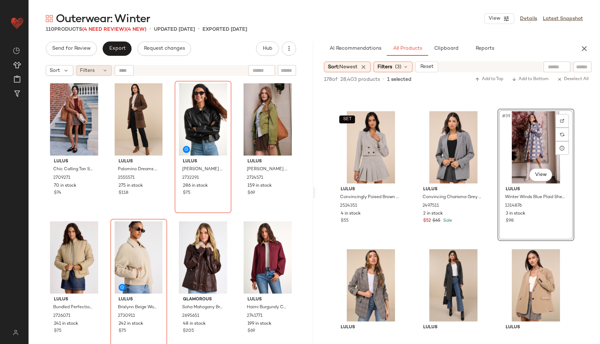
click at [101, 67] on div "Filters" at bounding box center [94, 70] width 36 height 11
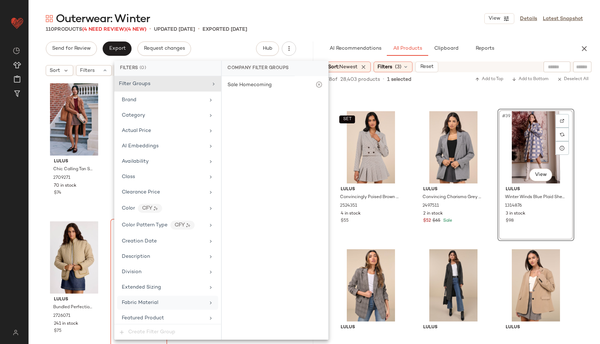
scroll to position [424, 0]
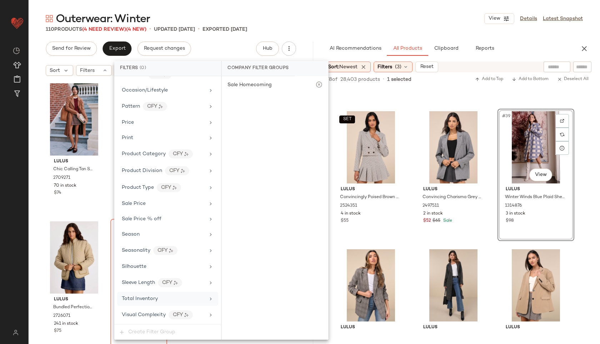
click at [160, 298] on div "Total Inventory" at bounding box center [163, 299] width 83 height 8
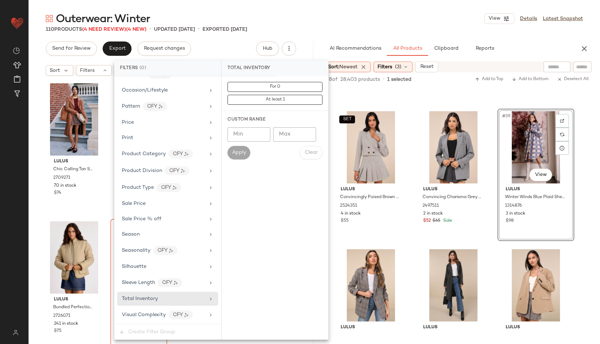
click at [300, 134] on input "Max" at bounding box center [294, 134] width 43 height 14
type input "**"
click at [241, 152] on span "Apply" at bounding box center [239, 153] width 14 height 6
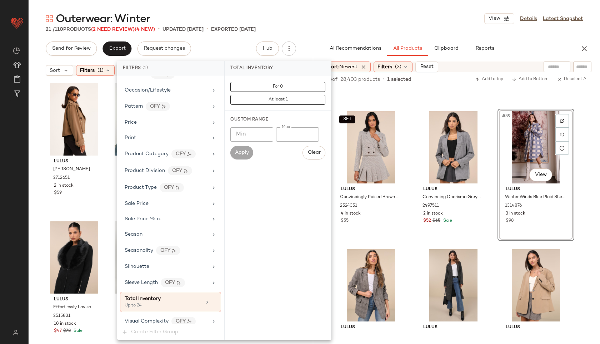
click at [333, 22] on div "Outerwear: Winter View Details Latest Snapshot" at bounding box center [315, 18] width 572 height 14
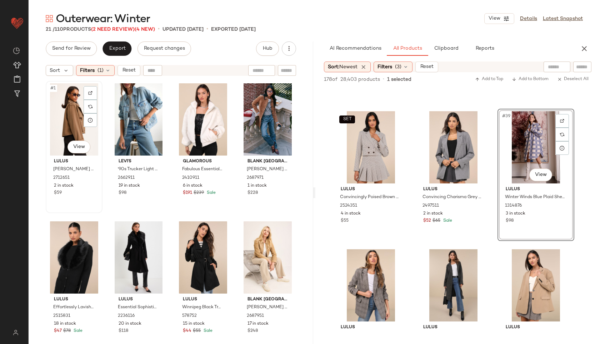
click at [72, 103] on div "#1 View" at bounding box center [74, 119] width 52 height 72
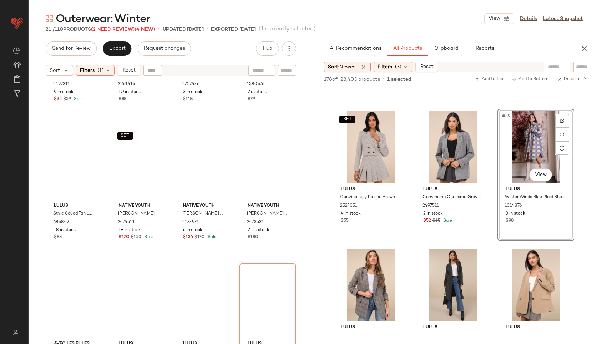
scroll to position [547, 0]
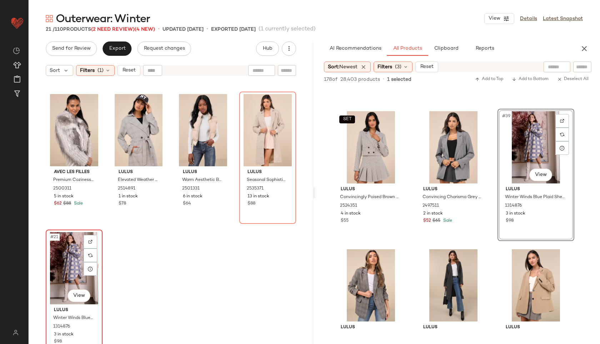
click at [68, 266] on div "#21 View" at bounding box center [74, 268] width 52 height 72
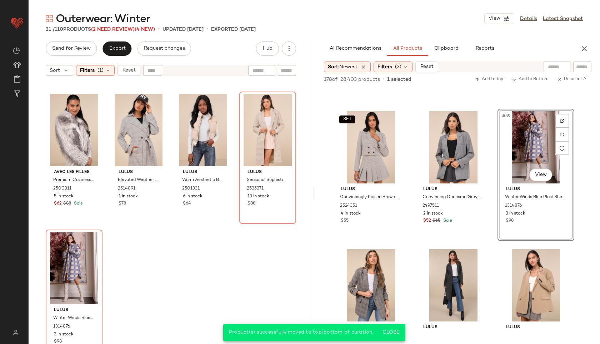
click at [117, 38] on div "Outerwear: Winter View Details Latest Snapshot 21 / 110 Products (2 Need Review…" at bounding box center [315, 177] width 572 height 332
click at [117, 47] on span "Export" at bounding box center [117, 49] width 17 height 6
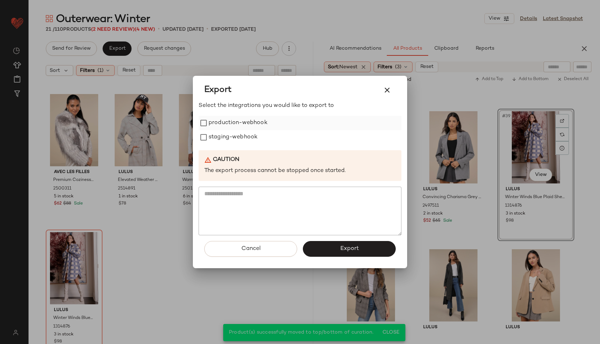
click at [253, 125] on label "production-webhook" at bounding box center [238, 123] width 59 height 14
click at [252, 137] on label "staging-webhook" at bounding box center [233, 137] width 49 height 14
click at [325, 245] on button "Export" at bounding box center [349, 249] width 93 height 16
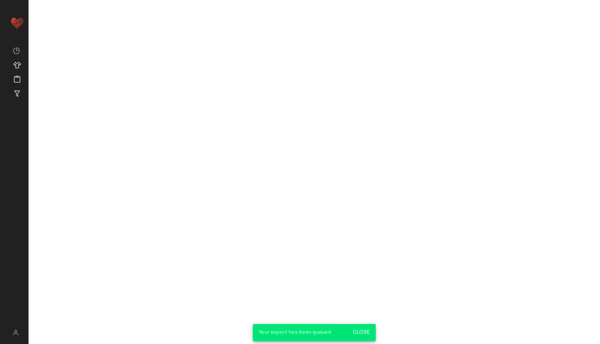
scroll to position [2325, 0]
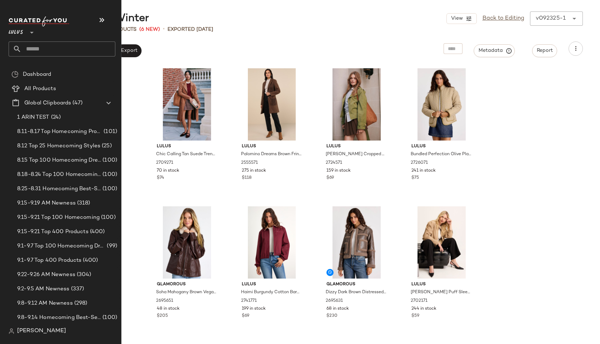
click at [31, 48] on input "text" at bounding box center [68, 48] width 94 height 15
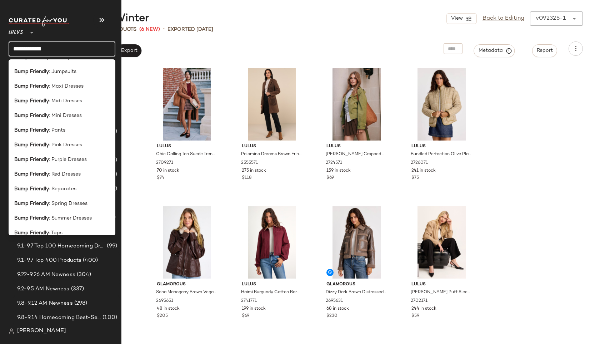
scroll to position [182, 0]
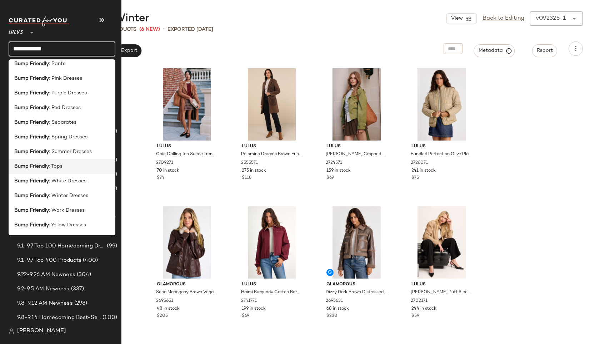
type input "**********"
click at [44, 167] on b "Bump Friendly" at bounding box center [31, 167] width 35 height 8
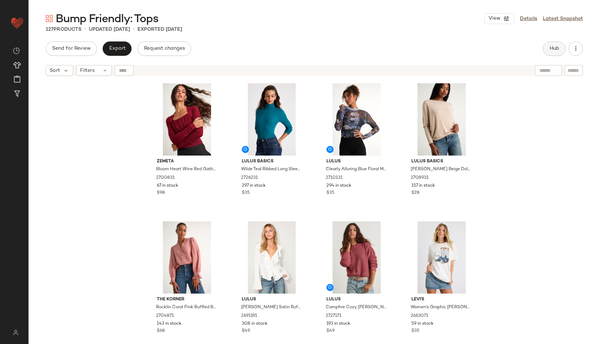
click at [554, 47] on span "Hub" at bounding box center [555, 49] width 10 height 6
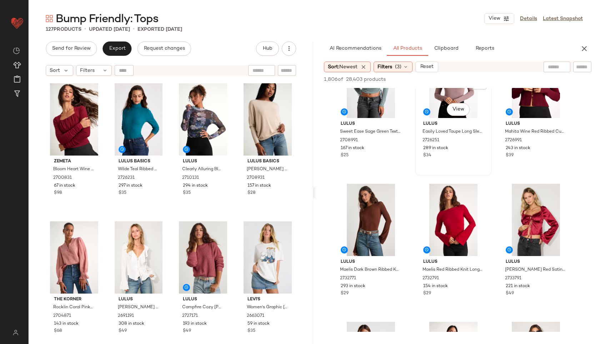
scroll to position [46, 0]
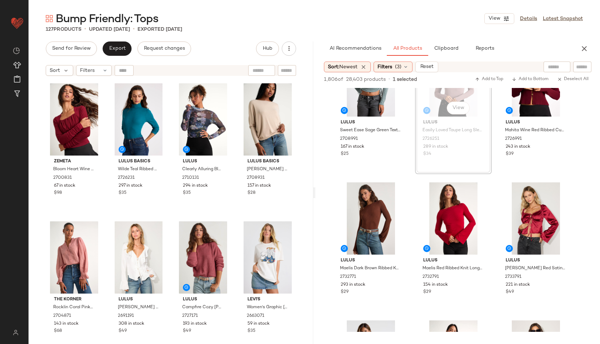
drag, startPoint x: 455, startPoint y: 96, endPoint x: 171, endPoint y: 135, distance: 286.5
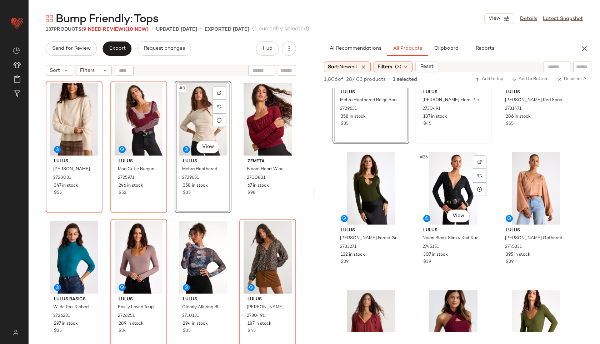
scroll to position [1052, 0]
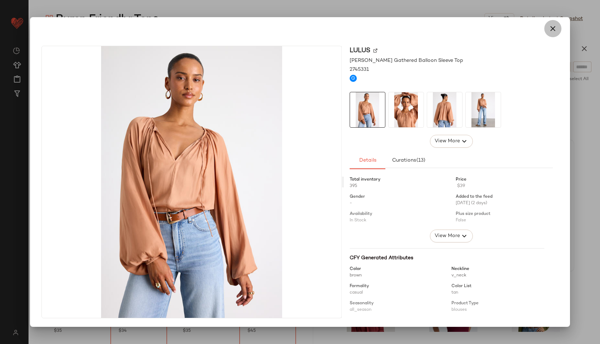
click at [553, 26] on icon "button" at bounding box center [553, 28] width 9 height 9
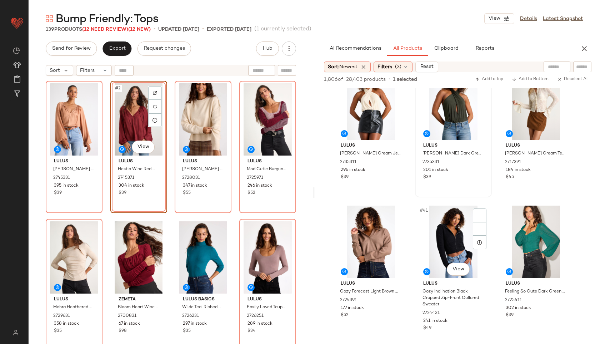
scroll to position [1745, 0]
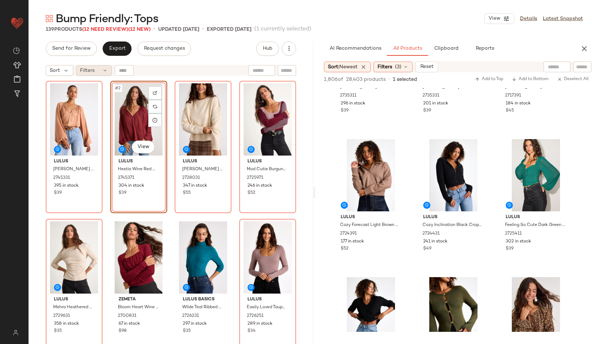
click at [94, 73] on span "Filters" at bounding box center [87, 71] width 15 height 8
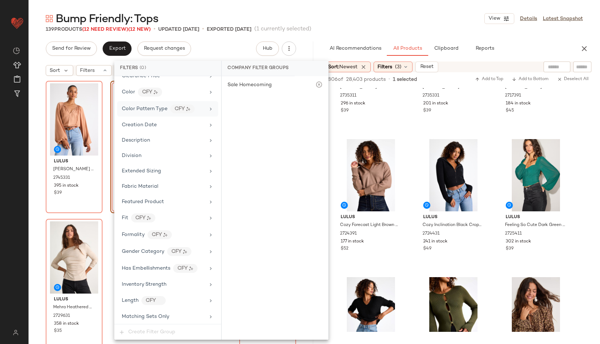
scroll to position [408, 0]
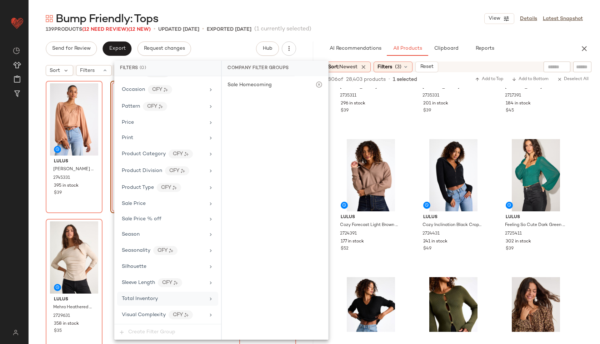
click at [154, 302] on div "Total Inventory" at bounding box center [140, 299] width 36 height 8
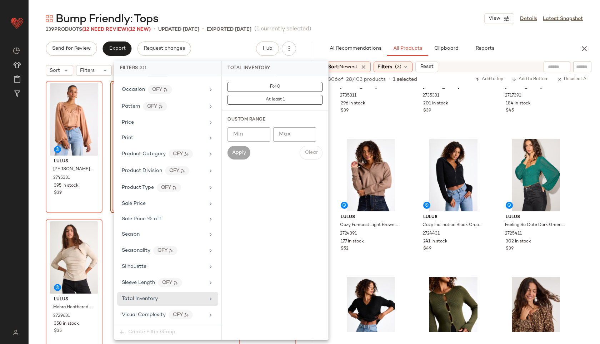
click at [286, 134] on input "Max" at bounding box center [294, 134] width 43 height 14
type input "**"
click at [241, 153] on span "Apply" at bounding box center [239, 153] width 14 height 6
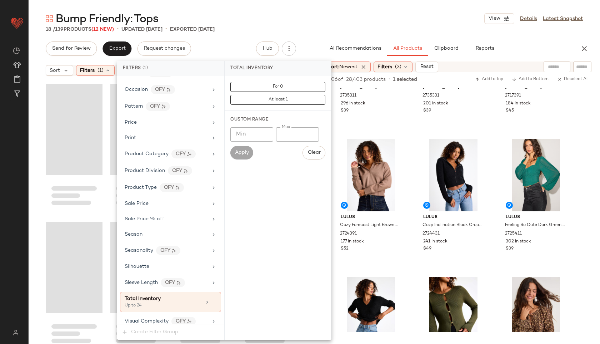
click at [318, 24] on div "Bump Friendly: Tops View Details Latest Snapshot" at bounding box center [315, 18] width 572 height 14
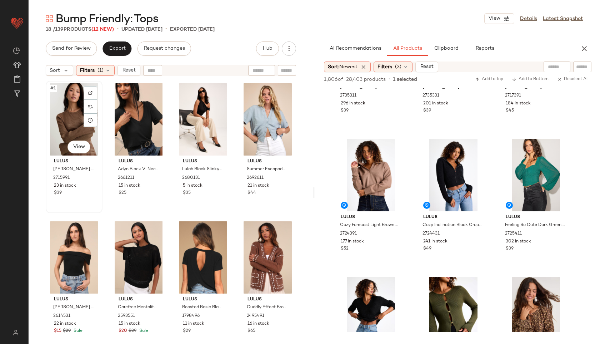
click at [73, 118] on div "#1 View" at bounding box center [74, 119] width 52 height 72
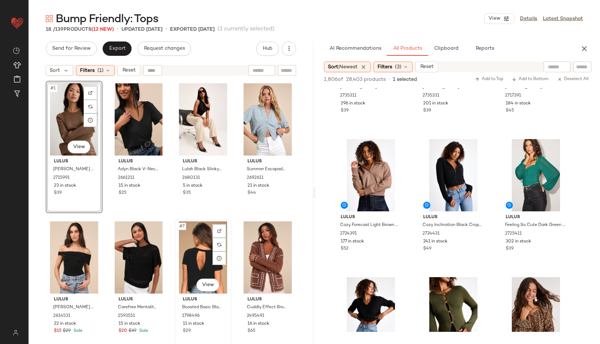
scroll to position [409, 0]
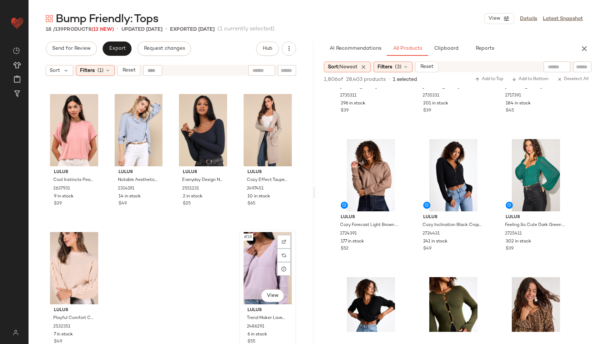
click at [244, 260] on div "#18 View" at bounding box center [268, 268] width 52 height 72
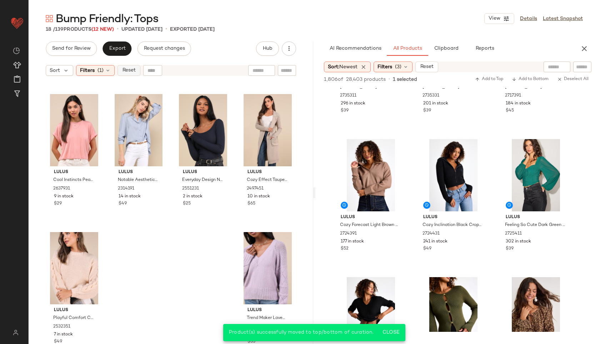
click at [128, 73] on span "Reset" at bounding box center [129, 71] width 14 height 6
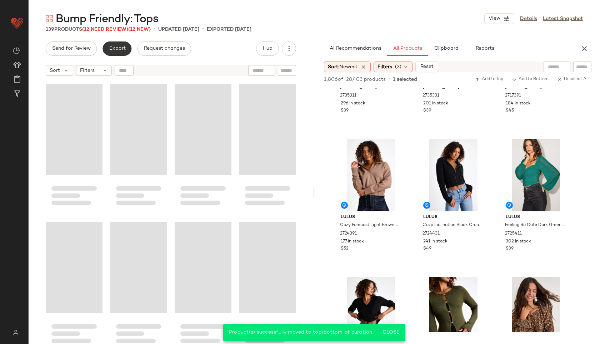
click at [123, 45] on button "Export" at bounding box center [117, 48] width 29 height 14
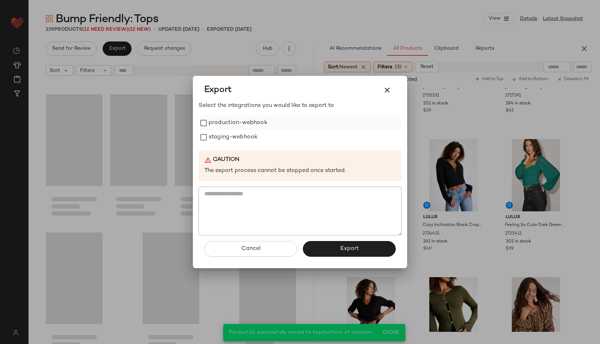
click at [220, 121] on label "production-webhook" at bounding box center [238, 123] width 59 height 14
click at [221, 132] on label "staging-webhook" at bounding box center [233, 137] width 49 height 14
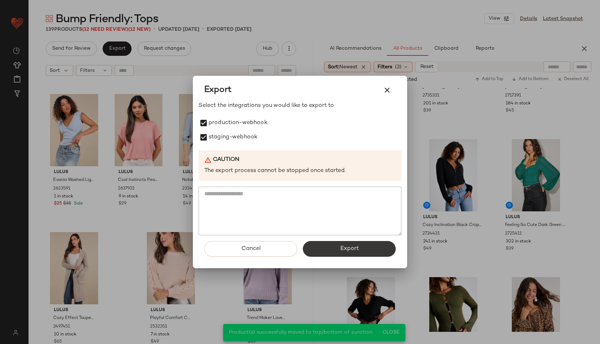
click at [342, 253] on button "Export" at bounding box center [349, 249] width 93 height 16
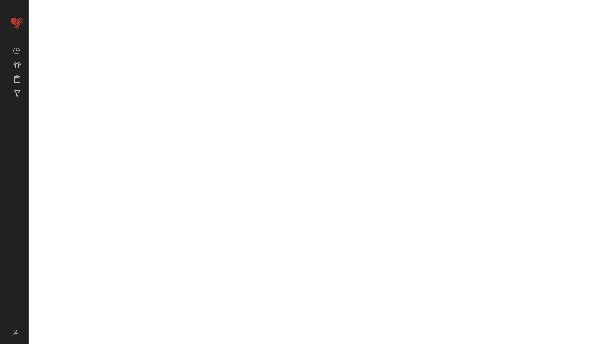
scroll to position [2573, 0]
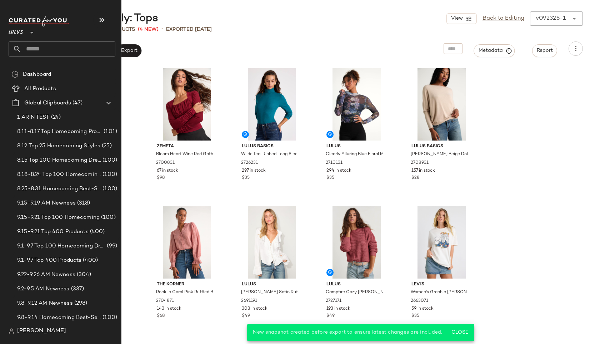
click at [29, 48] on input "text" at bounding box center [68, 48] width 94 height 15
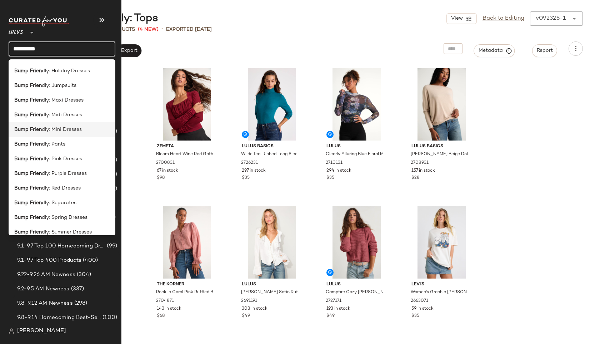
scroll to position [102, 0]
type input "**********"
click at [69, 137] on div "Bump Frien dly: Pants" at bounding box center [62, 143] width 107 height 15
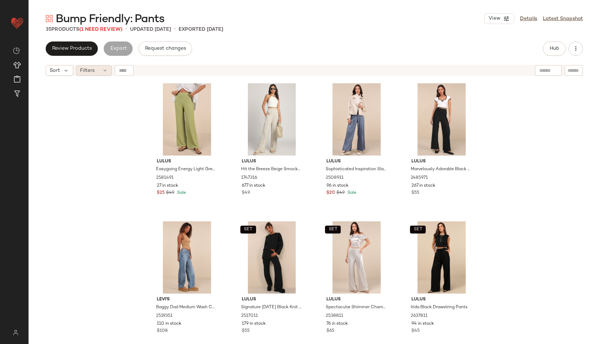
click at [100, 69] on div "Filters" at bounding box center [94, 70] width 36 height 11
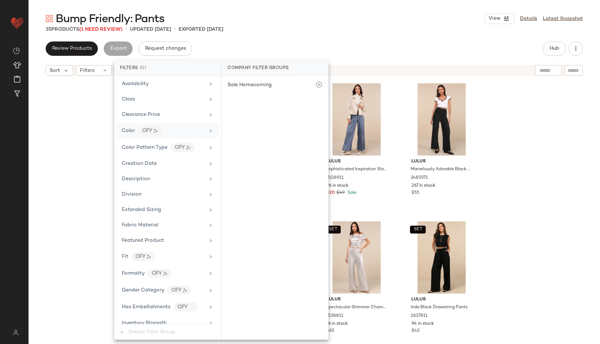
scroll to position [391, 0]
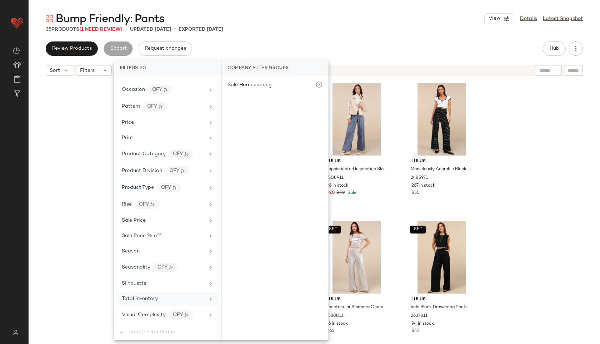
click at [138, 301] on div "Total Inventory" at bounding box center [140, 299] width 36 height 8
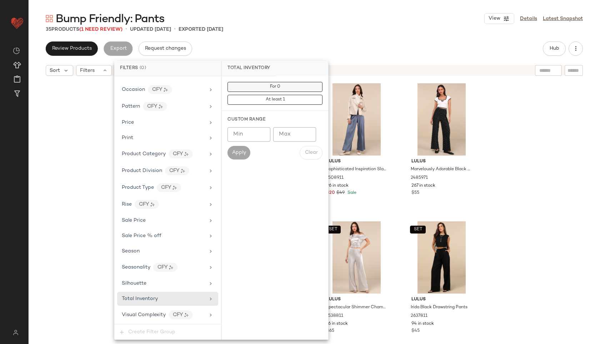
click at [286, 90] on button "For 0" at bounding box center [275, 87] width 95 height 10
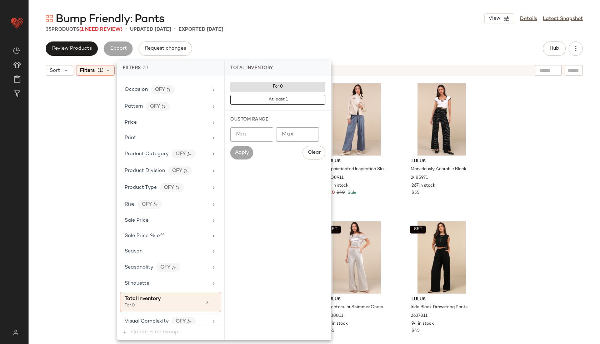
click at [311, 56] on div "Review Products Export Request changes Hub Sort Filters (1) Reset Lulus Easygoi…" at bounding box center [315, 192] width 572 height 302
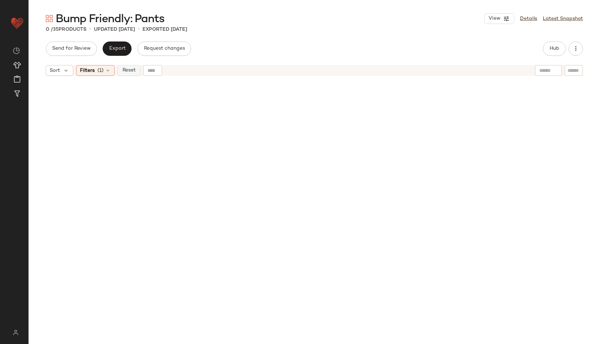
click at [131, 69] on span "Reset" at bounding box center [129, 71] width 14 height 6
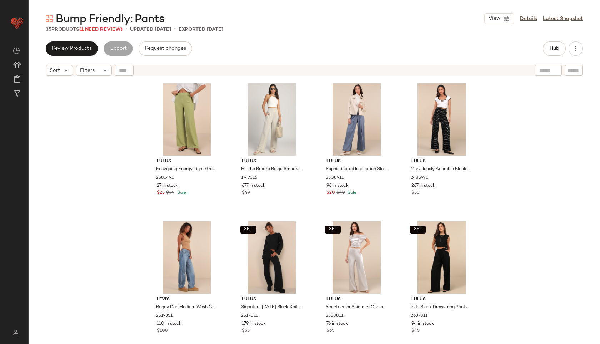
click at [117, 29] on span "(1 Need Review)" at bounding box center [100, 29] width 43 height 5
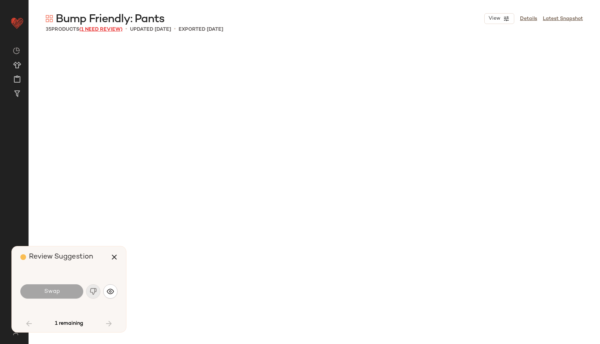
scroll to position [690, 0]
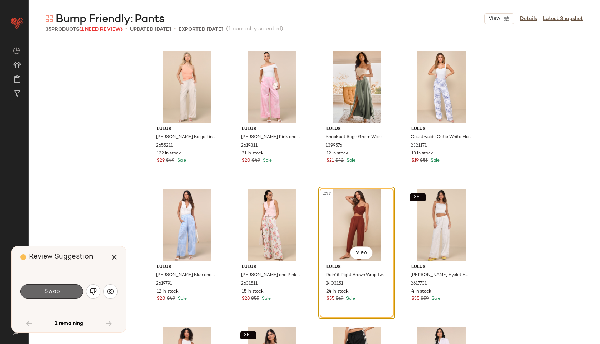
click at [63, 288] on button "Swap" at bounding box center [51, 291] width 63 height 14
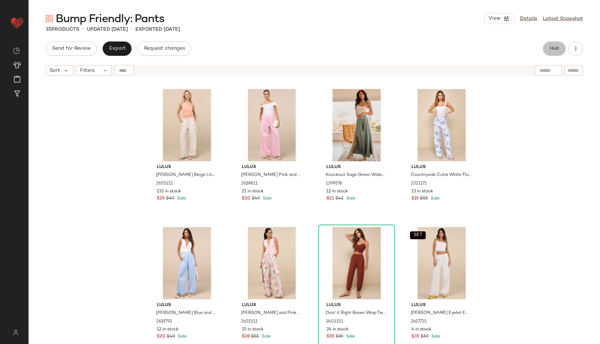
click at [555, 46] on span "Hub" at bounding box center [555, 49] width 10 height 6
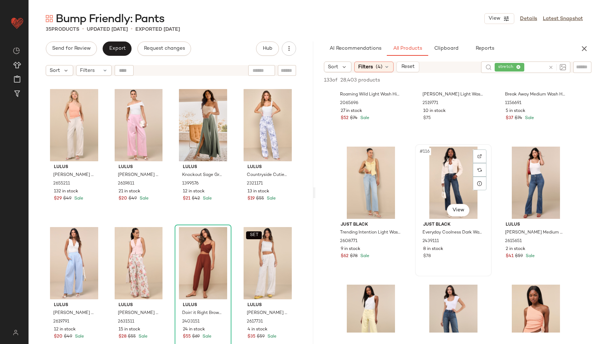
scroll to position [5157, 0]
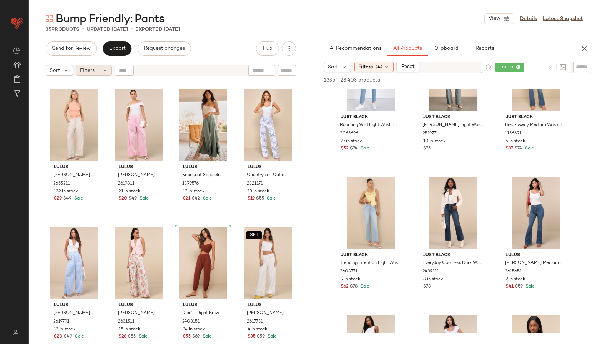
click at [93, 71] on span "Filters" at bounding box center [87, 71] width 15 height 8
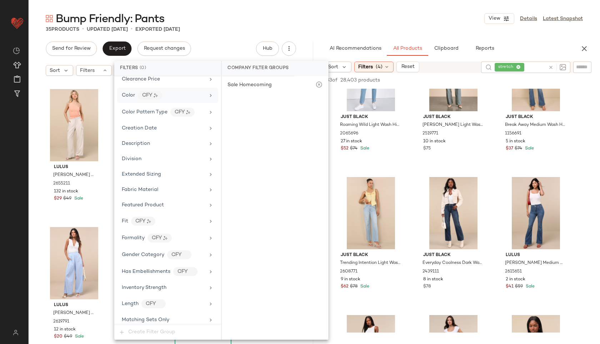
scroll to position [408, 0]
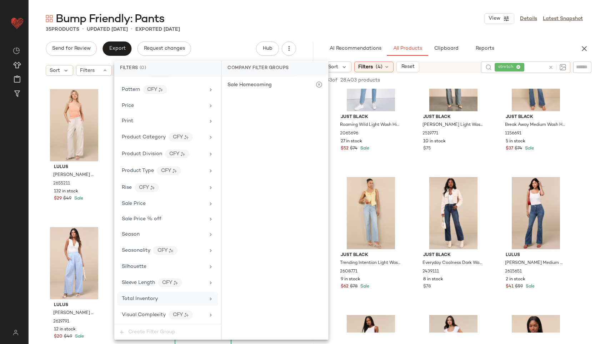
click at [132, 296] on span "Total Inventory" at bounding box center [140, 298] width 36 height 5
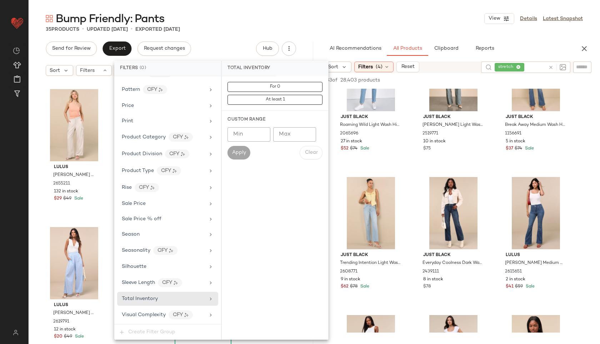
click at [295, 132] on input "Max" at bounding box center [294, 134] width 43 height 14
type input "**"
click at [233, 157] on button "Apply" at bounding box center [239, 153] width 23 height 14
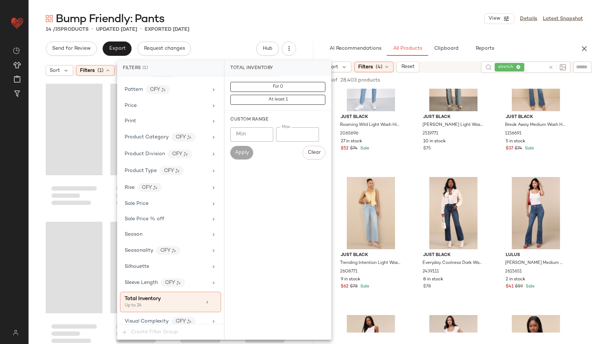
click at [289, 27] on div "14 / 35 Products • updated [DATE] • Exported [DATE]" at bounding box center [315, 29] width 572 height 7
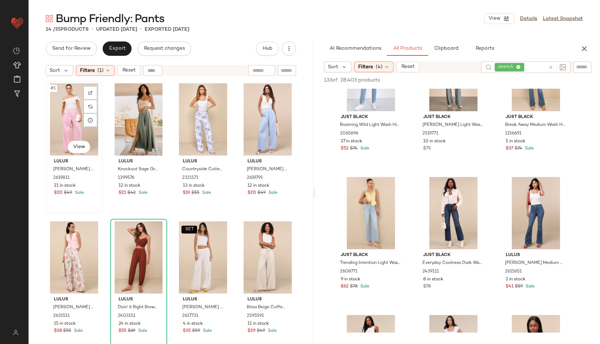
click at [70, 110] on div "#1 View" at bounding box center [74, 119] width 52 height 72
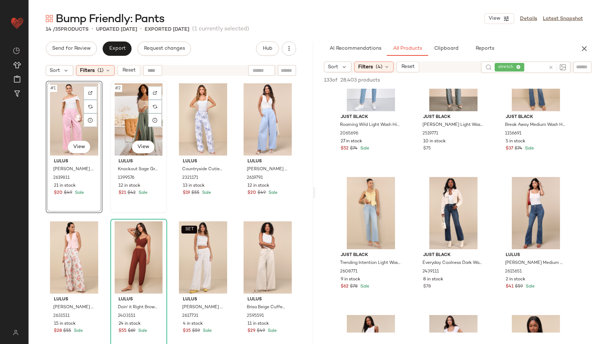
scroll to position [271, 0]
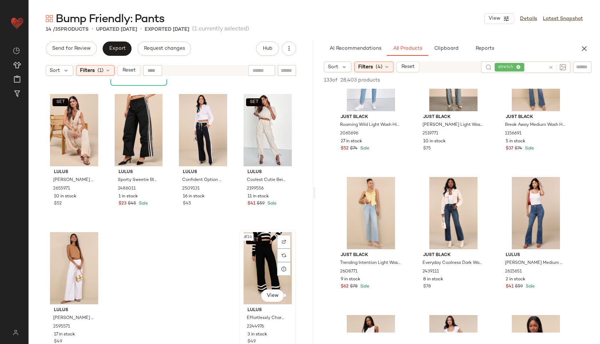
click at [267, 265] on div "SET #14 View" at bounding box center [268, 268] width 52 height 72
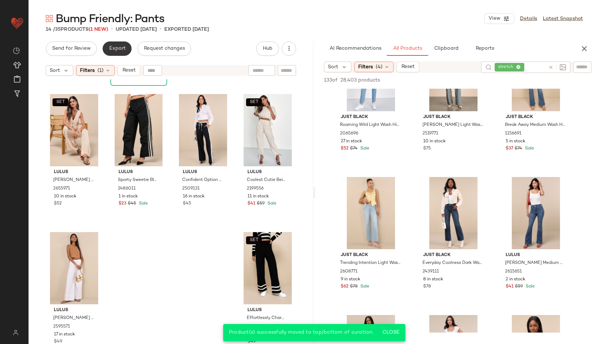
click at [112, 44] on button "Export" at bounding box center [117, 48] width 29 height 14
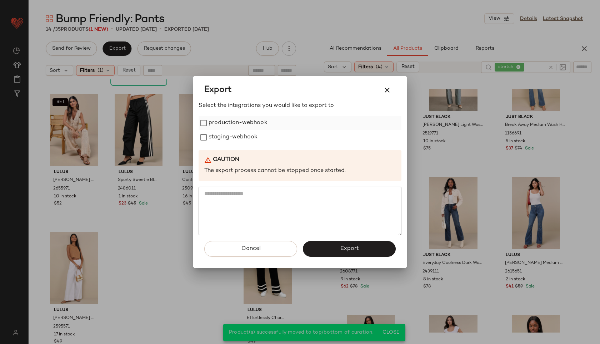
click at [211, 125] on label "production-webhook" at bounding box center [238, 123] width 59 height 14
click at [217, 142] on label "staging-webhook" at bounding box center [233, 137] width 49 height 14
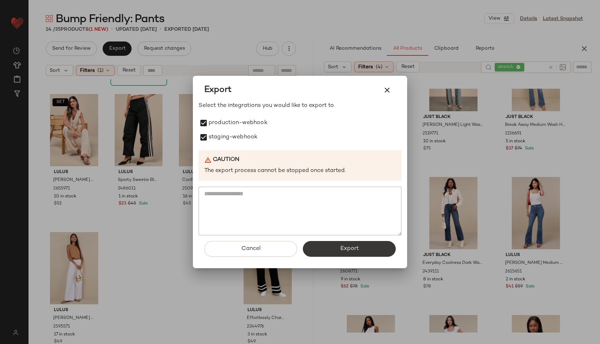
click at [320, 250] on button "Export" at bounding box center [349, 249] width 93 height 16
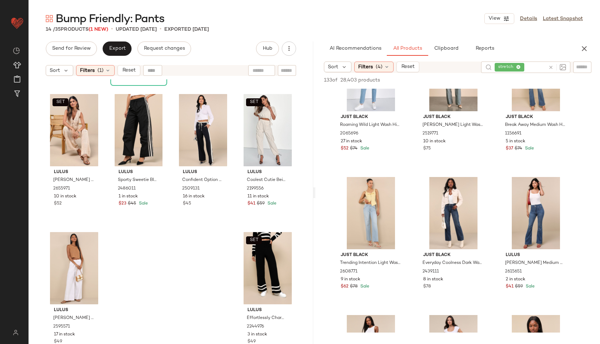
scroll to position [7640, 0]
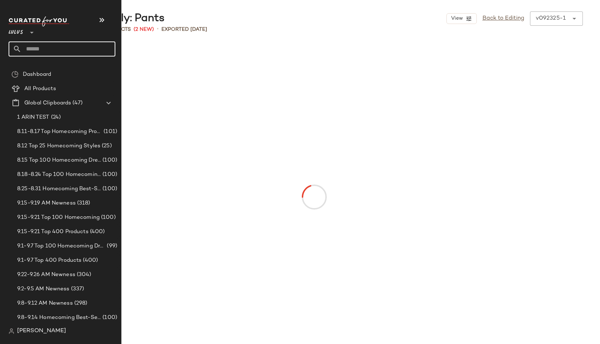
click at [41, 53] on input "text" at bounding box center [68, 48] width 94 height 15
type input "****"
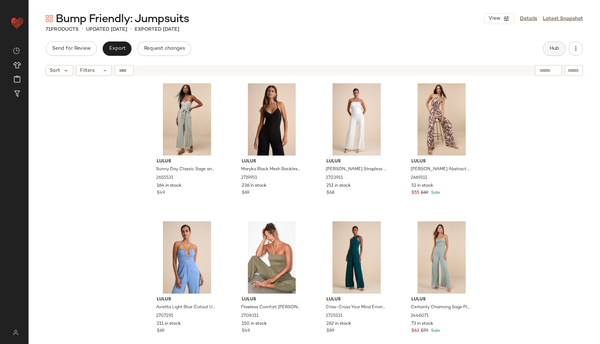
click at [555, 45] on button "Hub" at bounding box center [554, 48] width 23 height 14
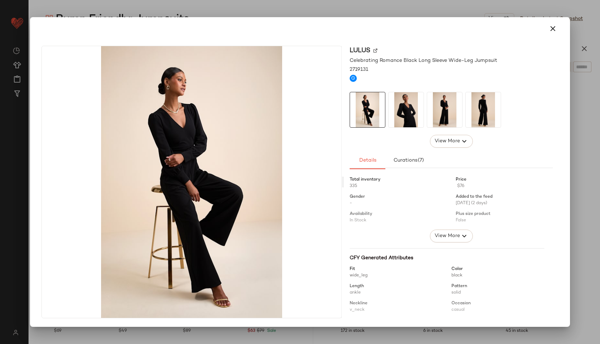
click at [404, 107] on img at bounding box center [406, 109] width 35 height 35
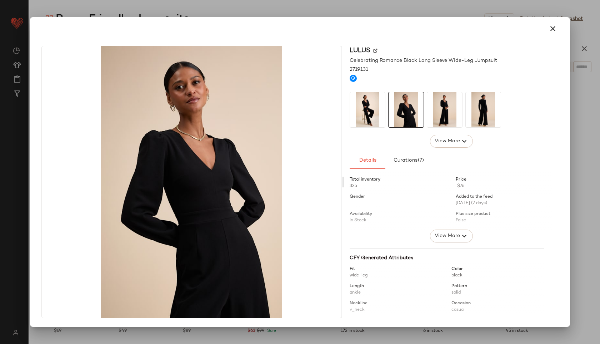
click at [417, 109] on img at bounding box center [406, 109] width 35 height 35
click at [555, 27] on icon "button" at bounding box center [553, 28] width 9 height 9
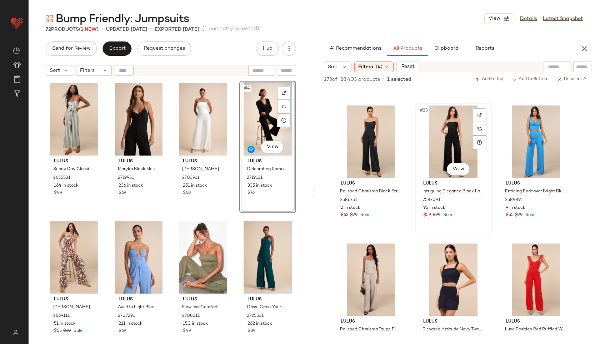
scroll to position [952, 0]
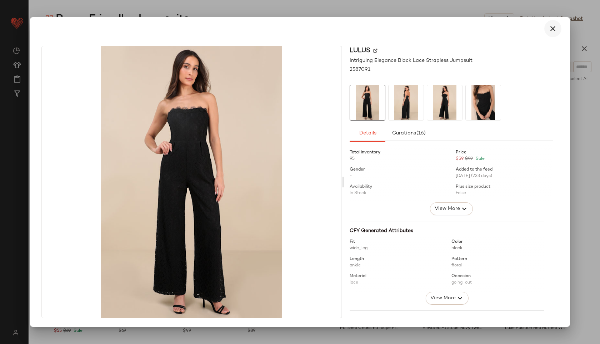
click at [555, 27] on icon "button" at bounding box center [553, 28] width 9 height 9
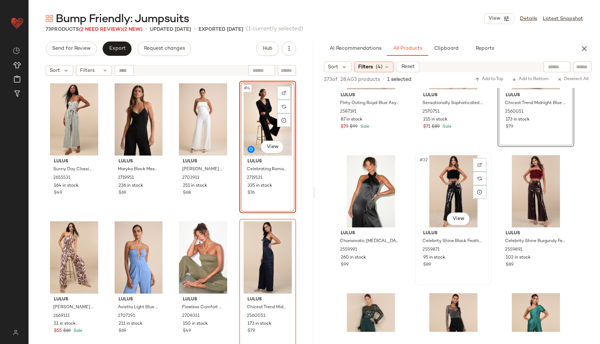
scroll to position [1322, 0]
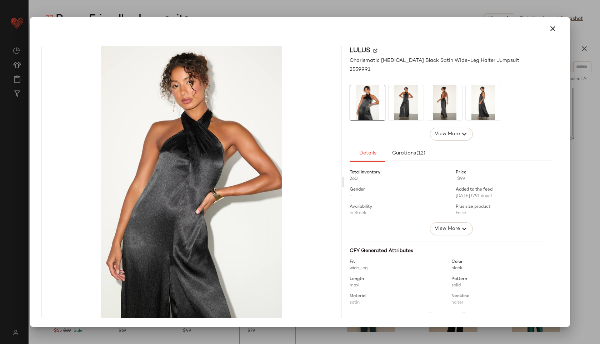
click at [406, 110] on img at bounding box center [406, 102] width 35 height 35
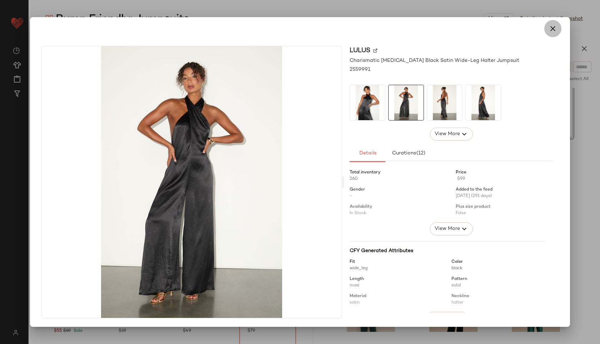
click at [554, 30] on icon "button" at bounding box center [553, 28] width 9 height 9
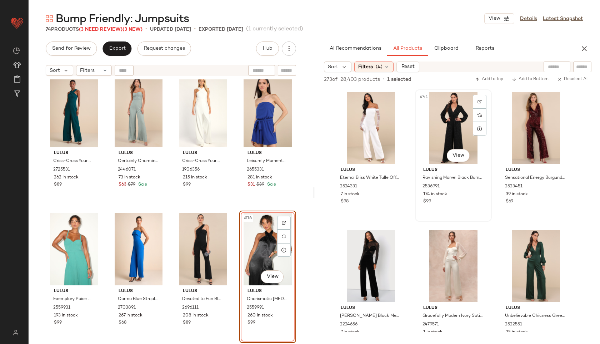
scroll to position [1810, 0]
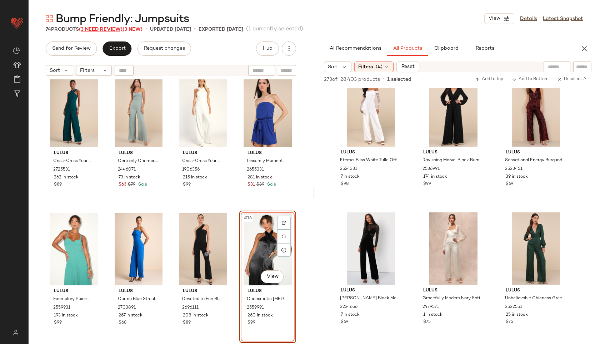
click at [110, 28] on span "(3 Need Review)" at bounding box center [101, 29] width 44 height 5
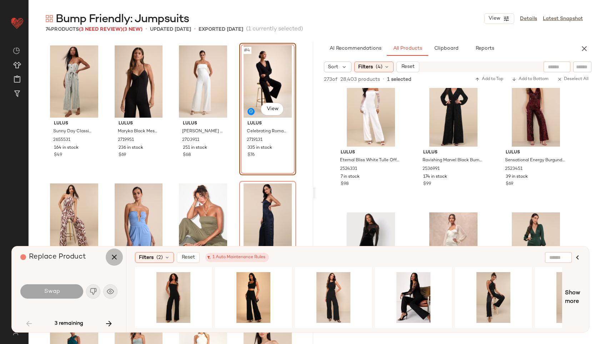
click at [117, 256] on icon "button" at bounding box center [114, 257] width 9 height 9
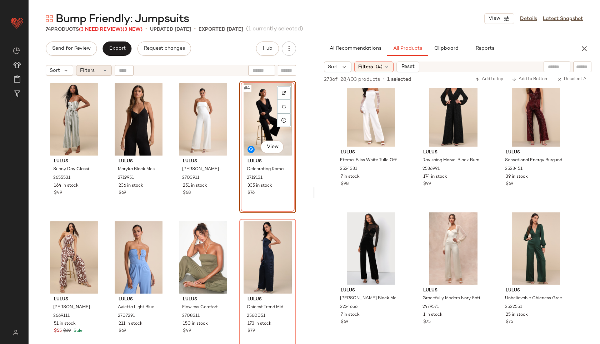
click at [103, 72] on icon at bounding box center [105, 71] width 6 height 6
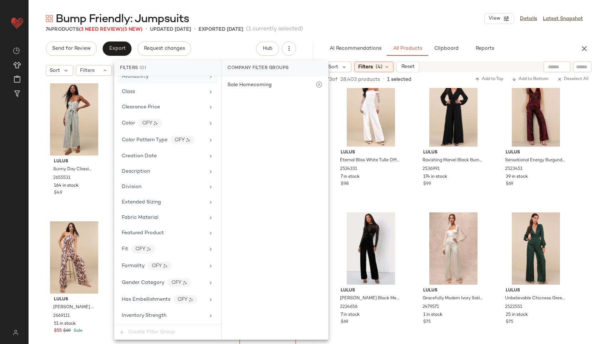
scroll to position [424, 0]
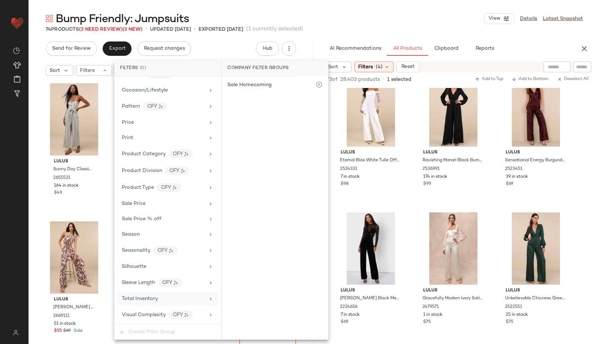
click at [136, 293] on div "Total Inventory" at bounding box center [167, 299] width 101 height 14
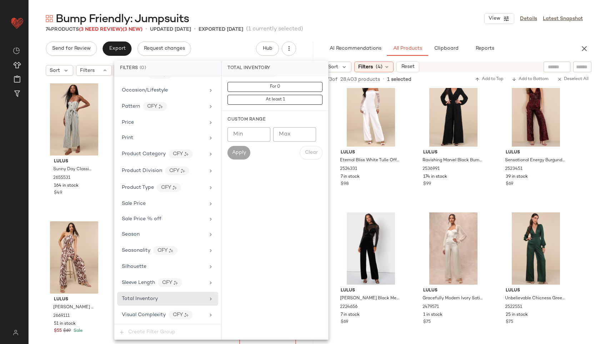
click at [282, 132] on input "Max" at bounding box center [294, 134] width 43 height 14
type input "**"
click at [243, 148] on button "Apply" at bounding box center [239, 153] width 23 height 14
